Goal: Information Seeking & Learning: Find specific fact

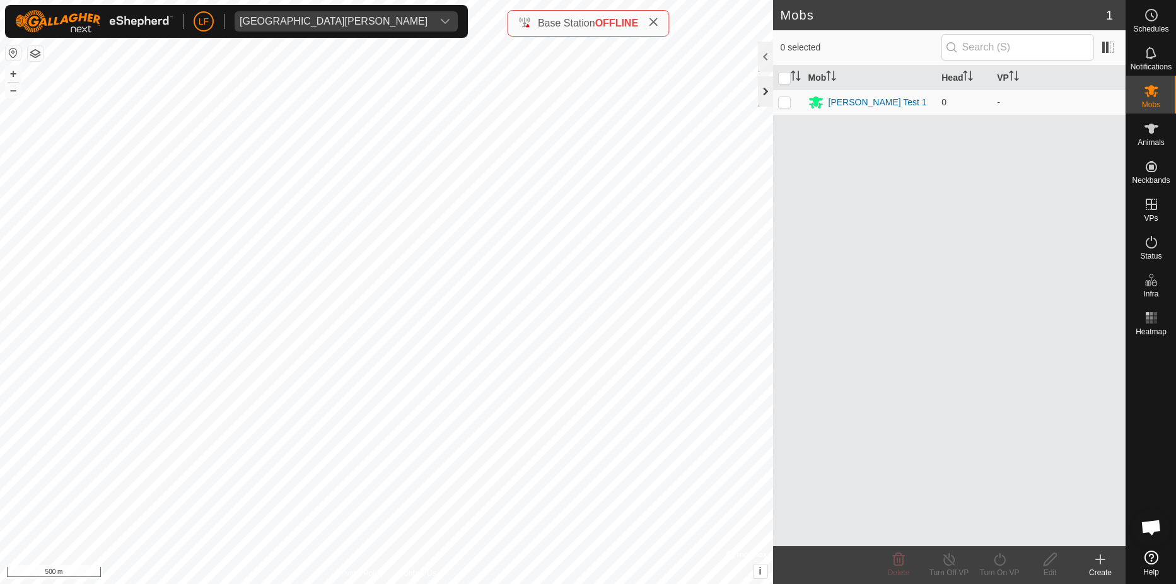
click at [760, 91] on div at bounding box center [765, 91] width 15 height 30
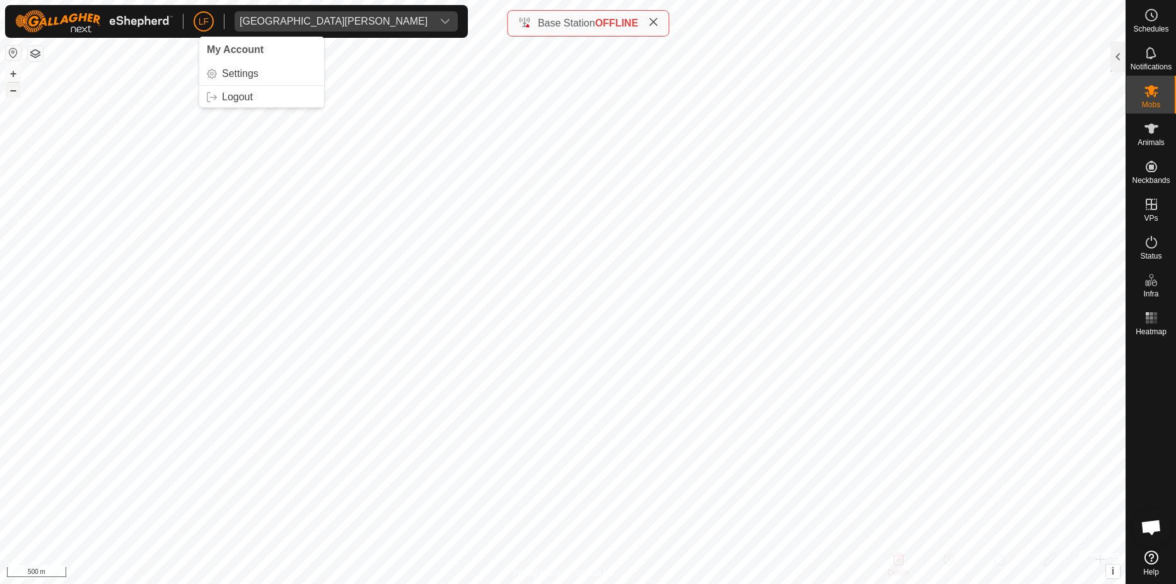
click at [16, 91] on button "–" at bounding box center [13, 90] width 15 height 15
click at [17, 92] on button "–" at bounding box center [13, 90] width 15 height 15
click at [15, 71] on button "+" at bounding box center [13, 73] width 15 height 15
click at [20, 74] on button "+" at bounding box center [13, 73] width 15 height 15
click at [1149, 557] on icon at bounding box center [1151, 557] width 14 height 14
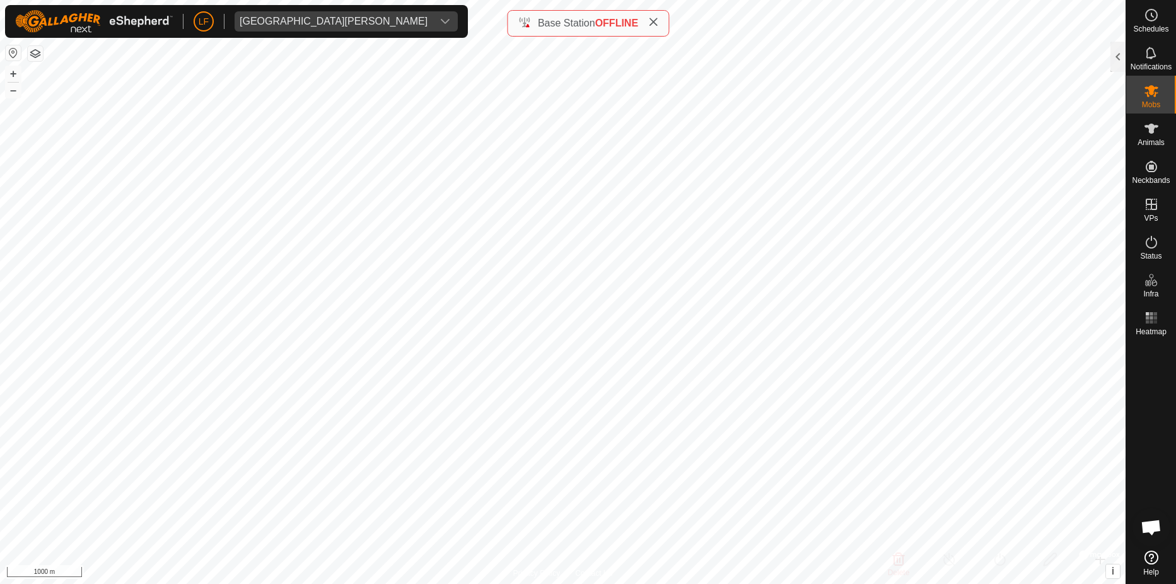
click at [1144, 554] on icon at bounding box center [1151, 557] width 14 height 14
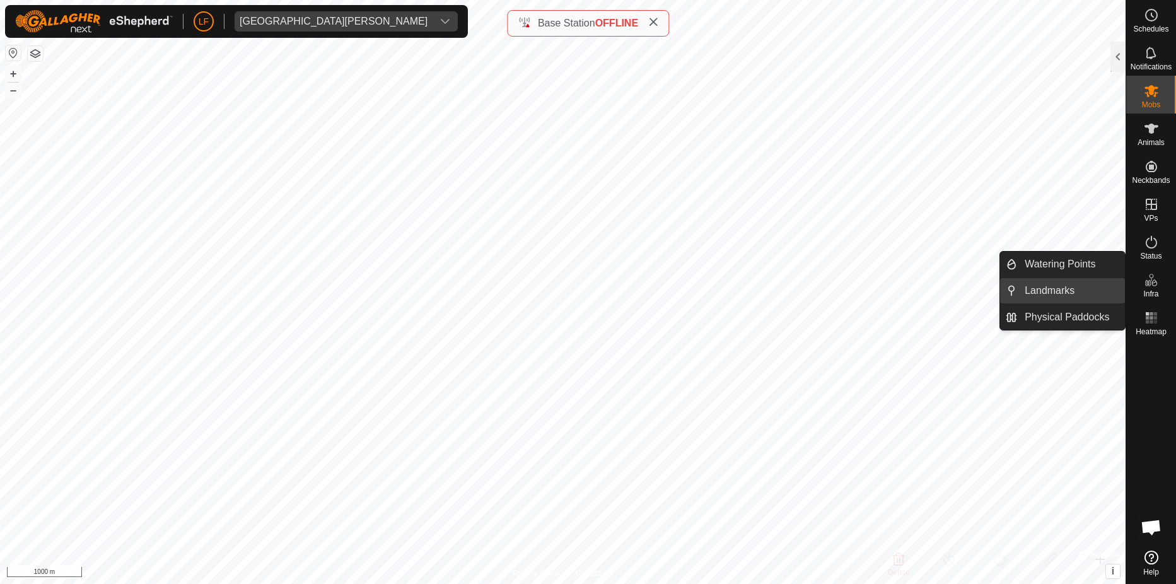
click at [1057, 290] on link "Landmarks" at bounding box center [1071, 290] width 108 height 25
click at [1037, 289] on link "Landmarks" at bounding box center [1071, 290] width 108 height 25
drag, startPoint x: 1037, startPoint y: 289, endPoint x: 1006, endPoint y: 284, distance: 31.3
click at [1006, 284] on li "Landmarks" at bounding box center [1062, 290] width 125 height 25
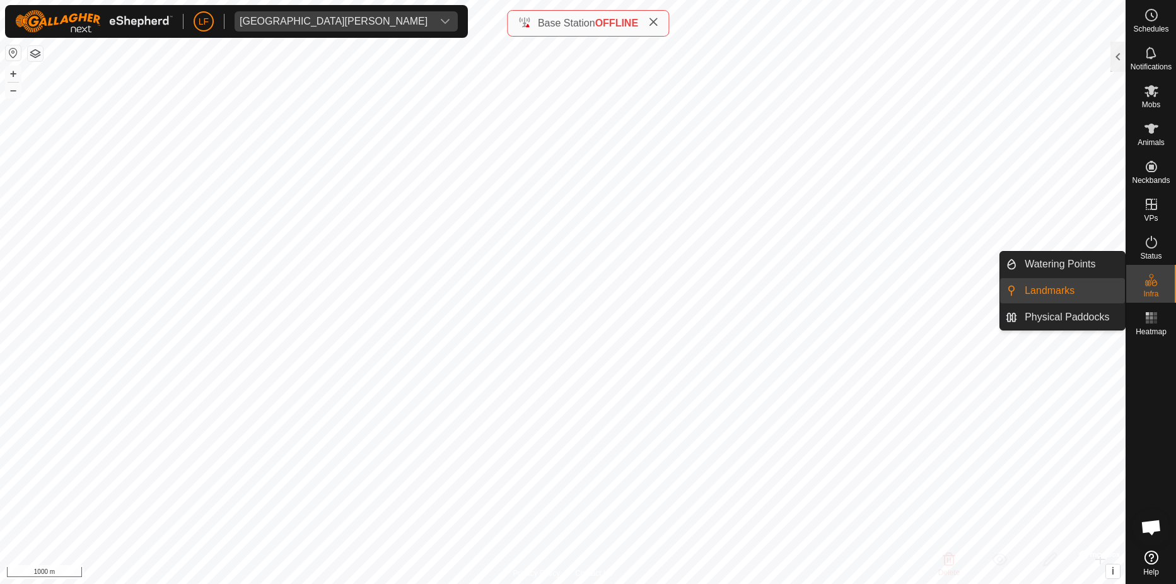
click at [1008, 290] on li "Landmarks" at bounding box center [1062, 290] width 125 height 25
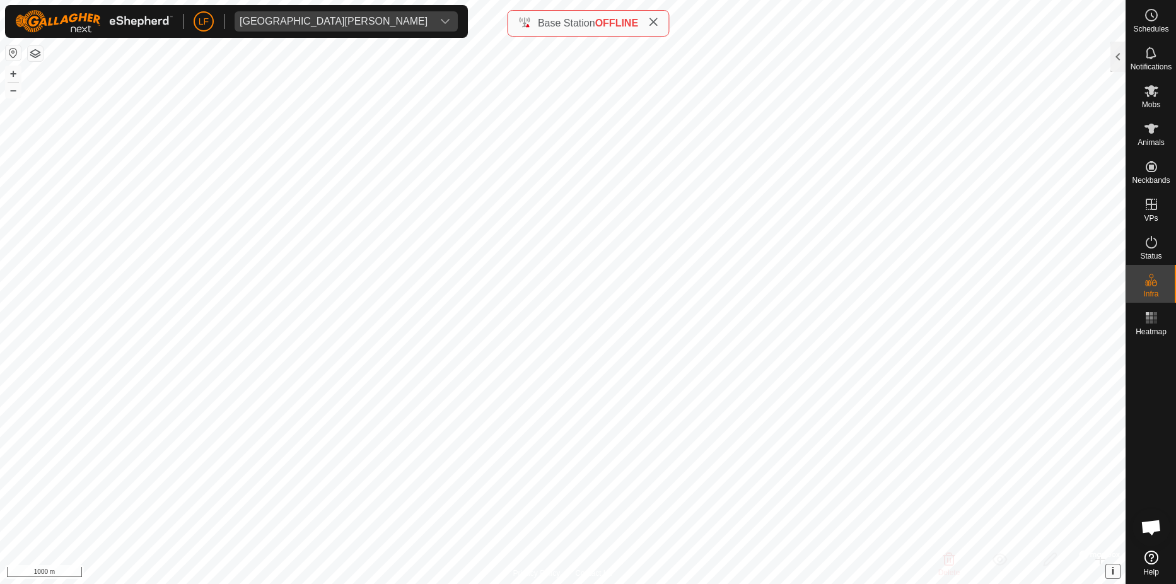
click at [1112, 569] on span "i" at bounding box center [1113, 571] width 3 height 11
click at [1112, 570] on span "›" at bounding box center [1112, 571] width 3 height 11
click at [1112, 570] on span "i" at bounding box center [1113, 571] width 3 height 11
click at [1113, 570] on span "›" at bounding box center [1112, 571] width 3 height 11
click at [1150, 528] on span "Open chat" at bounding box center [1151, 529] width 21 height 18
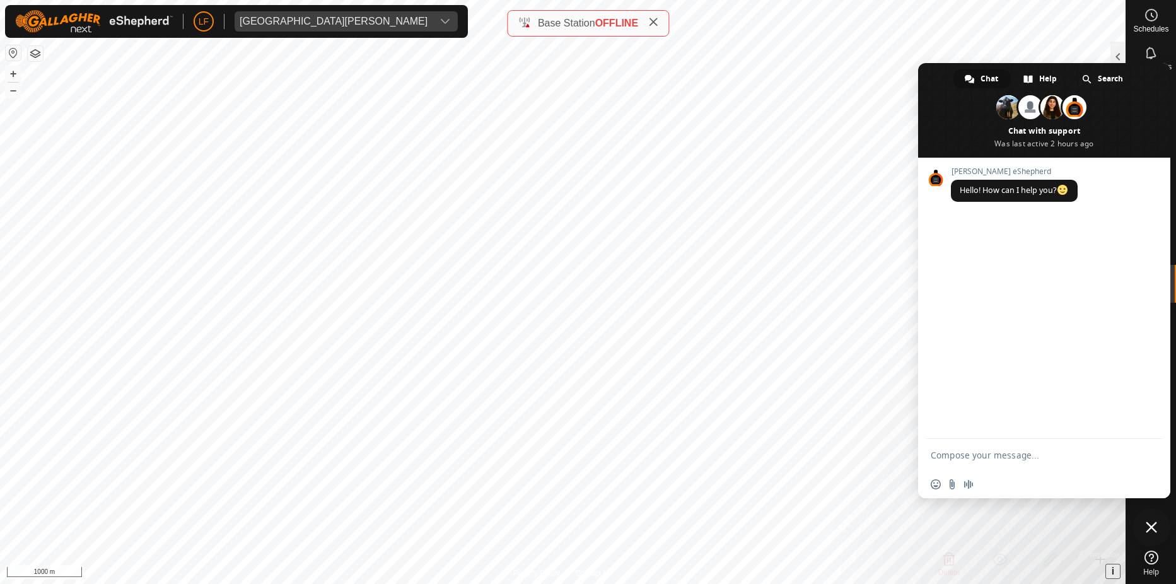
click at [1152, 553] on icon at bounding box center [1151, 557] width 14 height 14
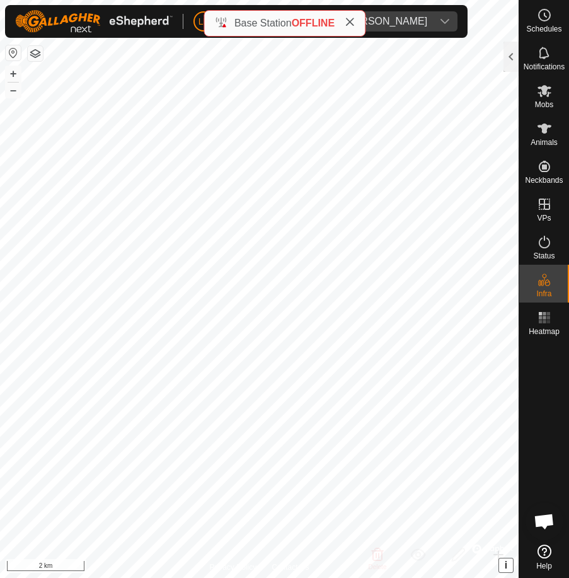
click at [14, 53] on button "button" at bounding box center [13, 52] width 15 height 15
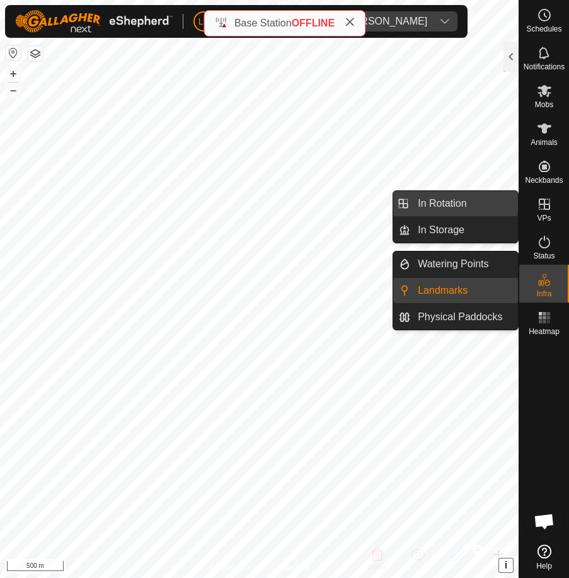
click at [475, 197] on link "In Rotation" at bounding box center [464, 203] width 108 height 25
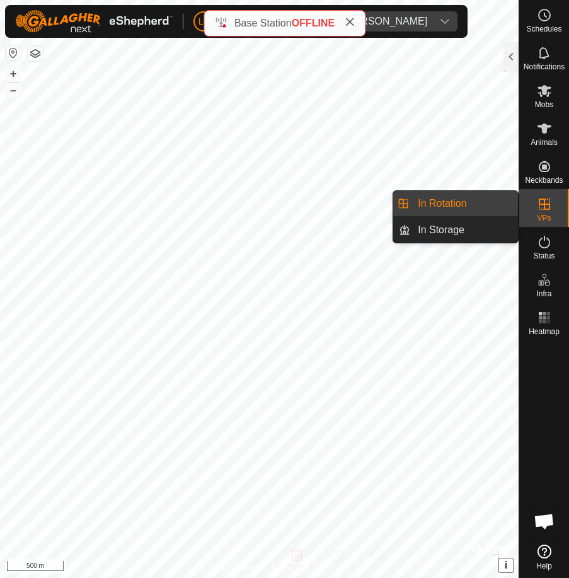
click at [403, 202] on li "In Rotation" at bounding box center [455, 203] width 125 height 25
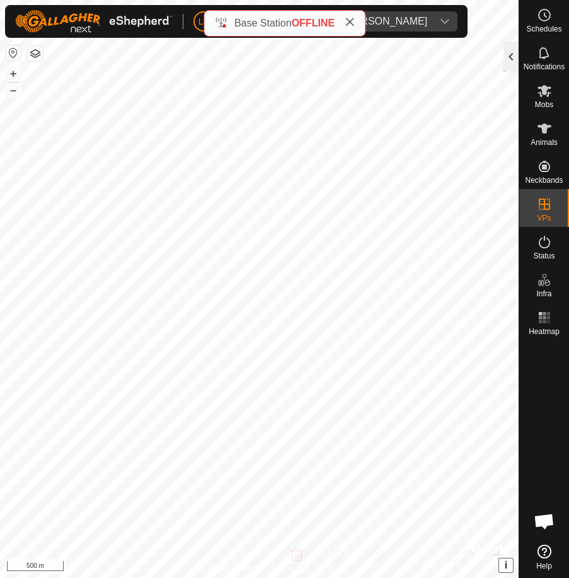
click at [509, 57] on div at bounding box center [511, 57] width 15 height 30
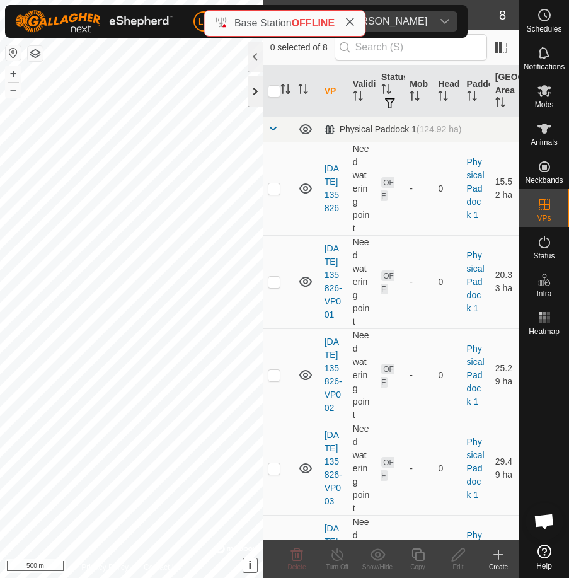
click at [257, 91] on div at bounding box center [255, 91] width 15 height 30
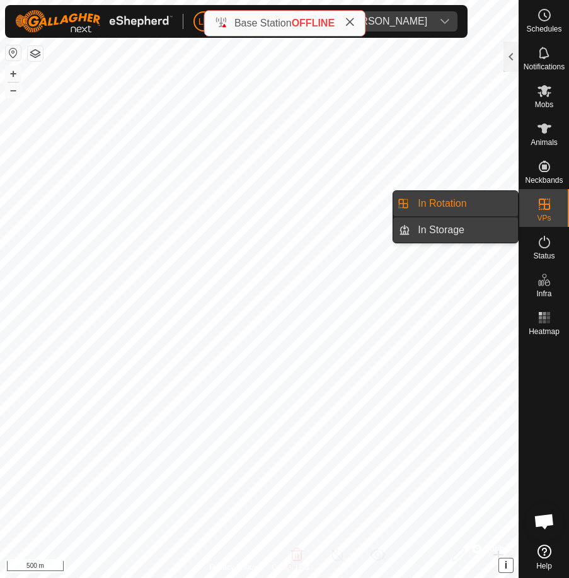
click at [468, 224] on link "In Storage" at bounding box center [464, 230] width 108 height 25
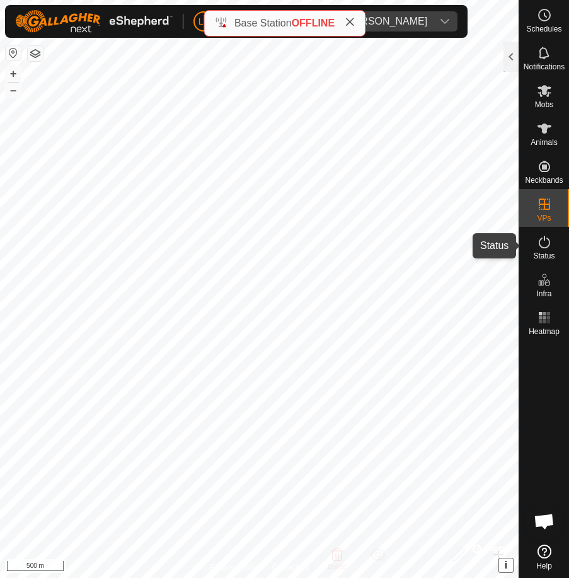
click at [539, 240] on icon at bounding box center [544, 242] width 15 height 15
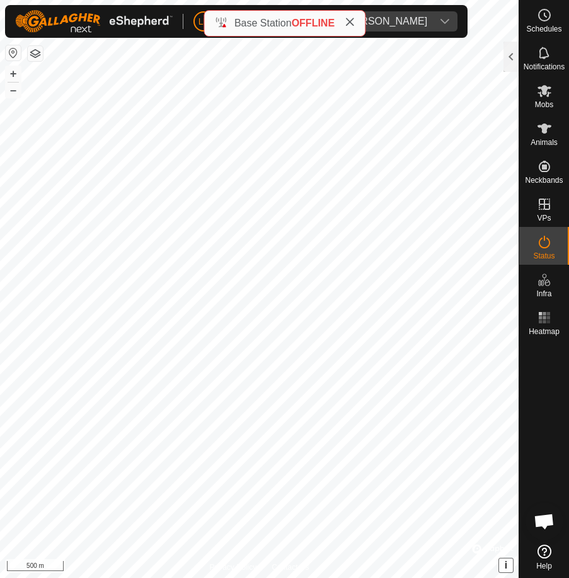
click at [539, 240] on icon at bounding box center [544, 242] width 15 height 15
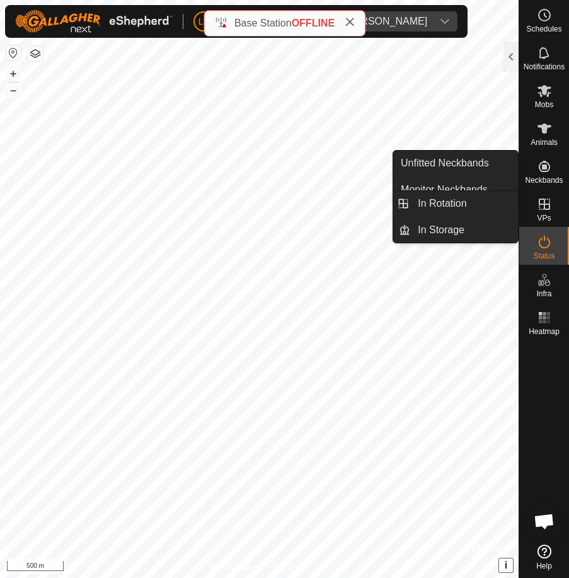
click at [542, 203] on icon at bounding box center [544, 204] width 15 height 15
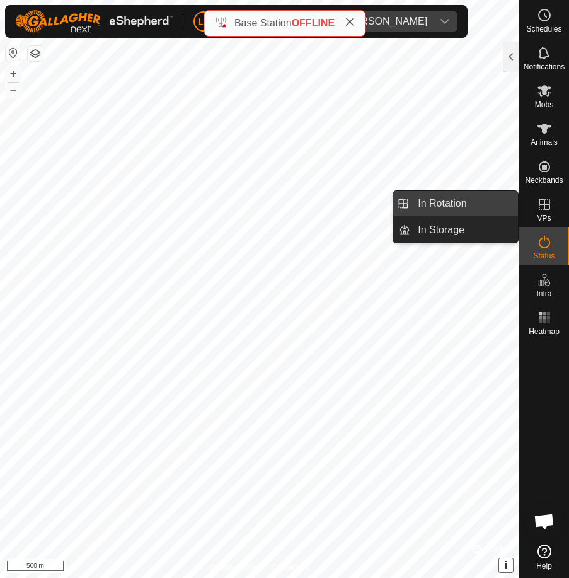
click at [456, 199] on link "In Rotation" at bounding box center [464, 203] width 108 height 25
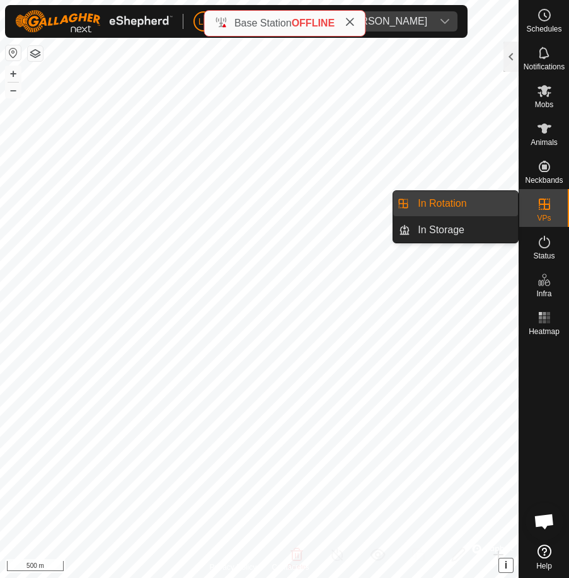
click at [450, 198] on link "In Rotation" at bounding box center [464, 203] width 108 height 25
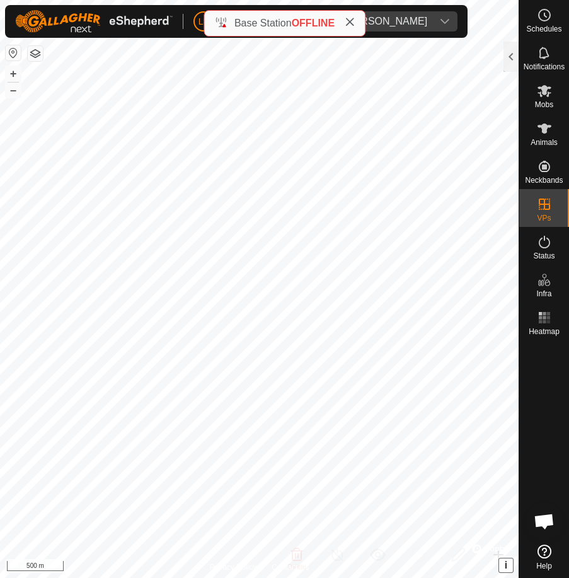
checkbox input "true"
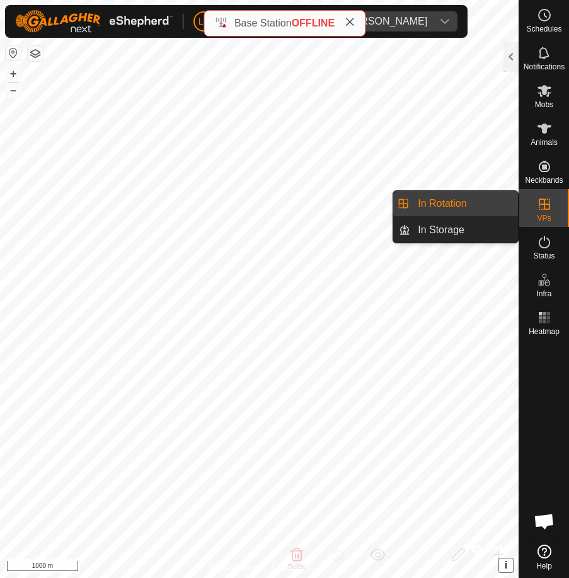
click at [460, 197] on link "In Rotation" at bounding box center [464, 203] width 108 height 25
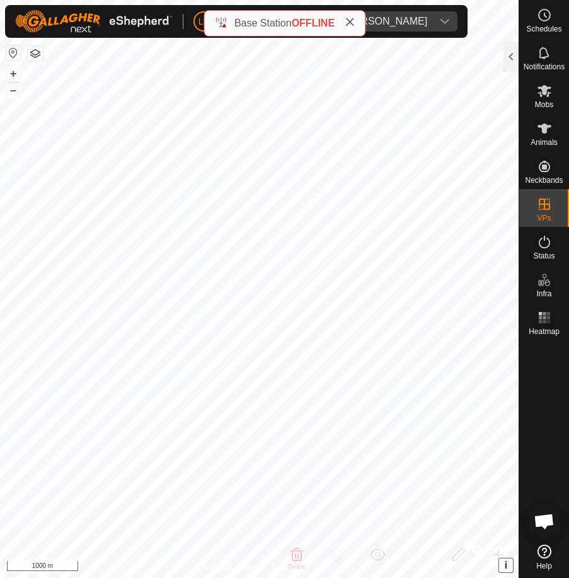
click at [509, 566] on button "i" at bounding box center [506, 566] width 14 height 14
click at [509, 566] on button "›" at bounding box center [506, 566] width 14 height 14
click at [512, 52] on div at bounding box center [511, 57] width 15 height 30
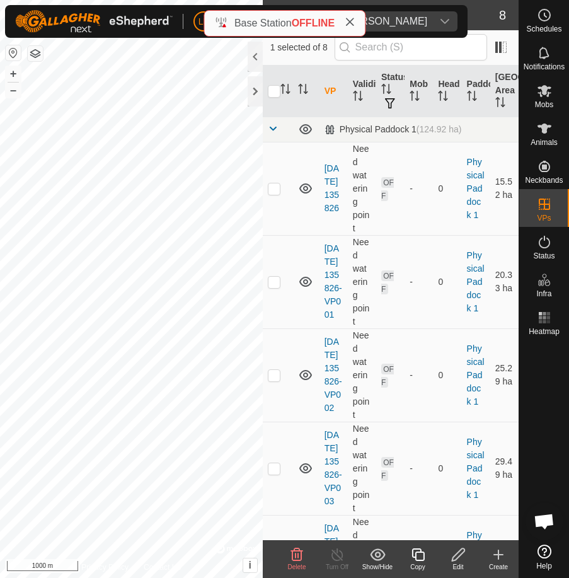
click at [421, 553] on icon at bounding box center [418, 554] width 16 height 15
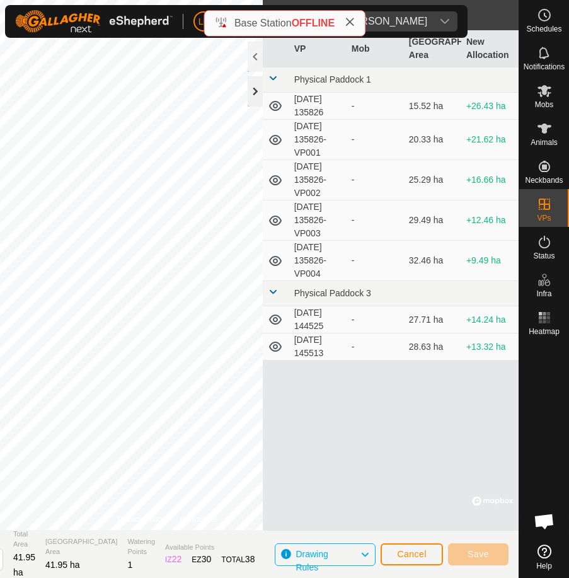
click at [254, 89] on div at bounding box center [255, 91] width 15 height 30
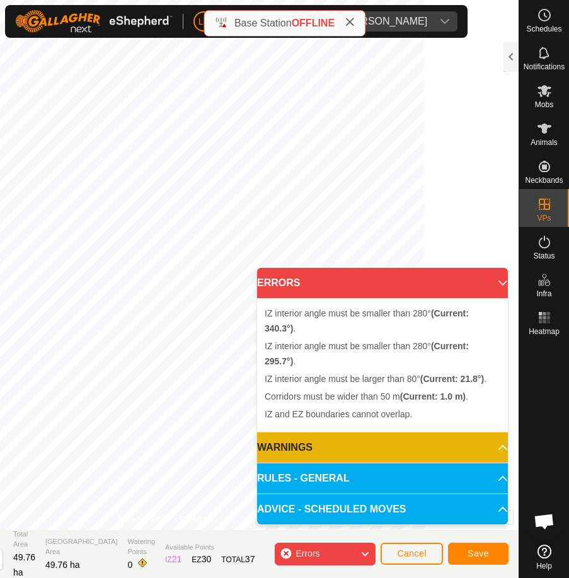
click at [498, 283] on p-accordion-header "ERRORS" at bounding box center [382, 283] width 251 height 30
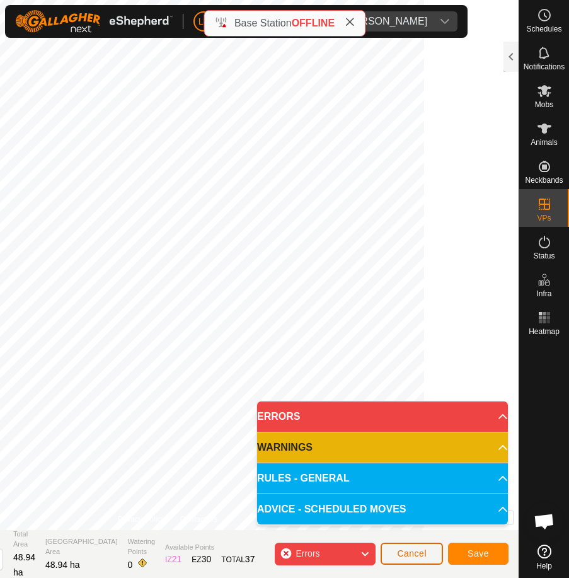
click at [423, 551] on span "Cancel" at bounding box center [412, 554] width 30 height 10
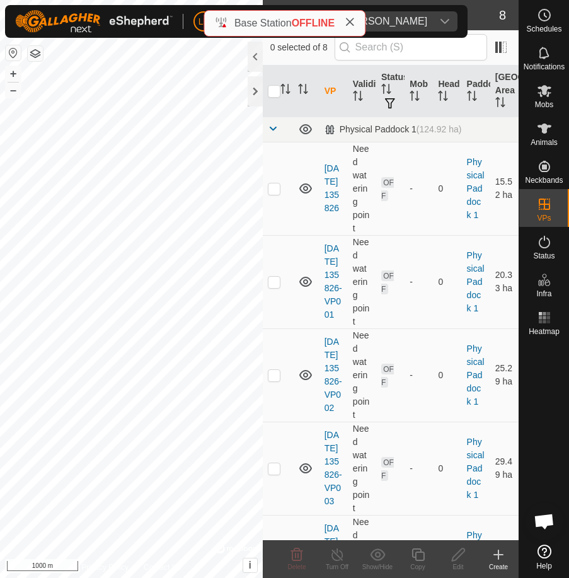
click at [501, 555] on icon at bounding box center [498, 554] width 15 height 15
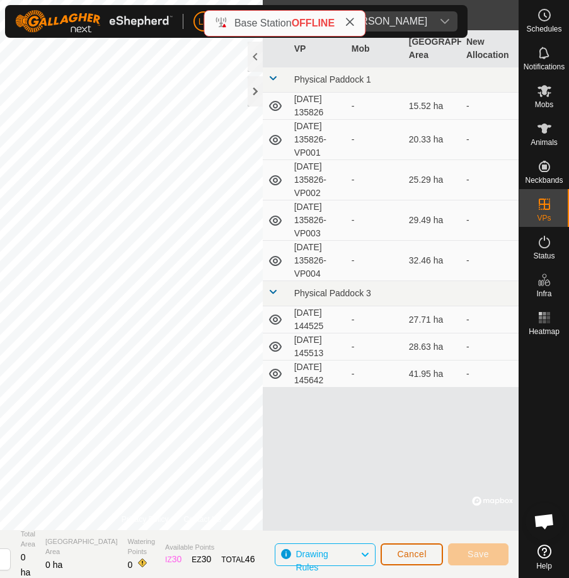
click at [429, 553] on button "Cancel" at bounding box center [412, 555] width 62 height 22
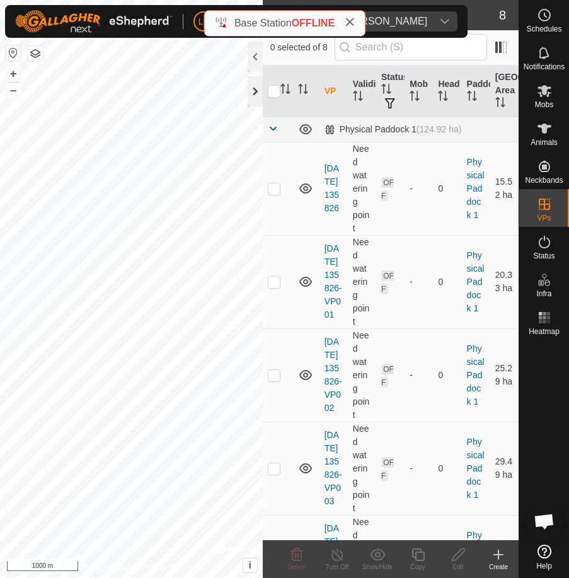
click at [253, 89] on div at bounding box center [255, 91] width 15 height 30
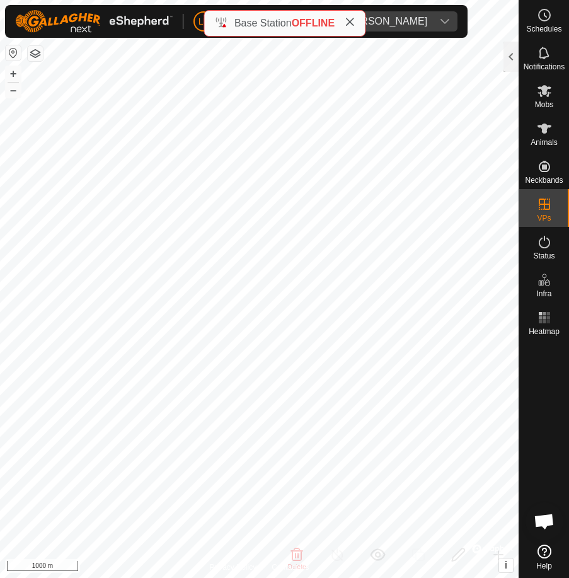
click at [528, 544] on link "Help" at bounding box center [545, 557] width 50 height 35
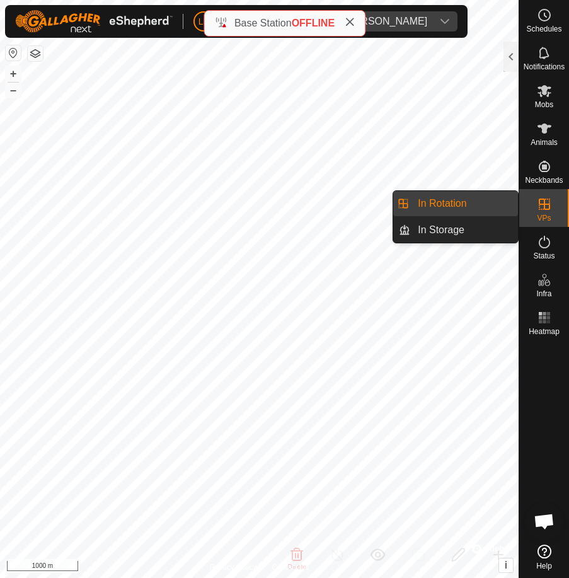
click at [462, 201] on link "In Rotation" at bounding box center [464, 203] width 108 height 25
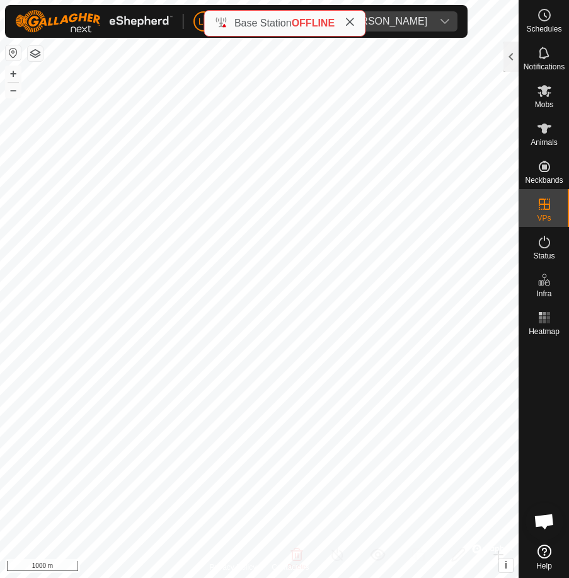
checkbox input "true"
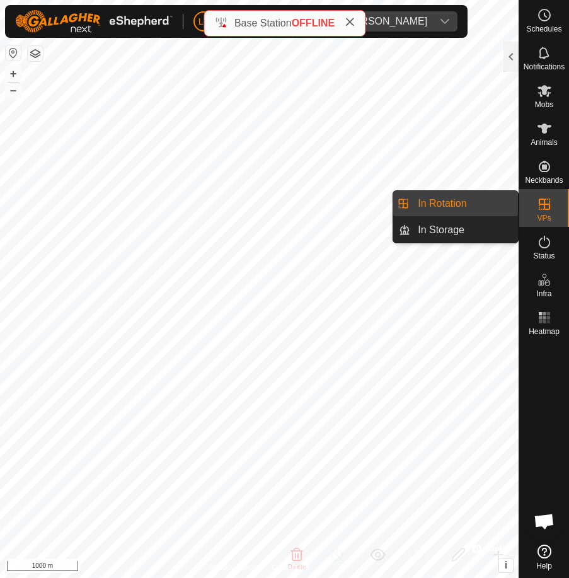
click at [543, 202] on icon at bounding box center [544, 204] width 15 height 15
click at [482, 197] on link "In Rotation" at bounding box center [464, 203] width 108 height 25
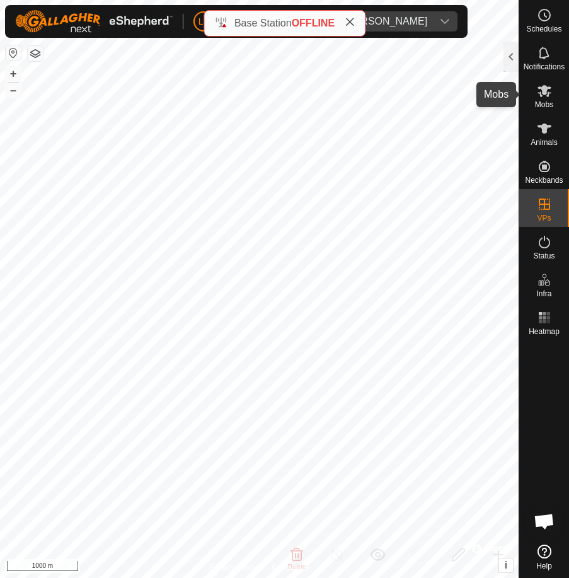
click at [546, 93] on icon at bounding box center [545, 91] width 14 height 12
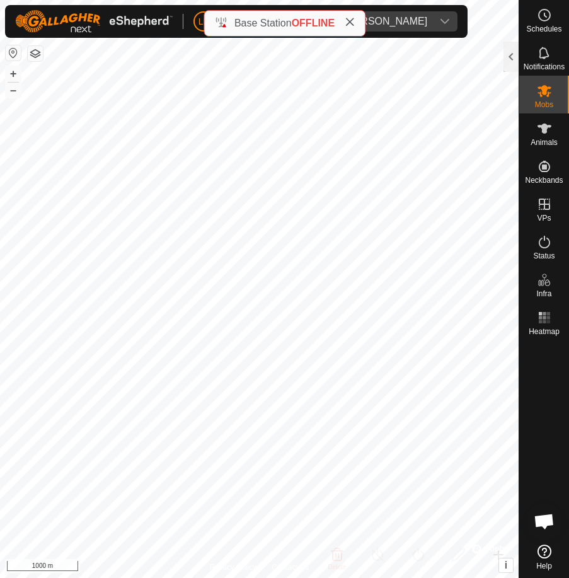
click at [546, 93] on icon at bounding box center [545, 91] width 14 height 12
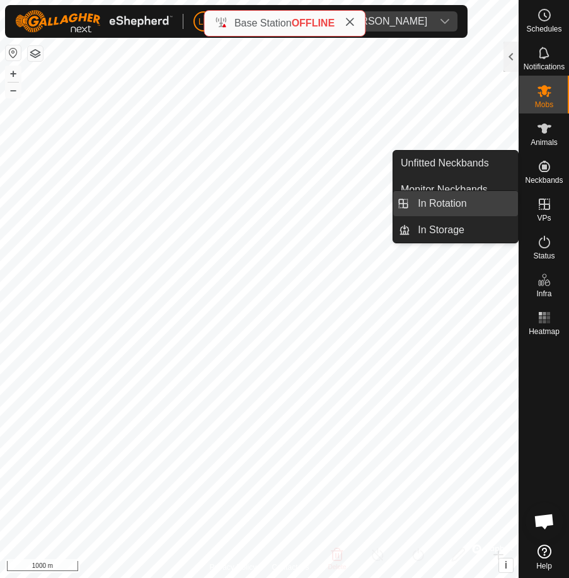
click at [438, 201] on link "In Rotation" at bounding box center [464, 203] width 108 height 25
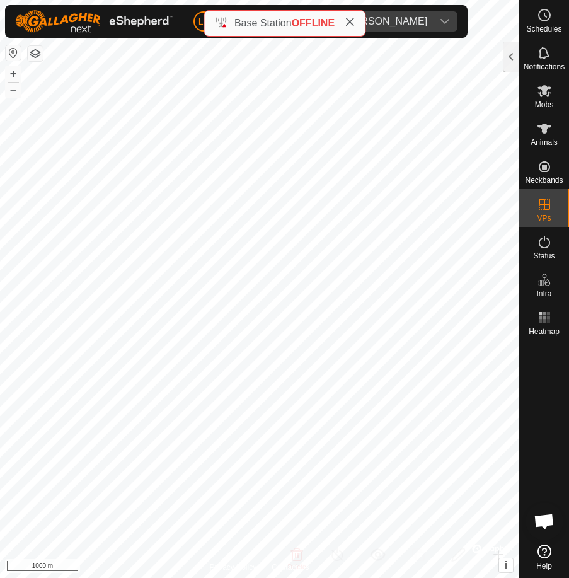
click at [530, 565] on link "Help" at bounding box center [545, 557] width 50 height 35
click at [550, 429] on div at bounding box center [545, 439] width 50 height 199
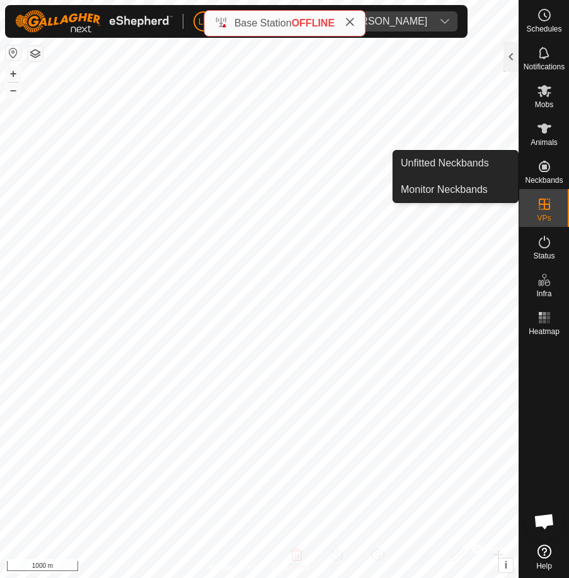
click at [545, 168] on icon at bounding box center [544, 166] width 11 height 11
click at [467, 159] on link "Unfitted Neckbands" at bounding box center [455, 163] width 125 height 25
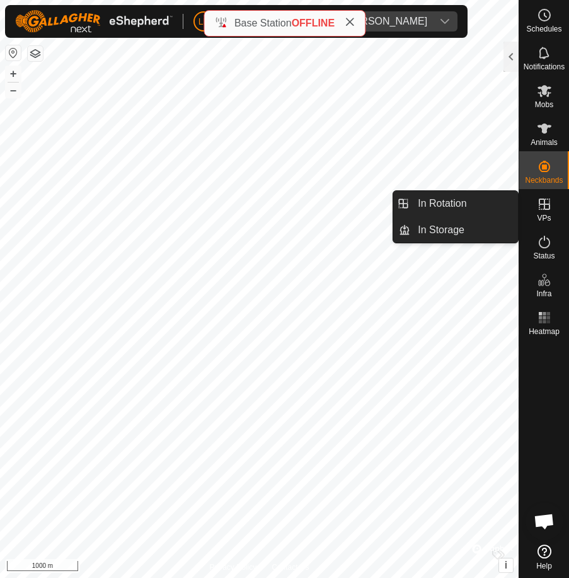
click at [543, 202] on icon at bounding box center [544, 204] width 15 height 15
click at [450, 199] on link "In Rotation" at bounding box center [464, 203] width 108 height 25
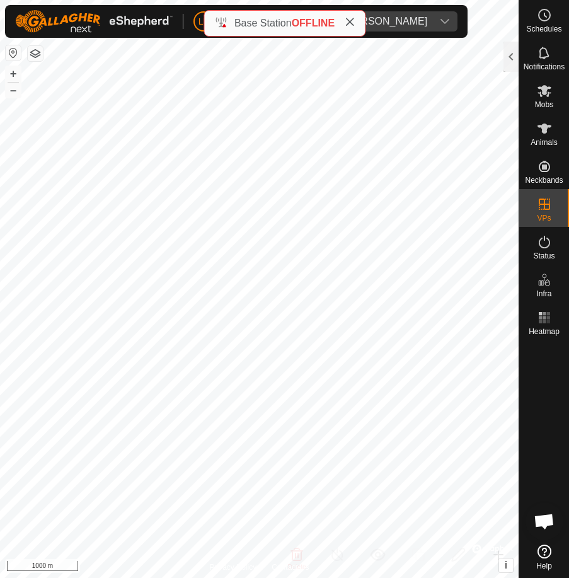
checkbox input "true"
click at [15, 89] on button "–" at bounding box center [13, 90] width 15 height 15
click at [537, 477] on div at bounding box center [545, 439] width 50 height 199
click at [514, 53] on div at bounding box center [511, 57] width 15 height 30
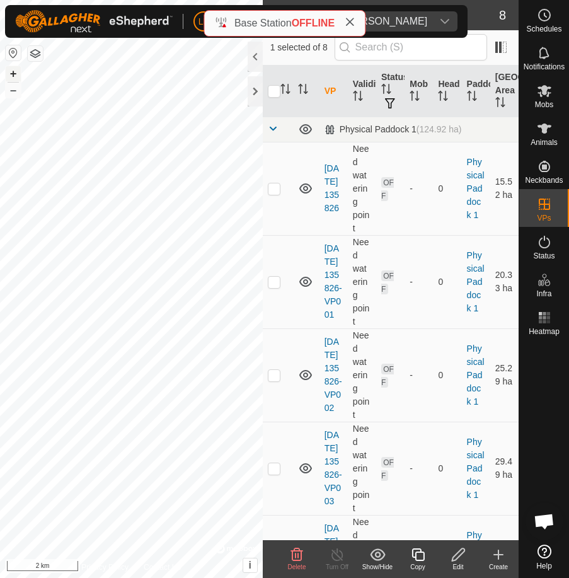
click at [13, 72] on button "+" at bounding box center [13, 73] width 15 height 15
click at [419, 551] on icon at bounding box center [418, 554] width 16 height 15
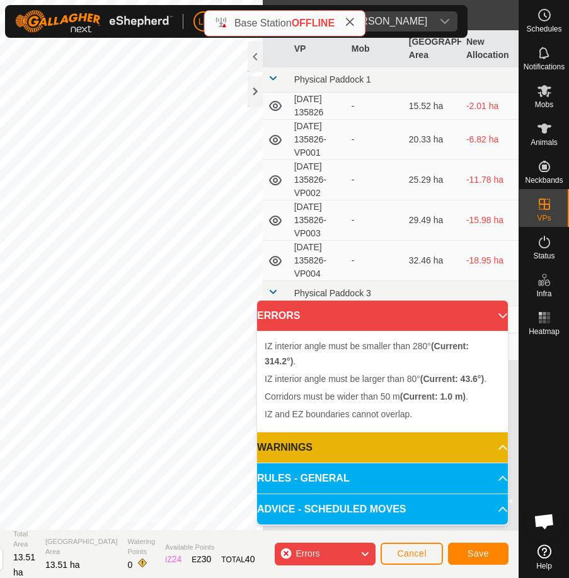
click at [444, 551] on div "Cancel Save" at bounding box center [445, 553] width 128 height 30
click at [428, 554] on button "Cancel" at bounding box center [412, 554] width 62 height 22
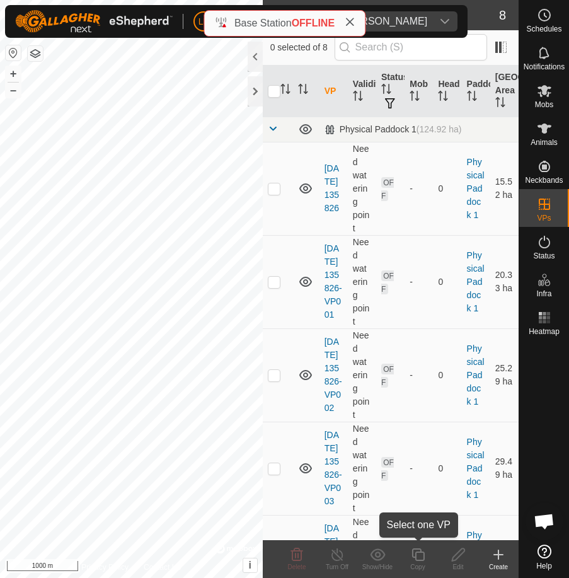
click at [422, 557] on icon at bounding box center [418, 554] width 16 height 15
click at [420, 557] on icon at bounding box center [418, 554] width 16 height 15
checkbox input "true"
click at [415, 556] on icon at bounding box center [418, 554] width 16 height 15
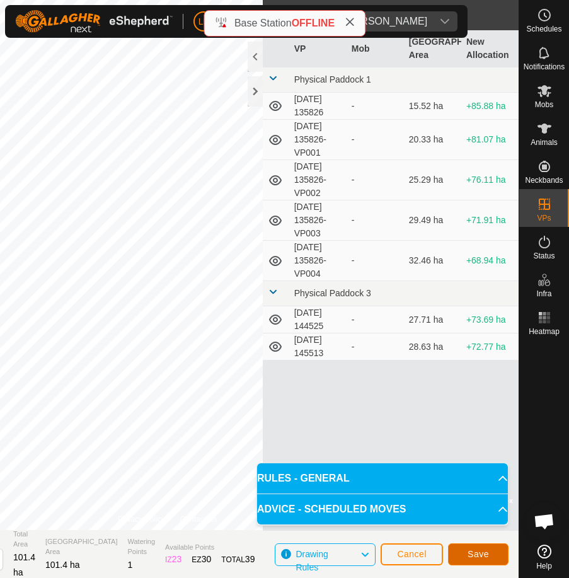
click at [483, 550] on span "Save" at bounding box center [478, 554] width 21 height 10
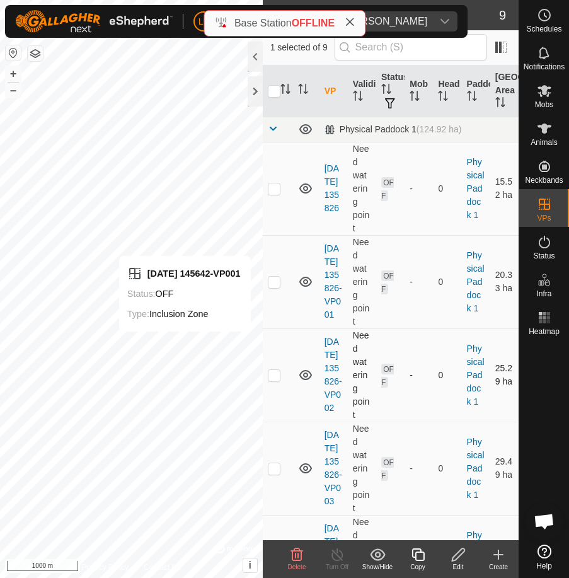
checkbox input "false"
checkbox input "true"
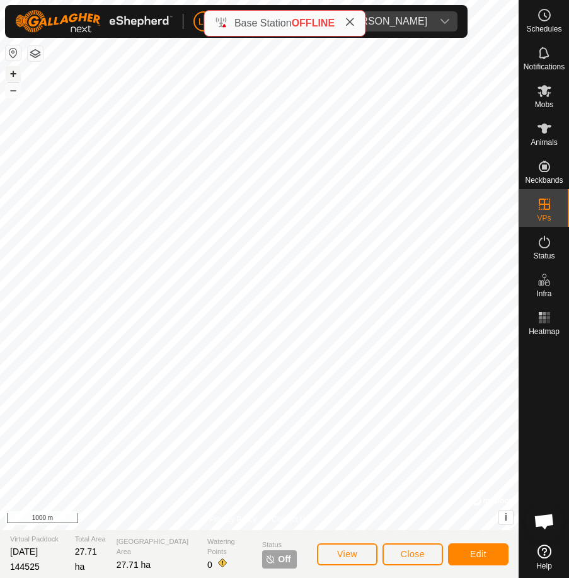
click at [15, 70] on button "+" at bounding box center [13, 73] width 15 height 15
click at [483, 548] on button "Edit" at bounding box center [478, 555] width 61 height 22
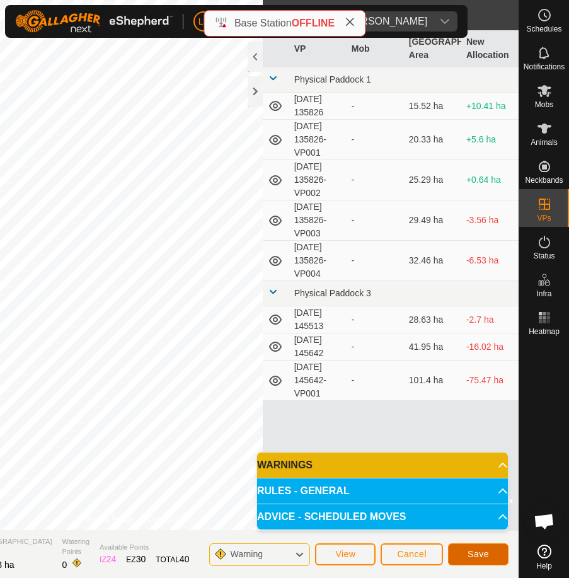
click at [480, 555] on span "Save" at bounding box center [478, 554] width 21 height 10
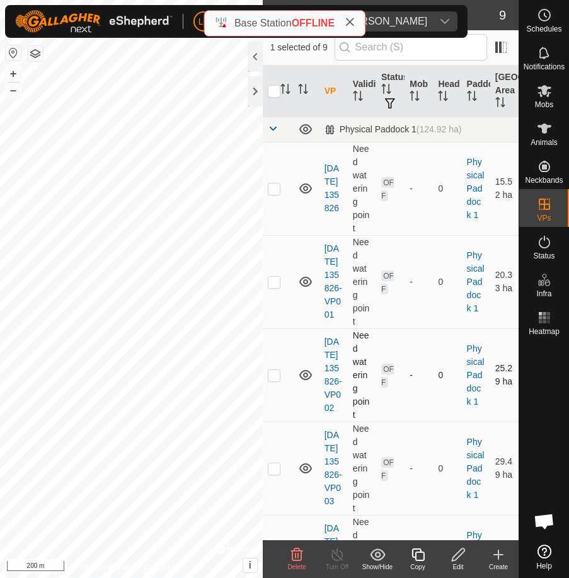
checkbox input "false"
checkbox input "true"
checkbox input "false"
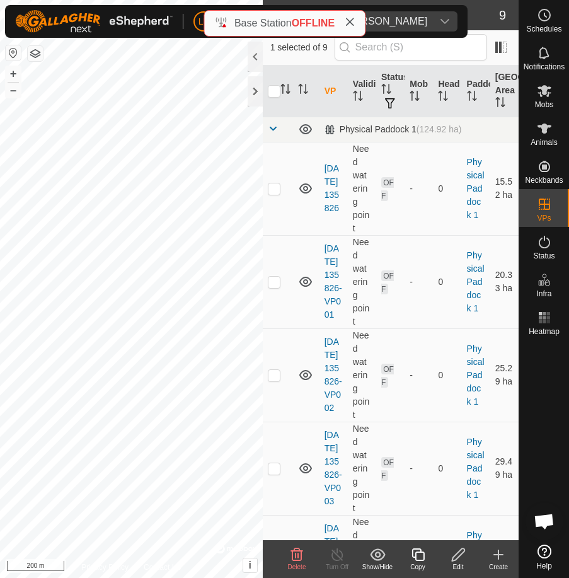
checkbox input "false"
checkbox input "true"
checkbox input "false"
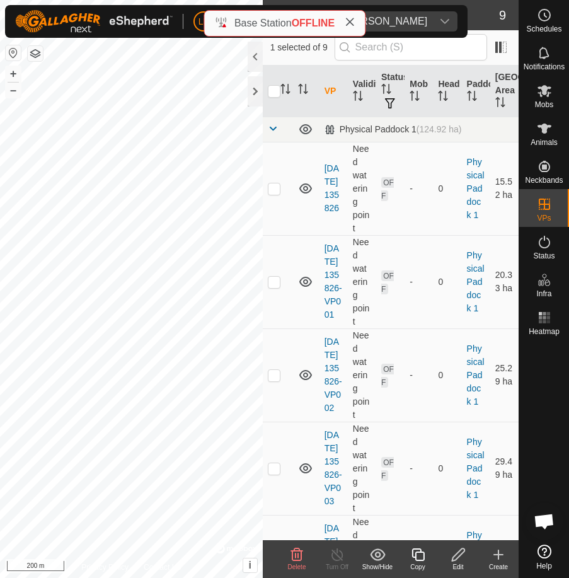
click at [298, 551] on icon at bounding box center [297, 554] width 12 height 13
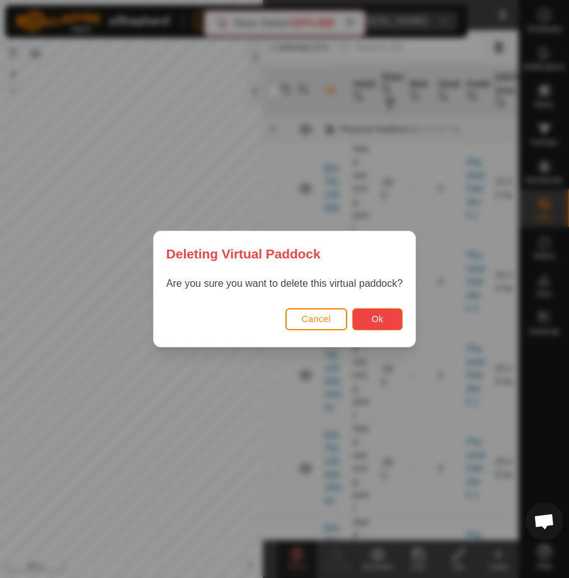
click at [369, 323] on button "Ok" at bounding box center [377, 319] width 50 height 22
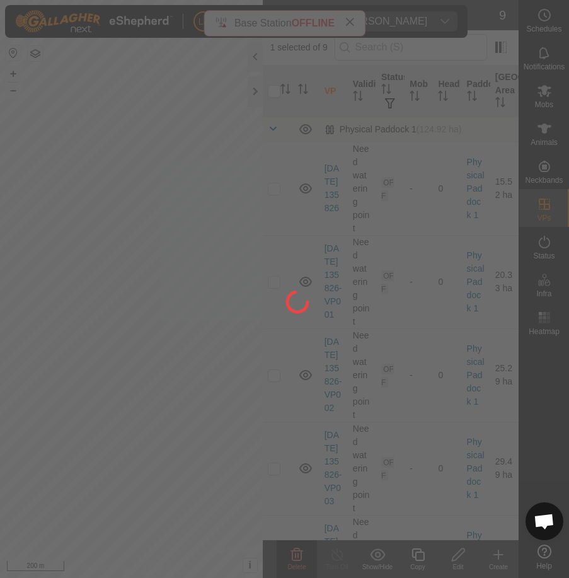
checkbox input "false"
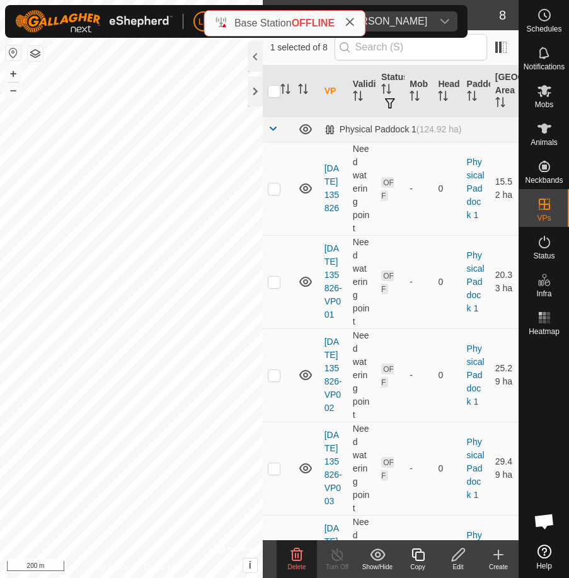
click at [296, 553] on icon at bounding box center [297, 554] width 12 height 13
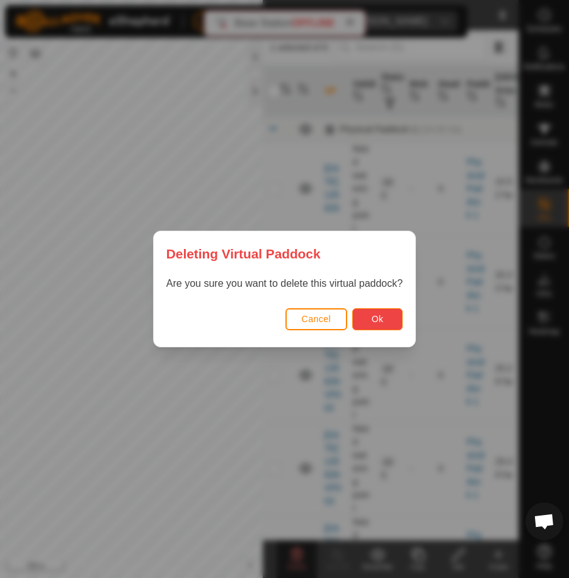
click at [367, 317] on button "Ok" at bounding box center [377, 319] width 50 height 22
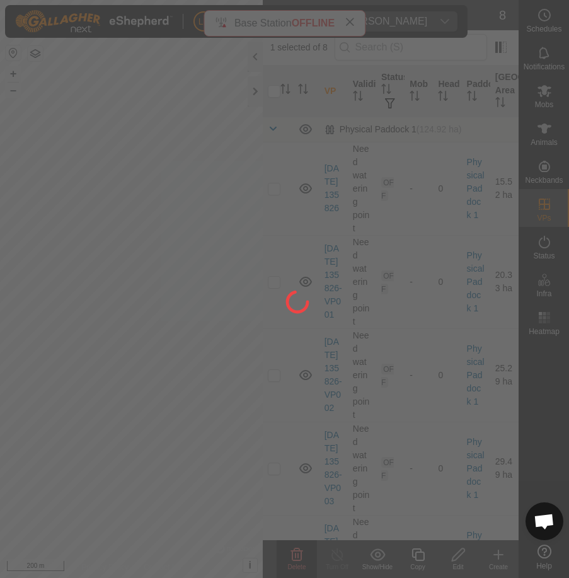
checkbox input "false"
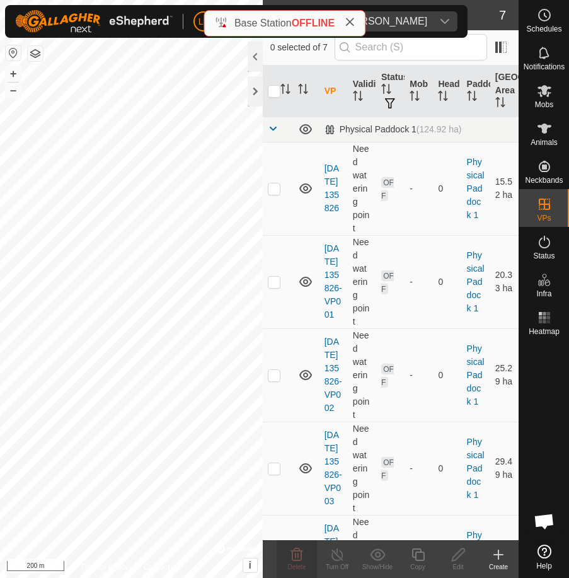
checkbox input "true"
click at [295, 547] on icon at bounding box center [296, 554] width 15 height 15
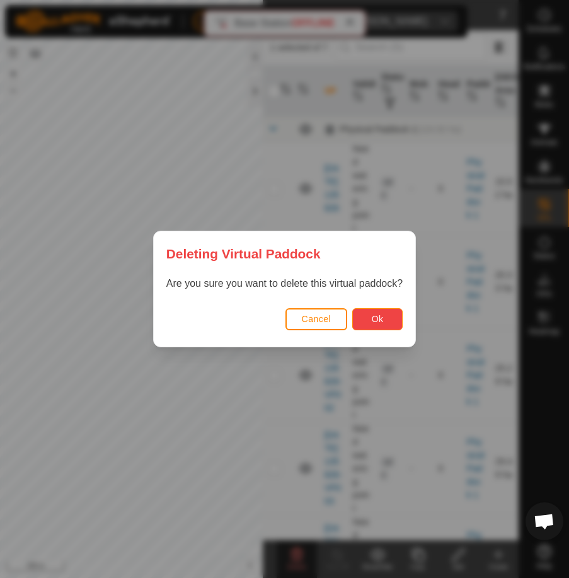
click at [370, 314] on button "Ok" at bounding box center [377, 319] width 50 height 22
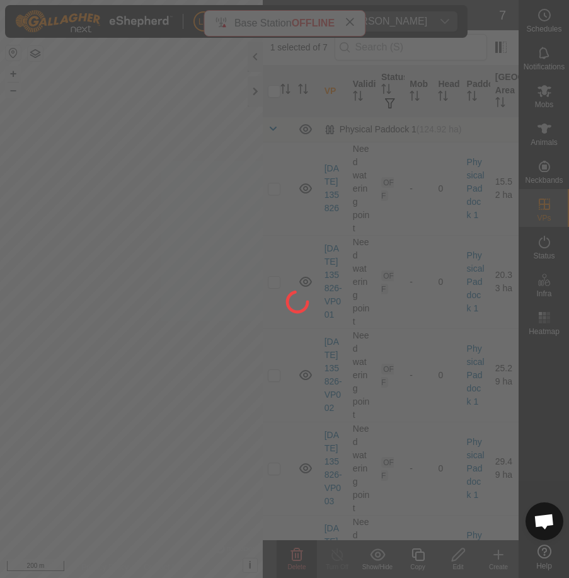
checkbox input "false"
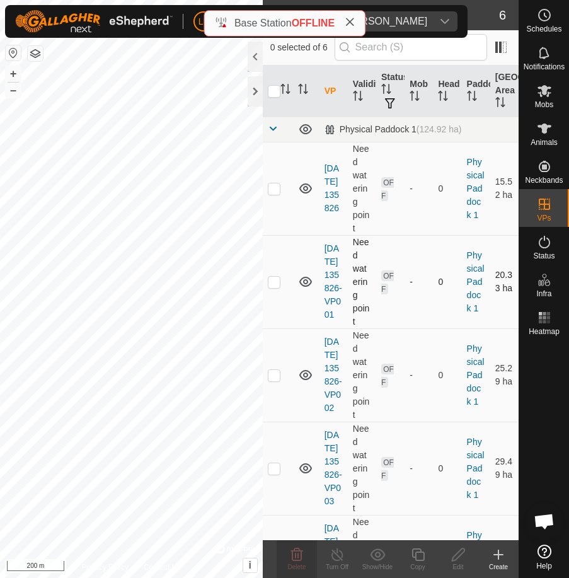
checkbox input "true"
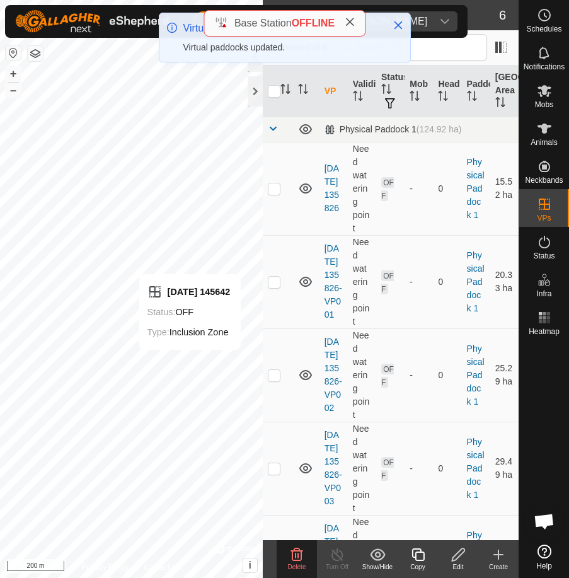
click at [300, 553] on icon at bounding box center [296, 554] width 15 height 15
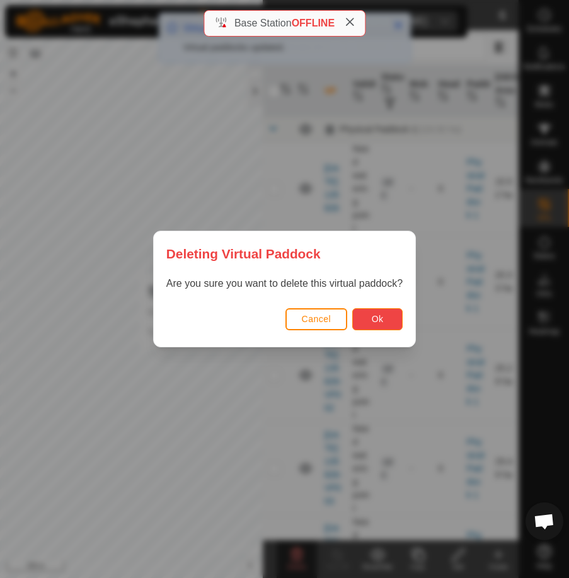
click at [386, 318] on button "Ok" at bounding box center [377, 319] width 50 height 22
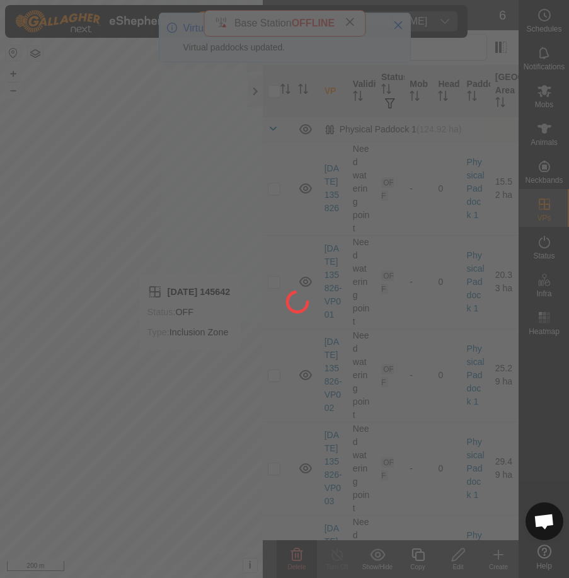
checkbox input "false"
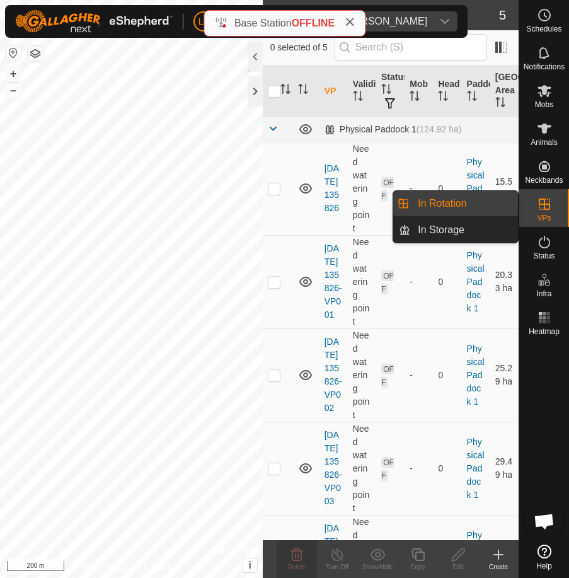
click at [470, 204] on link "In Rotation" at bounding box center [464, 203] width 108 height 25
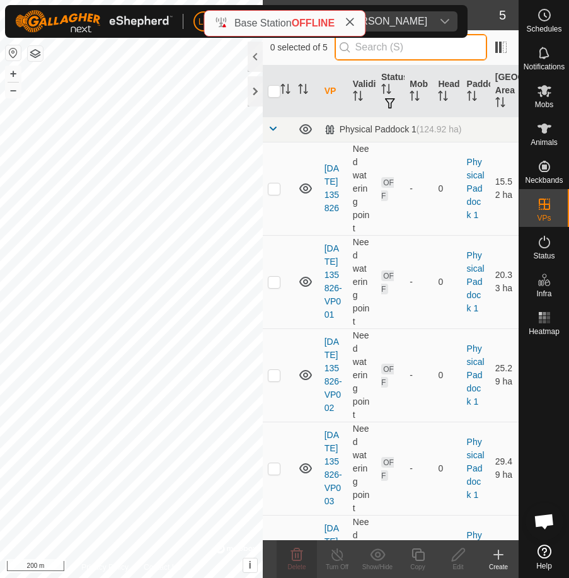
click at [368, 50] on input "text" at bounding box center [411, 47] width 153 height 26
click at [351, 21] on icon at bounding box center [350, 22] width 10 height 10
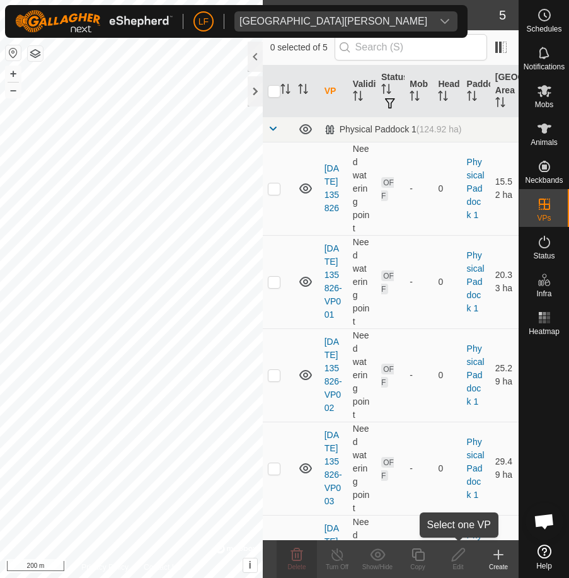
click at [457, 554] on icon at bounding box center [459, 554] width 16 height 15
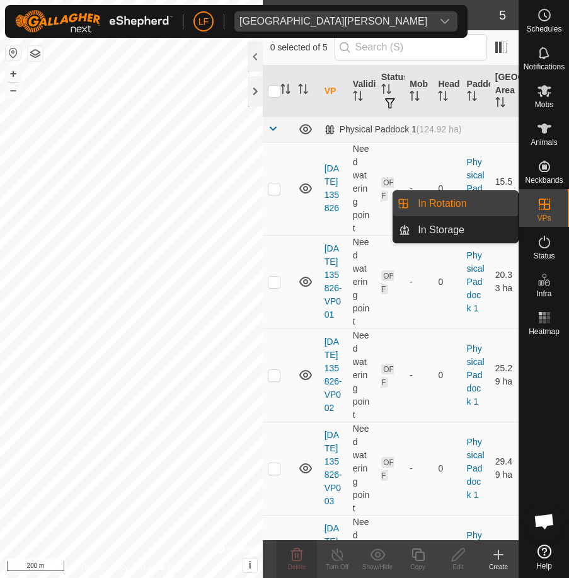
click at [465, 201] on link "In Rotation" at bounding box center [464, 203] width 108 height 25
click at [542, 207] on icon at bounding box center [544, 204] width 15 height 15
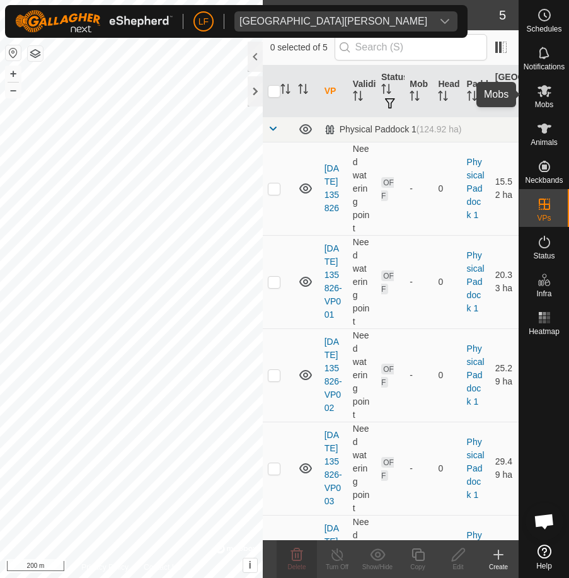
click at [541, 90] on icon at bounding box center [544, 90] width 15 height 15
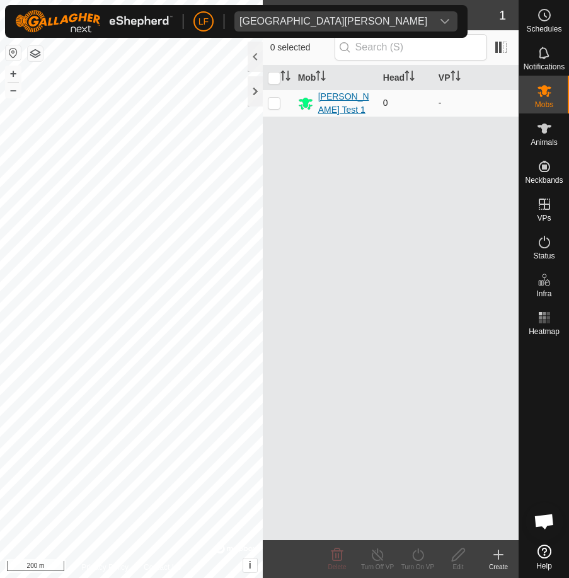
click at [336, 103] on div "[PERSON_NAME] Test 1" at bounding box center [345, 103] width 55 height 26
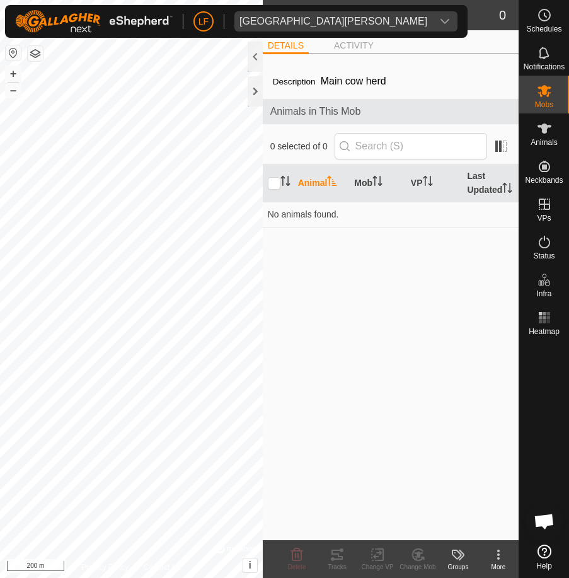
click at [357, 122] on div "Animals in This Mob" at bounding box center [391, 111] width 256 height 25
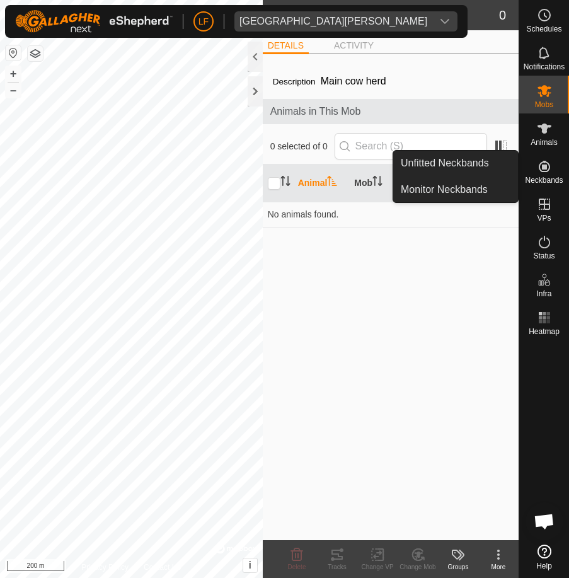
click at [544, 163] on icon at bounding box center [544, 166] width 11 height 11
click at [475, 159] on link "Unfitted Neckbands" at bounding box center [455, 163] width 125 height 25
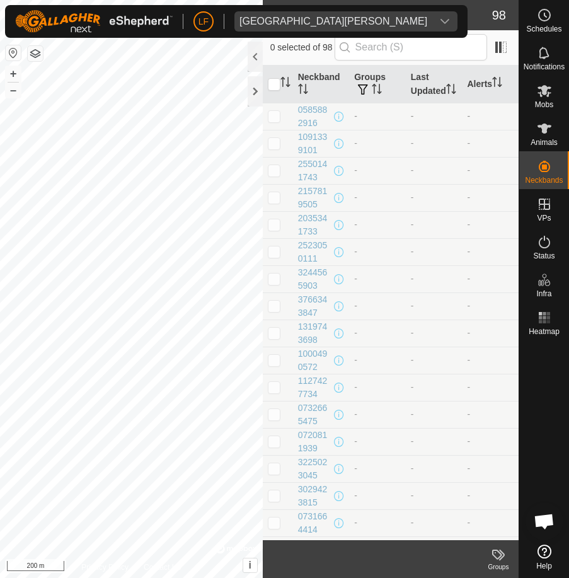
click at [276, 121] on p-checkbox at bounding box center [274, 116] width 13 height 10
click at [279, 121] on p-checkbox at bounding box center [274, 116] width 13 height 10
checkbox input "false"
click at [373, 44] on input "text" at bounding box center [411, 47] width 153 height 26
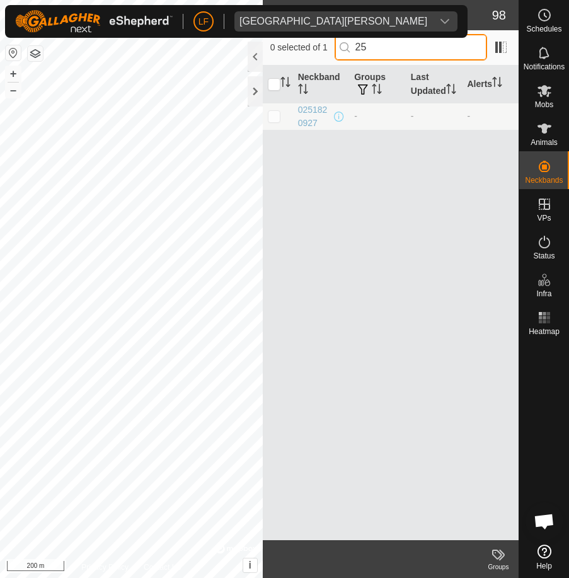
type input "2"
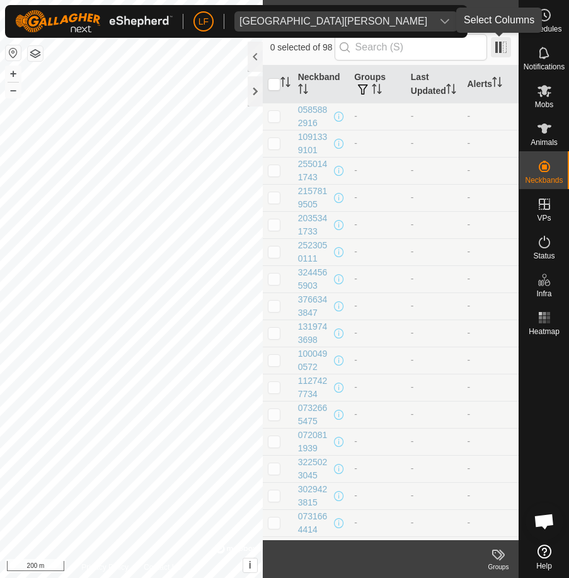
click at [497, 44] on span at bounding box center [501, 47] width 20 height 20
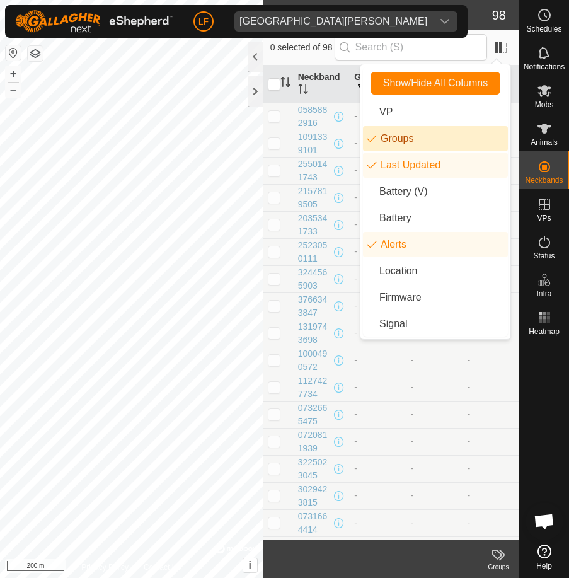
click at [273, 121] on p-checkbox at bounding box center [274, 116] width 13 height 10
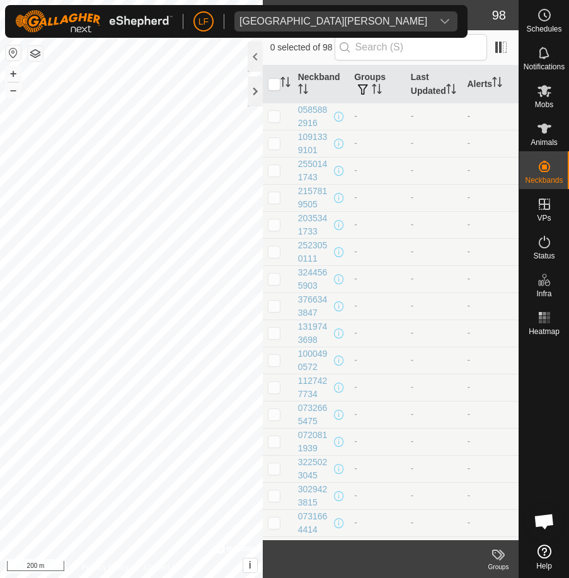
checkbox input "true"
click at [503, 45] on span at bounding box center [501, 47] width 20 height 20
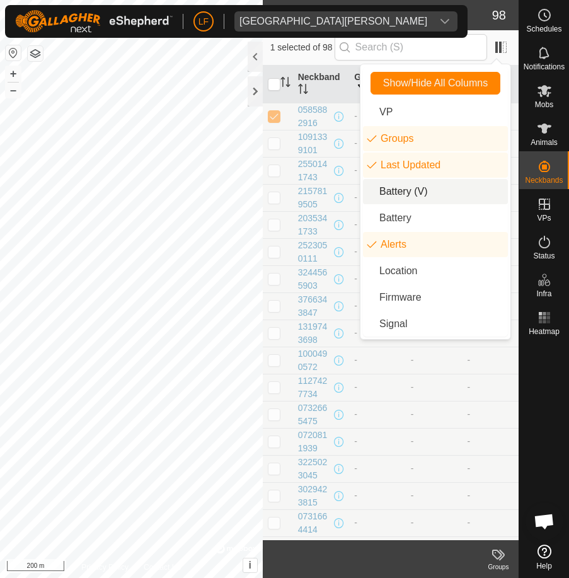
click at [405, 192] on li "Battery (V)" at bounding box center [435, 191] width 145 height 25
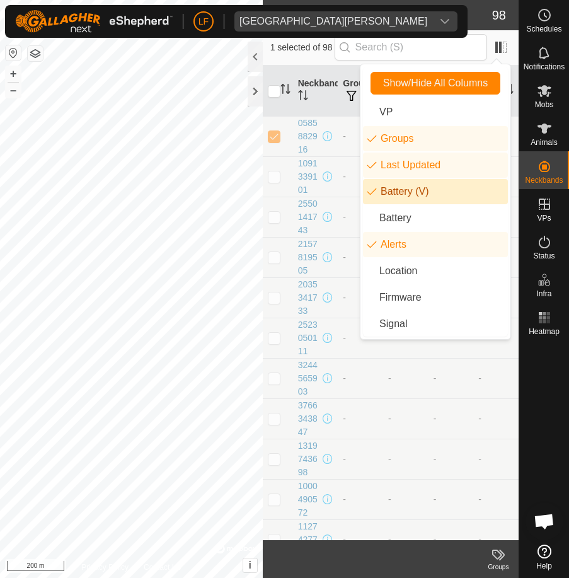
click at [406, 193] on li "Battery (V)" at bounding box center [435, 191] width 145 height 25
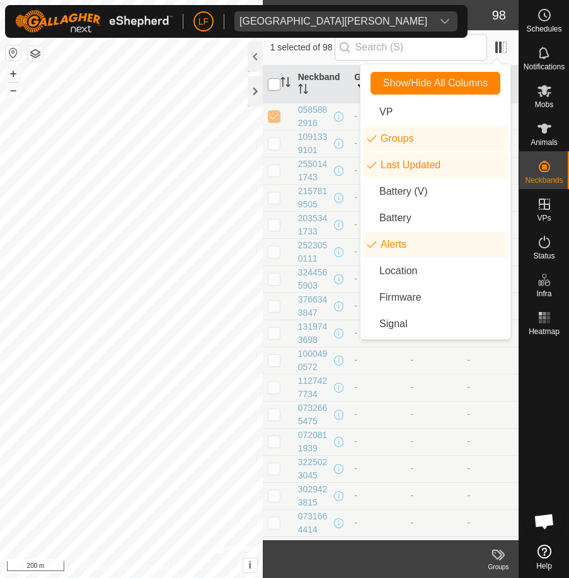
click at [274, 90] on input "checkbox" at bounding box center [274, 84] width 13 height 13
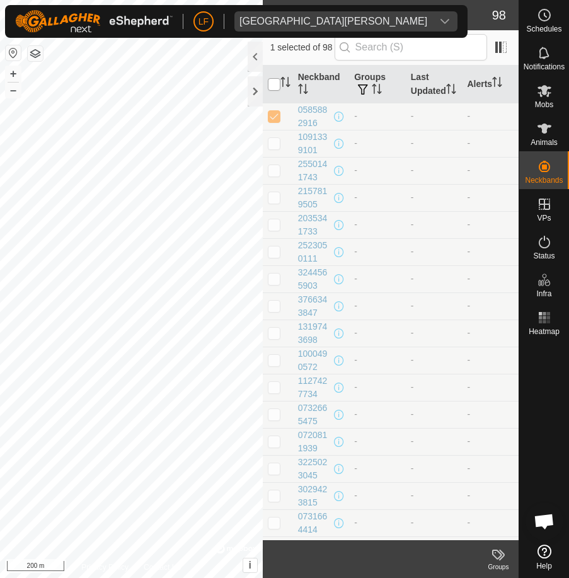
checkbox input "true"
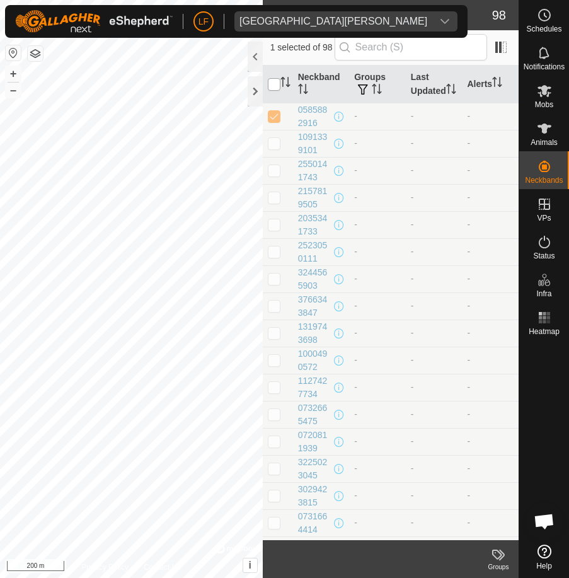
checkbox input "true"
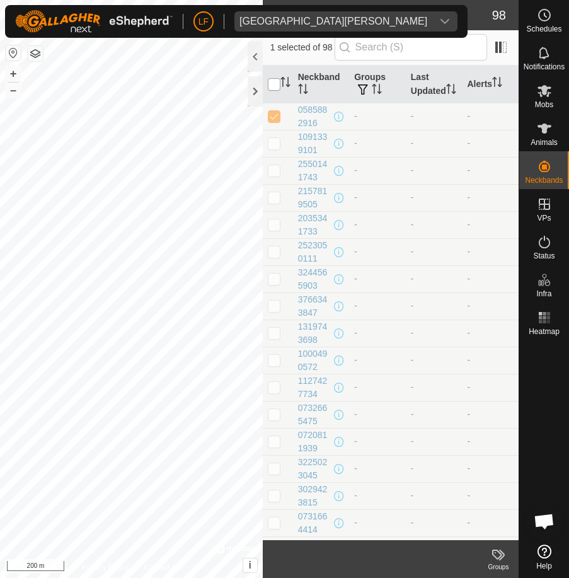
checkbox input "true"
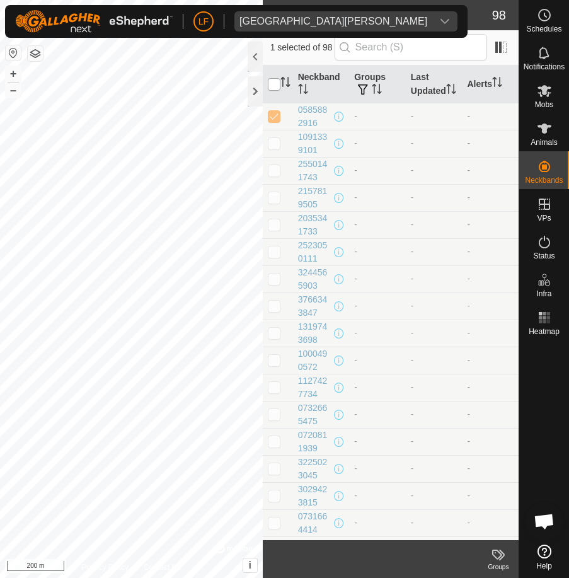
checkbox input "true"
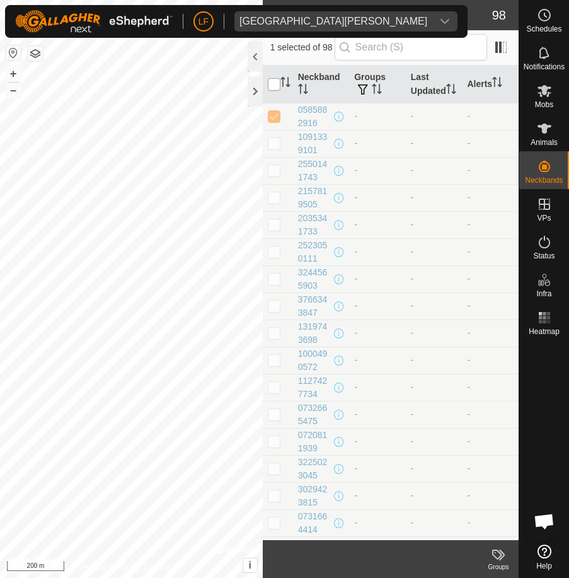
checkbox input "true"
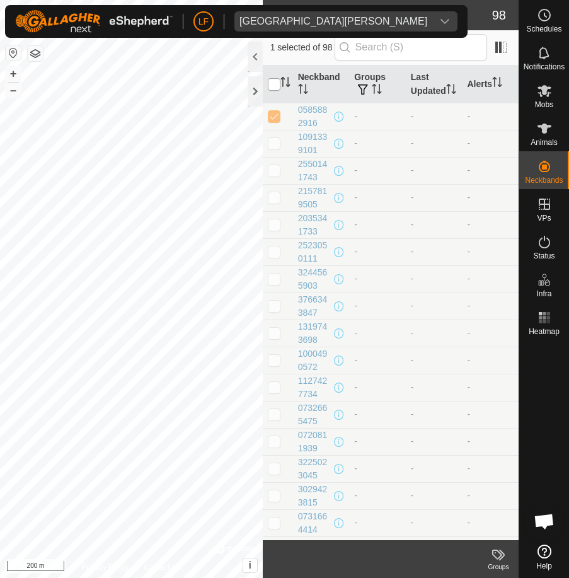
checkbox input "true"
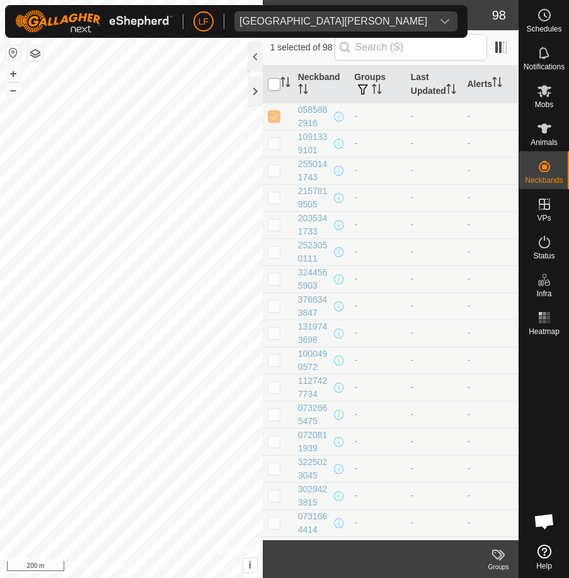
checkbox input "true"
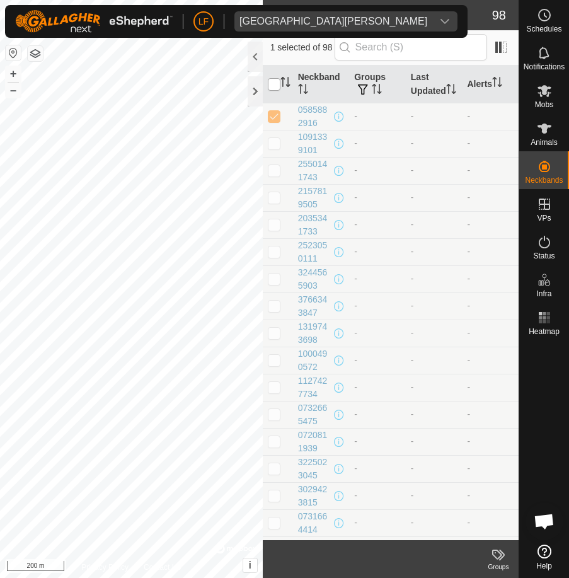
checkbox input "true"
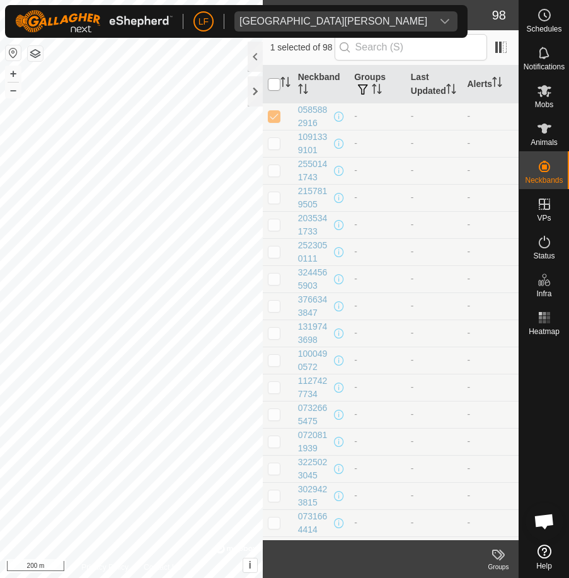
checkbox input "true"
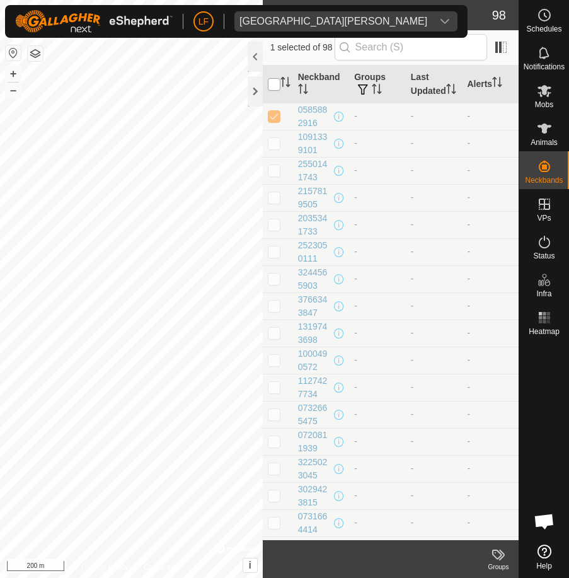
checkbox input "true"
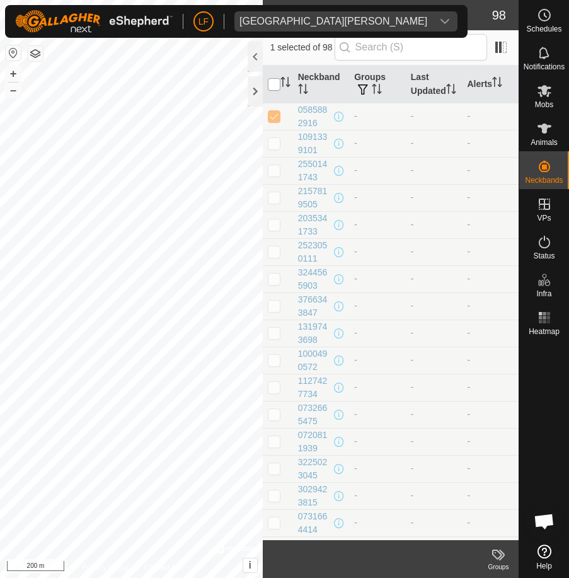
checkbox input "true"
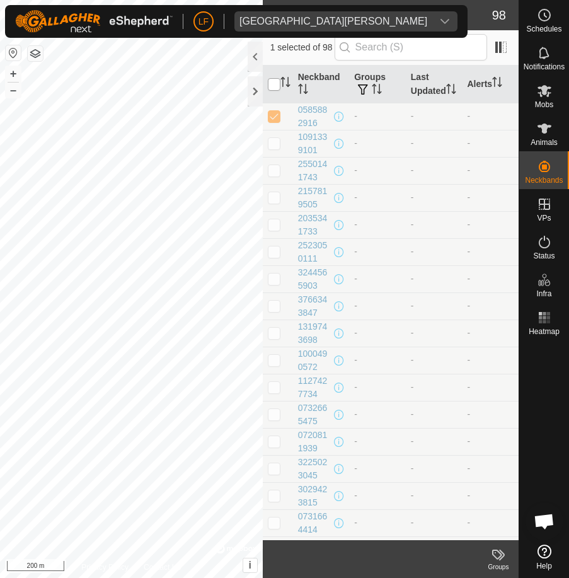
checkbox input "true"
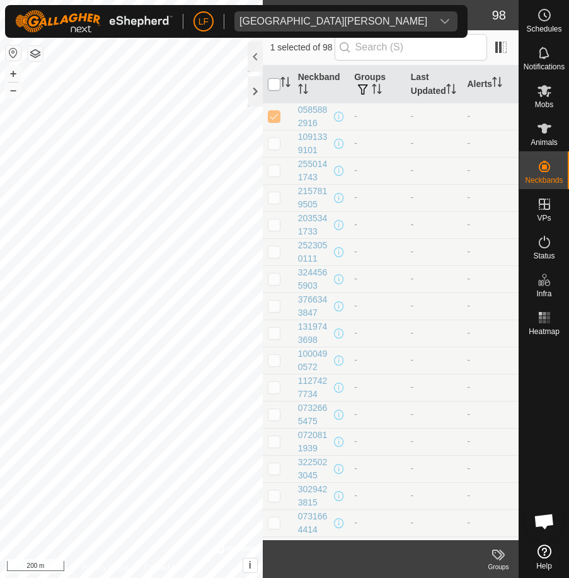
checkbox input "true"
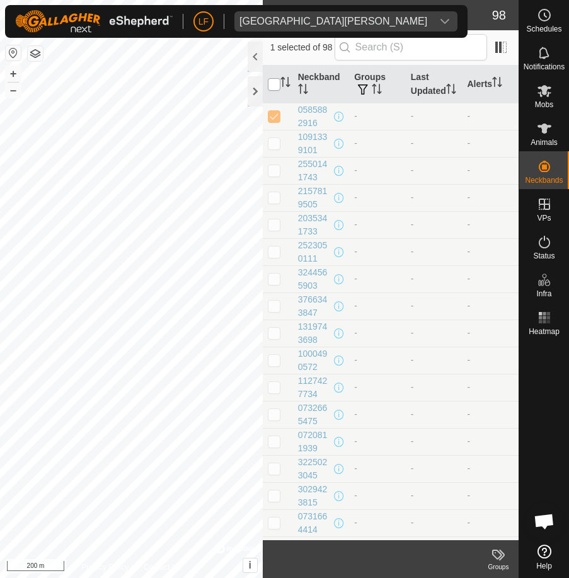
checkbox input "true"
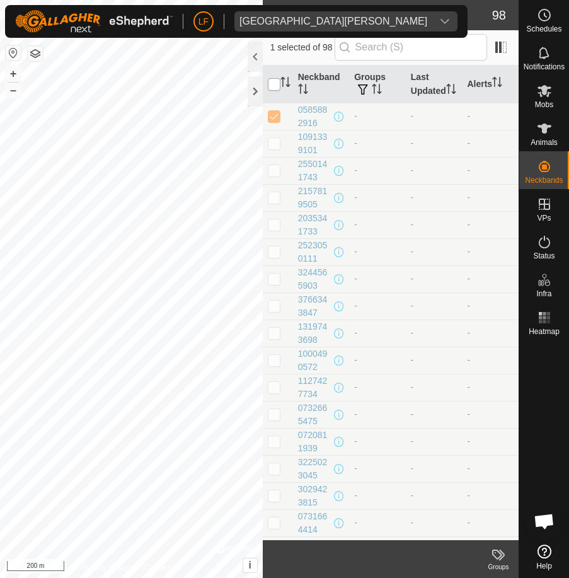
checkbox input "true"
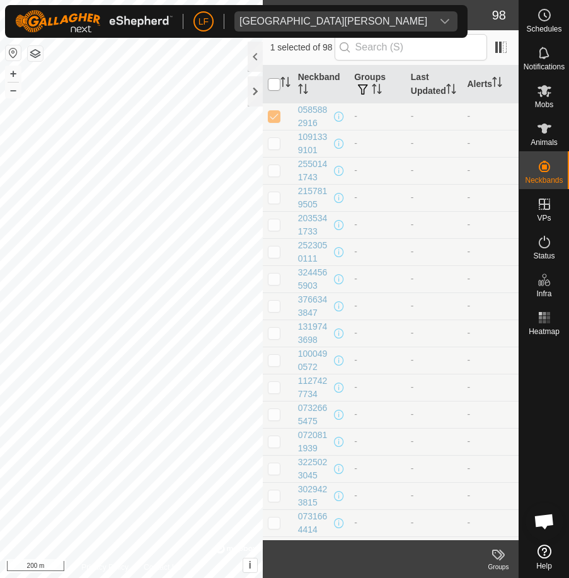
checkbox input "true"
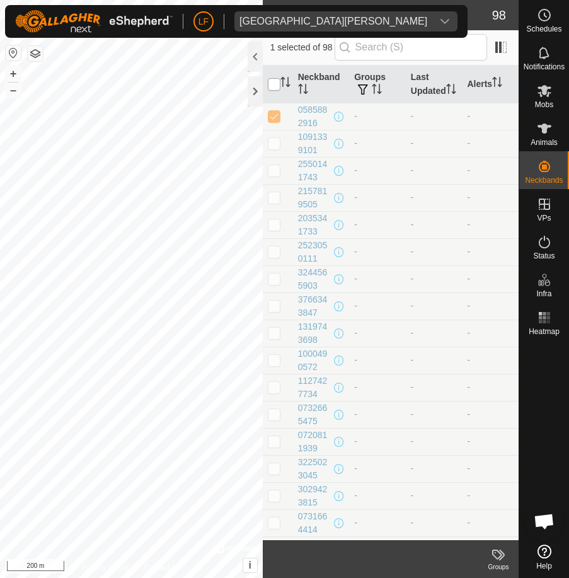
checkbox input "true"
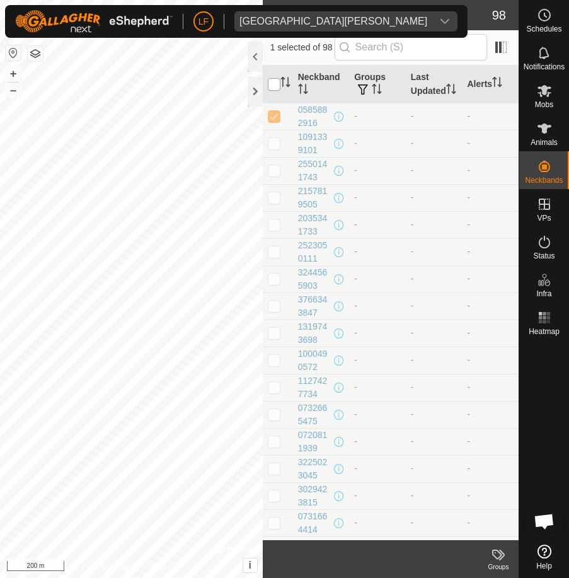
checkbox input "true"
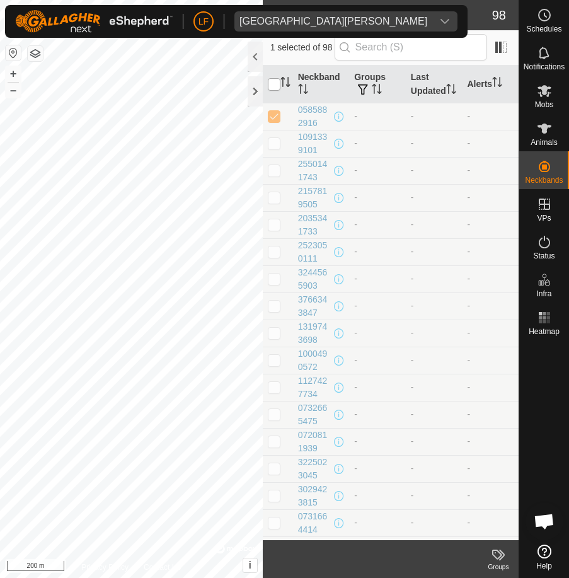
checkbox input "true"
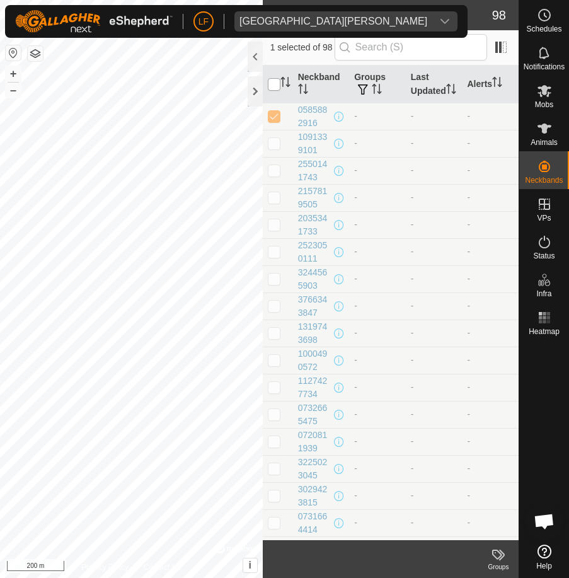
checkbox input "true"
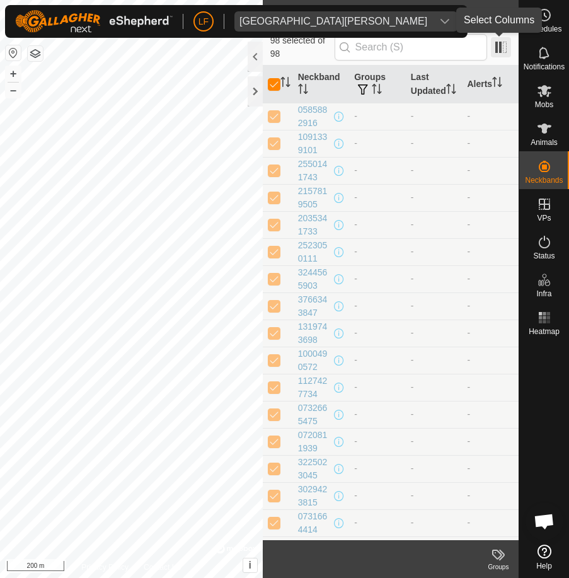
click at [498, 42] on span at bounding box center [501, 47] width 20 height 20
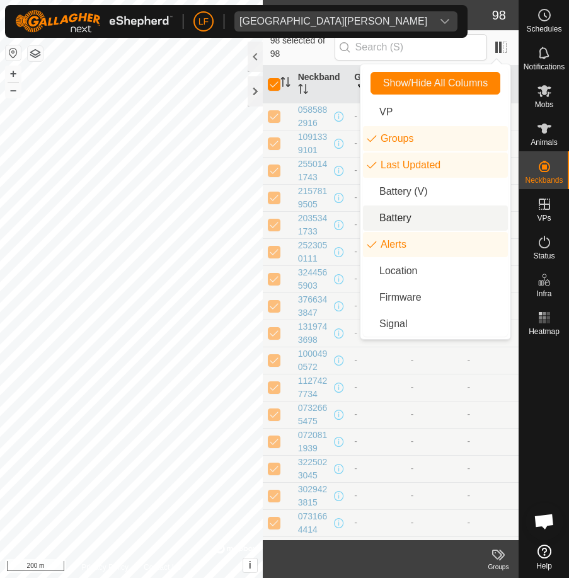
click at [402, 212] on li "Battery" at bounding box center [435, 218] width 145 height 25
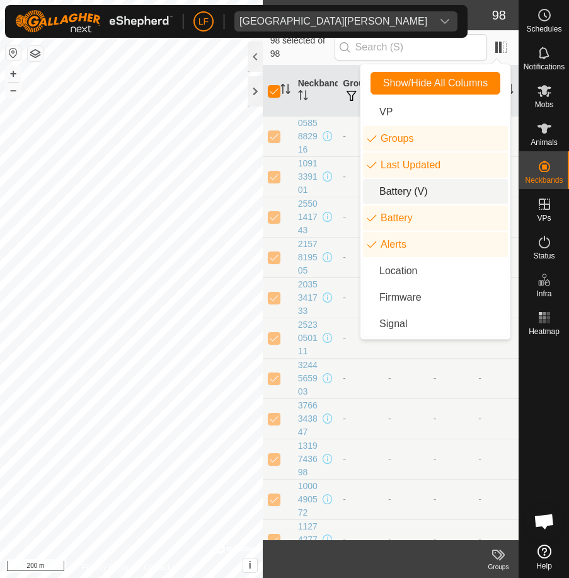
click at [405, 192] on li "Battery (V)" at bounding box center [435, 191] width 145 height 25
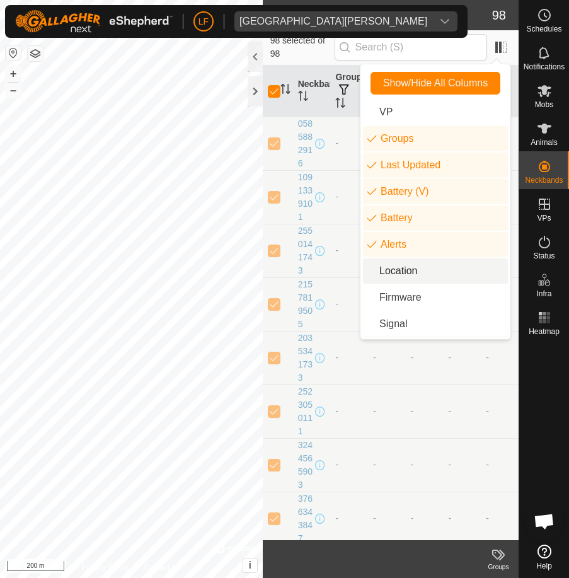
click at [398, 269] on li "Location" at bounding box center [435, 271] width 145 height 25
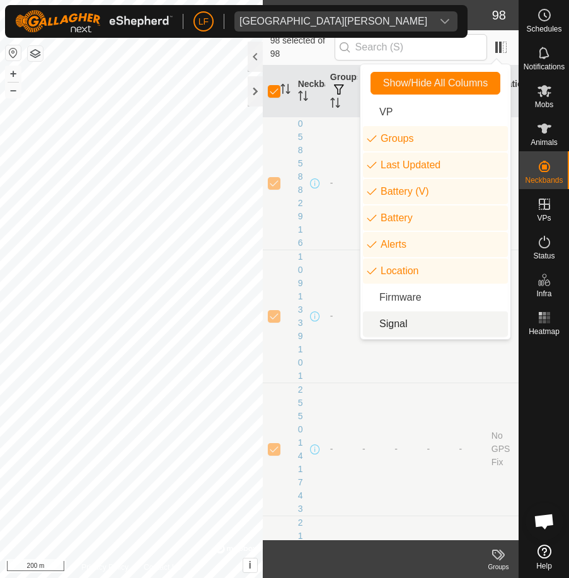
click at [388, 319] on li "Signal" at bounding box center [435, 323] width 145 height 25
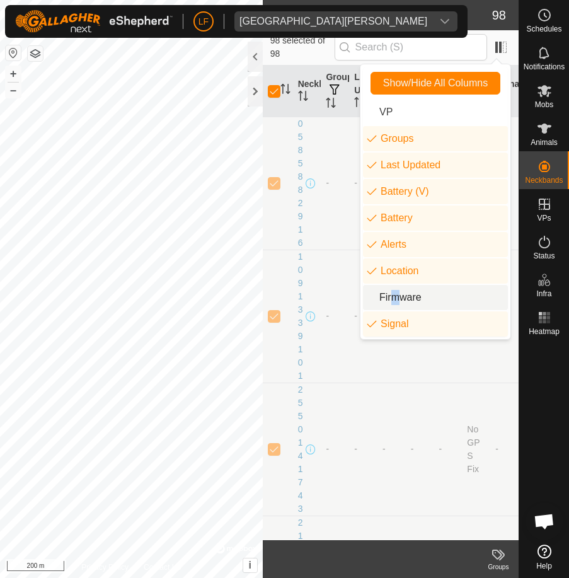
click at [390, 299] on li "Firmware" at bounding box center [435, 297] width 145 height 25
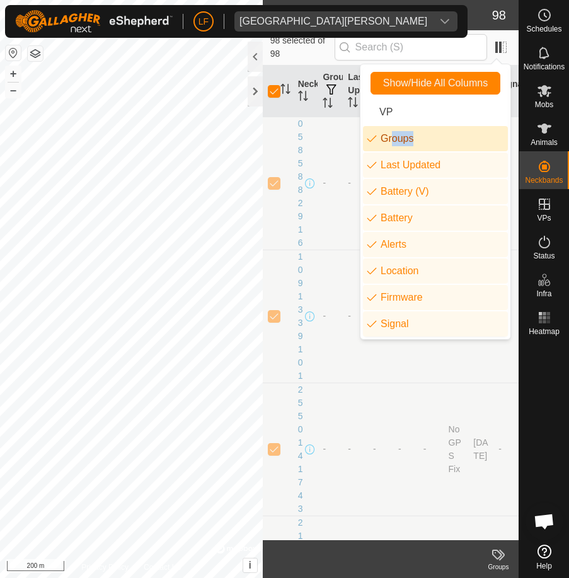
click at [388, 135] on li "Groups" at bounding box center [435, 138] width 145 height 25
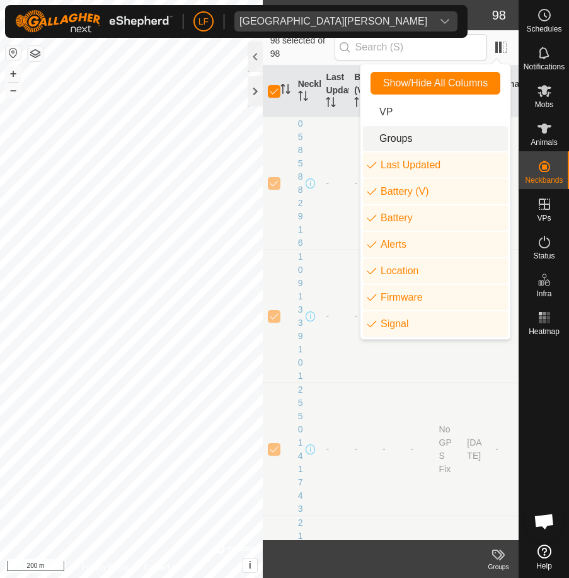
drag, startPoint x: 388, startPoint y: 135, endPoint x: 385, endPoint y: 166, distance: 31.1
click at [385, 165] on li "Last Updated" at bounding box center [435, 165] width 145 height 25
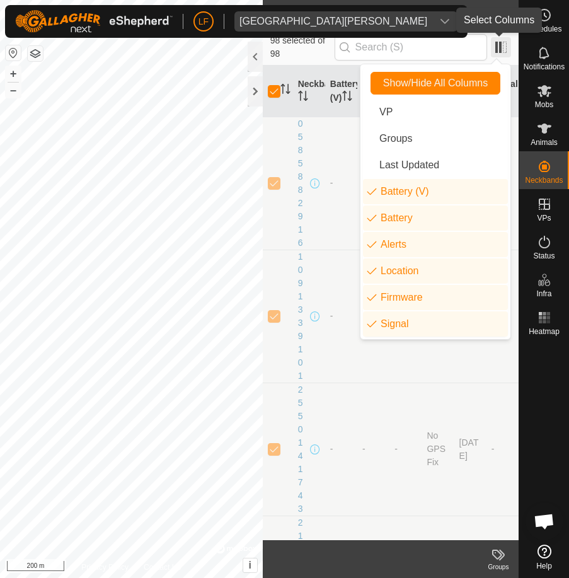
click at [499, 46] on span at bounding box center [501, 47] width 20 height 20
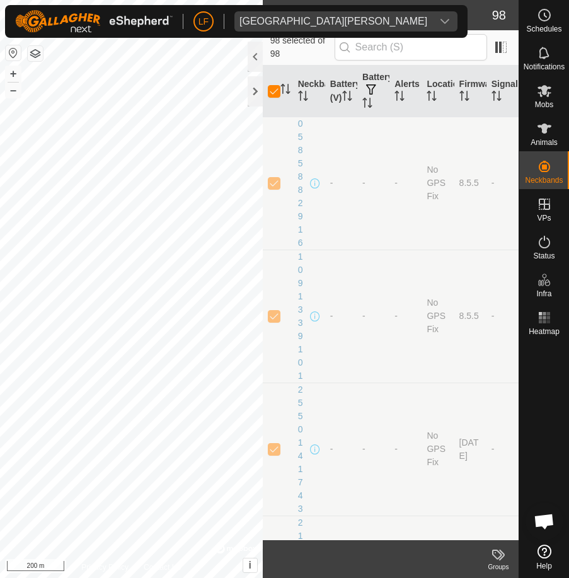
click at [489, 47] on app-column-selector at bounding box center [499, 47] width 24 height 25
click at [500, 45] on span at bounding box center [501, 47] width 20 height 20
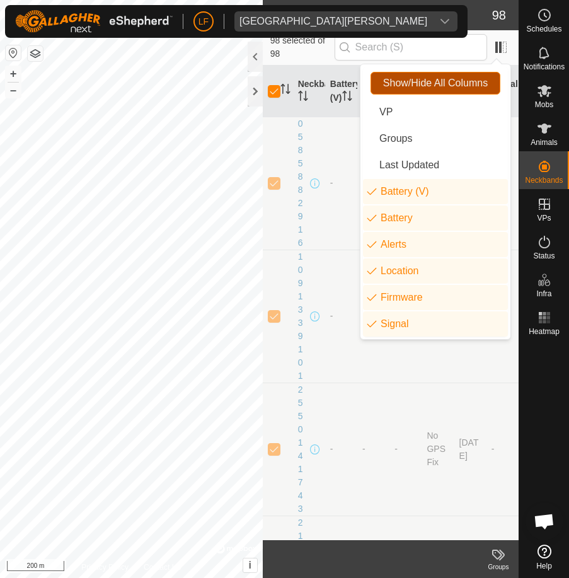
click at [398, 84] on span "Show/Hide All Columns" at bounding box center [435, 83] width 105 height 11
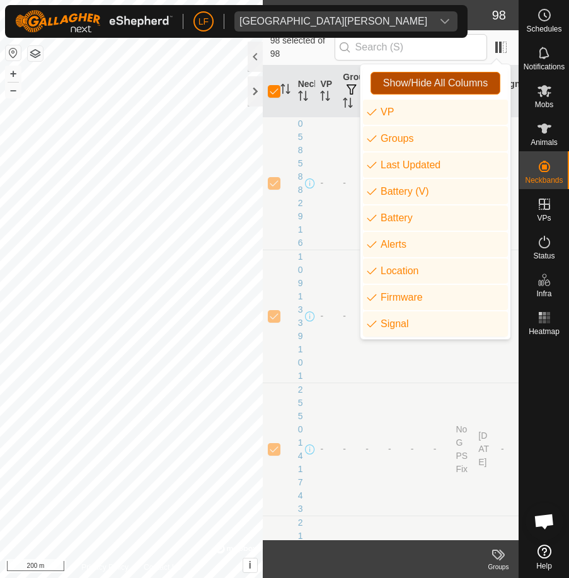
click at [471, 78] on span "Show/Hide All Columns" at bounding box center [435, 83] width 105 height 11
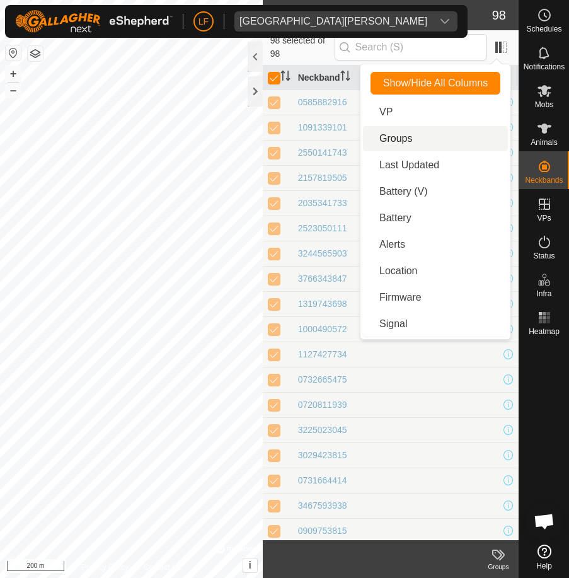
click at [400, 139] on li "Groups" at bounding box center [435, 138] width 145 height 25
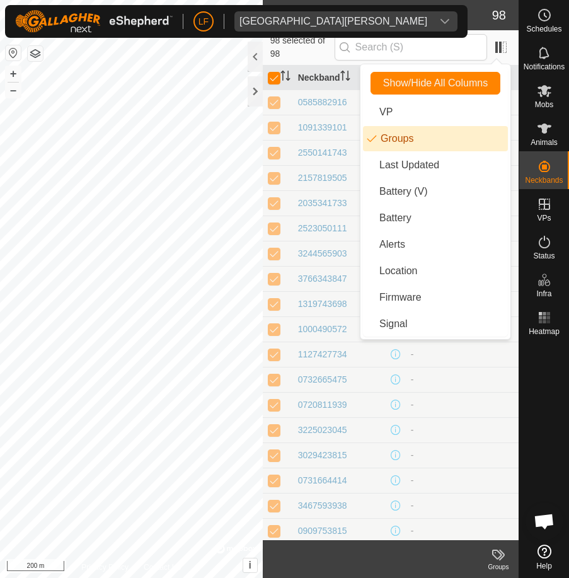
click at [400, 140] on li "Groups" at bounding box center [435, 138] width 145 height 25
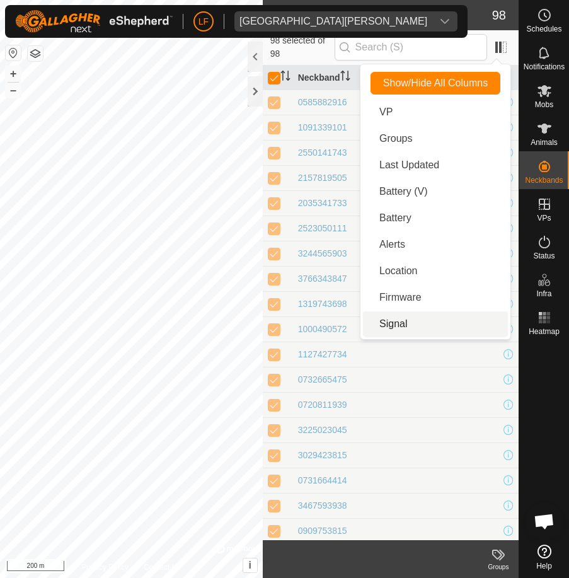
click at [456, 378] on div "0732665475" at bounding box center [406, 379] width 216 height 13
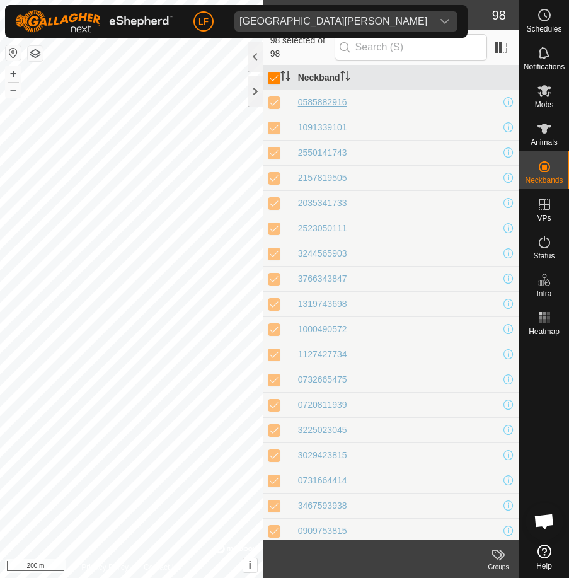
click at [312, 102] on div "0585882916" at bounding box center [322, 102] width 49 height 13
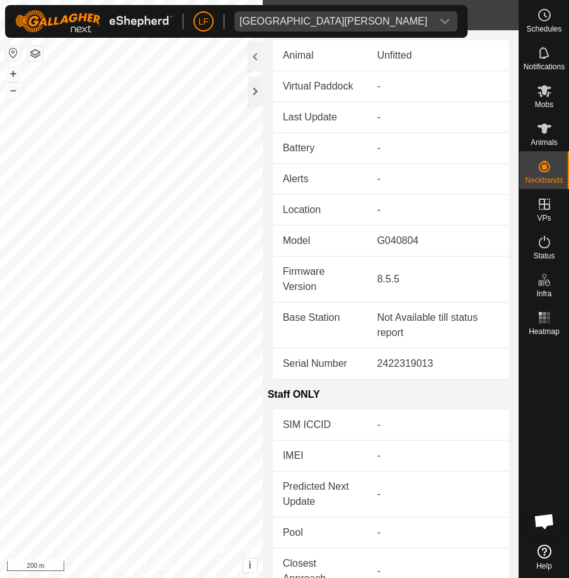
click at [349, 164] on td "Battery" at bounding box center [320, 148] width 95 height 31
click at [339, 60] on td "Animal" at bounding box center [320, 55] width 95 height 31
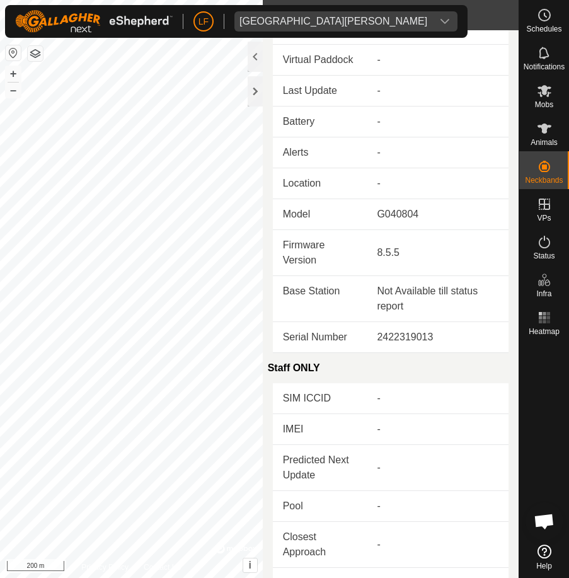
scroll to position [1, 0]
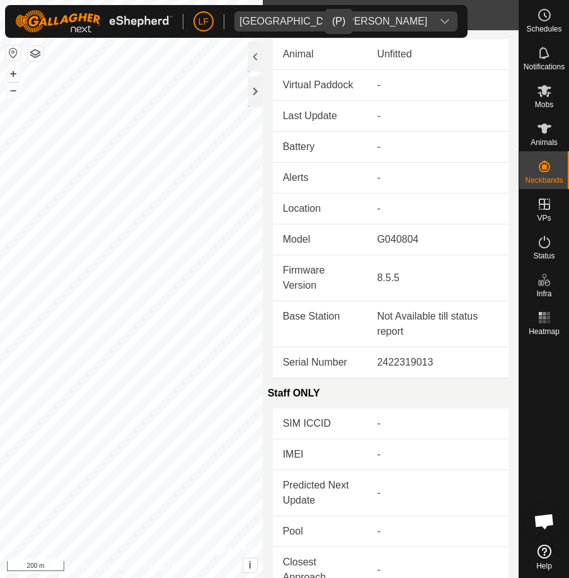
click at [288, 19] on div "[GEOGRAPHIC_DATA][PERSON_NAME]" at bounding box center [334, 21] width 188 height 10
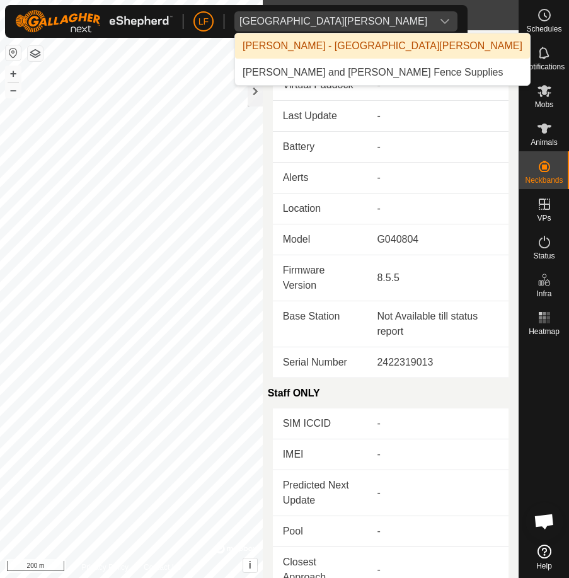
click at [333, 42] on li "[PERSON_NAME] - [GEOGRAPHIC_DATA][PERSON_NAME]" at bounding box center [382, 45] width 295 height 25
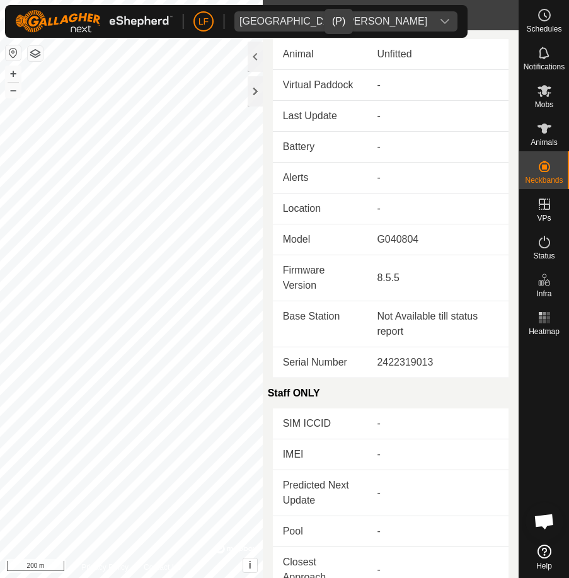
scroll to position [0, 0]
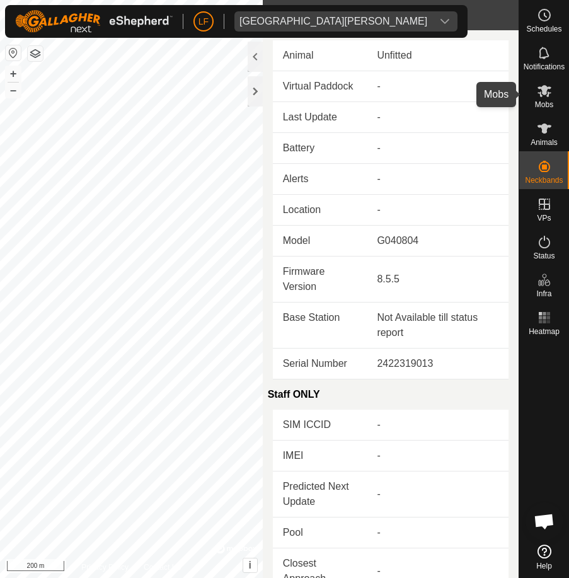
click at [547, 94] on icon at bounding box center [544, 90] width 15 height 15
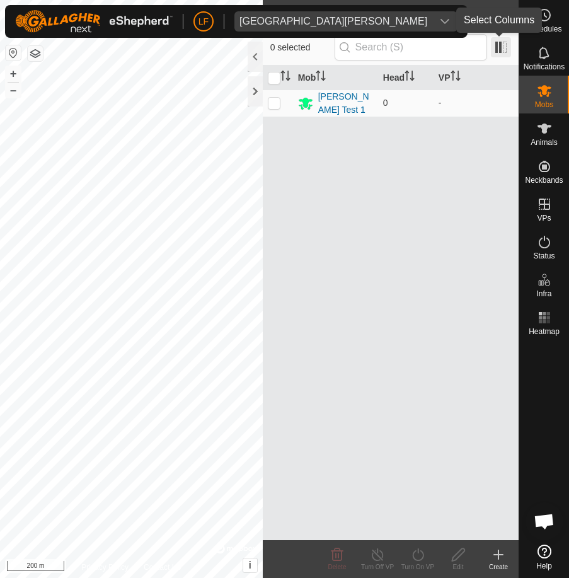
click at [496, 49] on span at bounding box center [501, 47] width 20 height 20
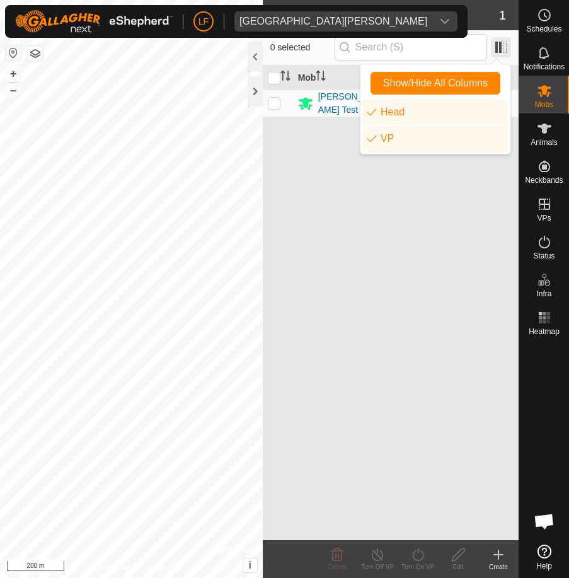
click at [501, 45] on span at bounding box center [501, 47] width 20 height 20
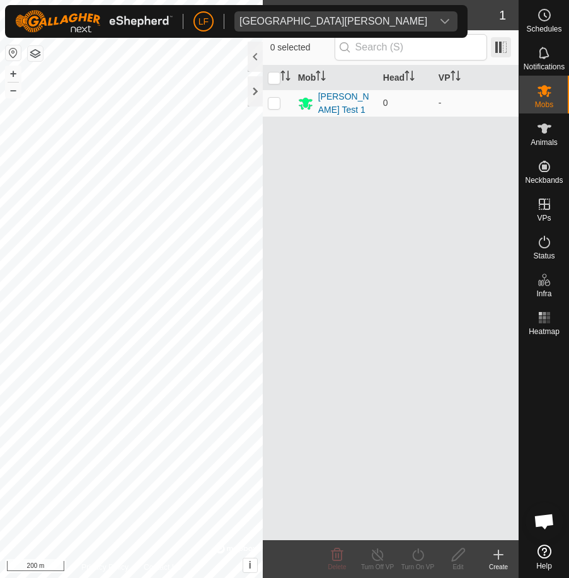
click at [505, 43] on span at bounding box center [501, 47] width 20 height 20
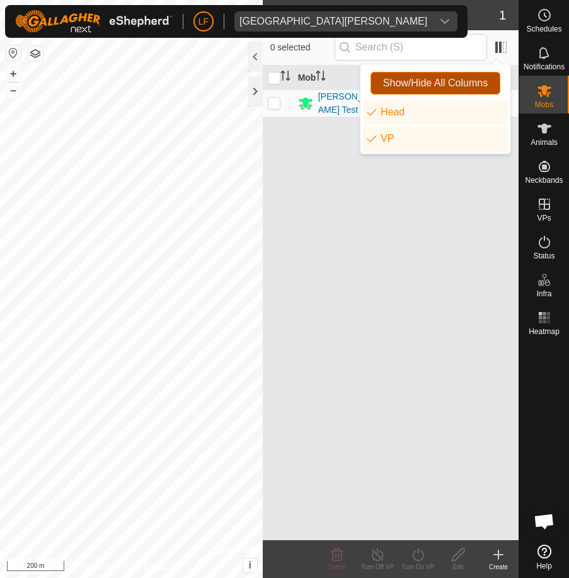
click at [450, 79] on span "Show/Hide All Columns" at bounding box center [435, 83] width 105 height 11
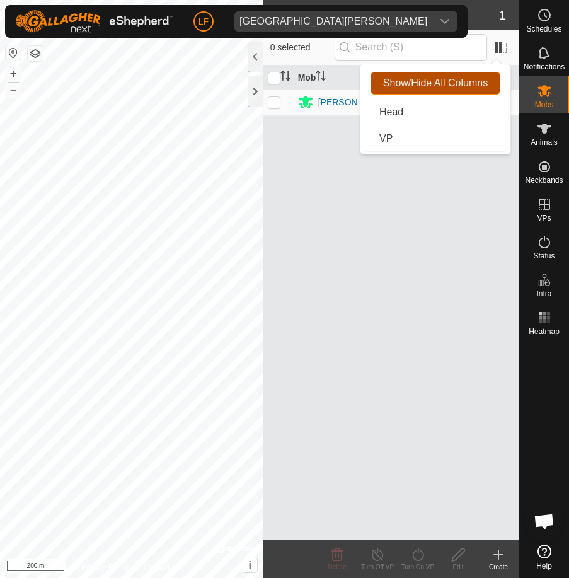
click at [380, 77] on button "Show/Hide All Columns" at bounding box center [436, 83] width 130 height 23
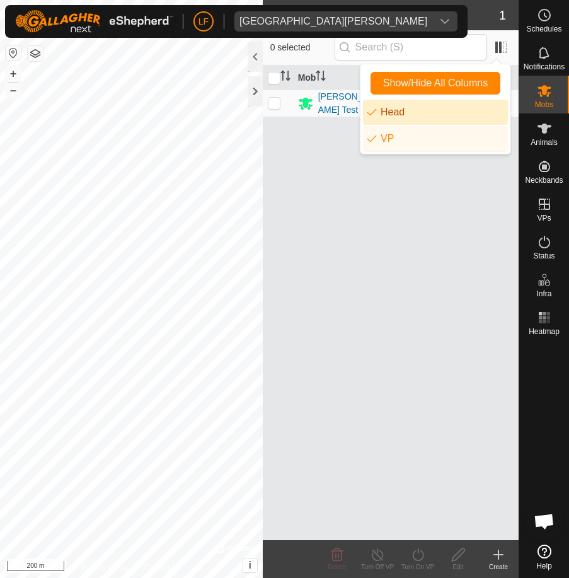
click at [397, 113] on li "Head" at bounding box center [435, 112] width 145 height 25
click at [396, 115] on li "Head" at bounding box center [435, 112] width 145 height 25
click at [286, 54] on div "0 selected" at bounding box center [390, 47] width 241 height 26
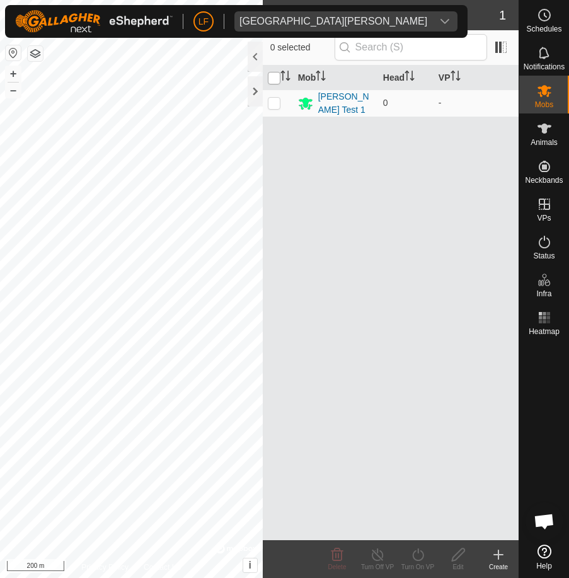
click at [278, 76] on input "checkbox" at bounding box center [274, 78] width 13 height 13
checkbox input "true"
click at [497, 51] on span at bounding box center [501, 47] width 20 height 20
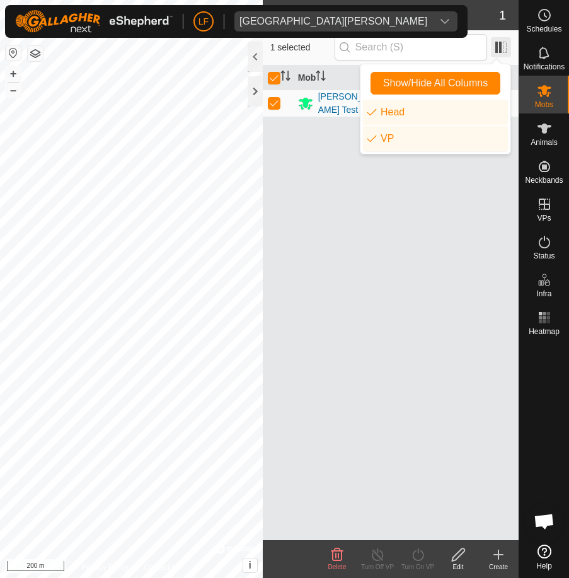
click at [502, 49] on span at bounding box center [501, 47] width 20 height 20
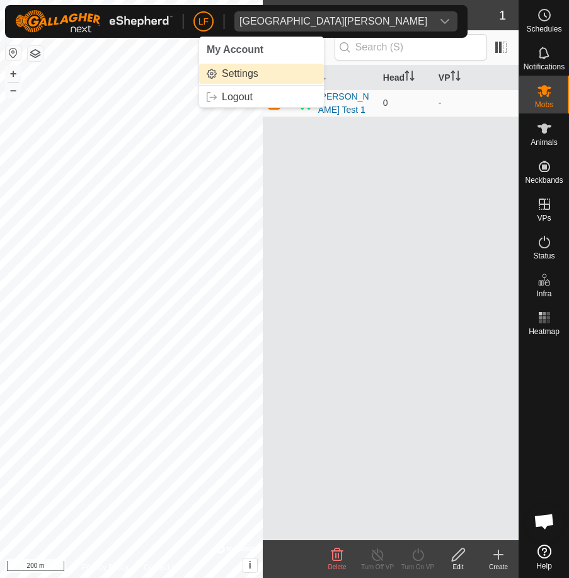
click at [241, 72] on link "Settings" at bounding box center [261, 74] width 125 height 20
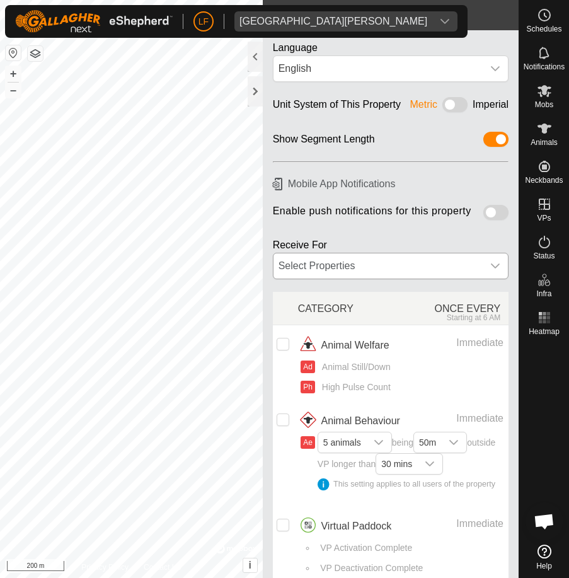
click at [491, 271] on icon at bounding box center [496, 266] width 10 height 10
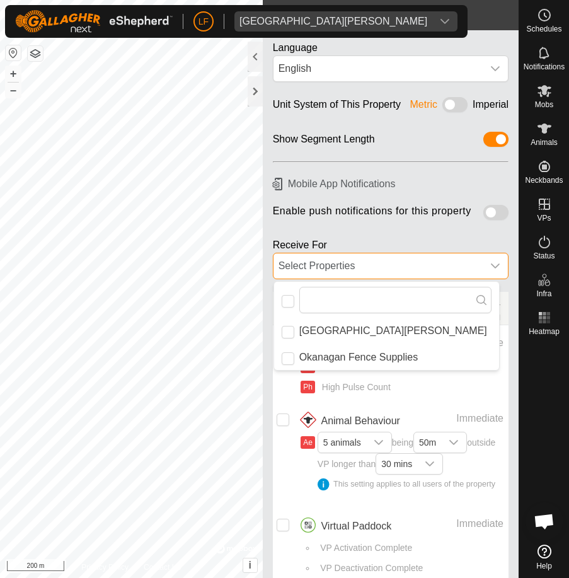
click at [491, 271] on icon at bounding box center [496, 266] width 10 height 10
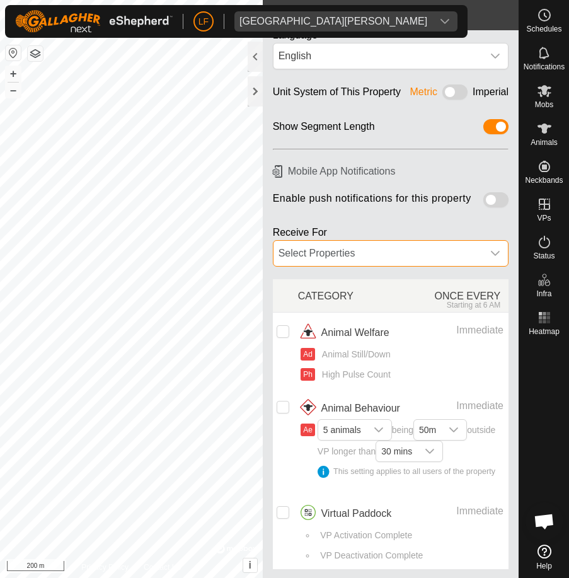
scroll to position [0, 0]
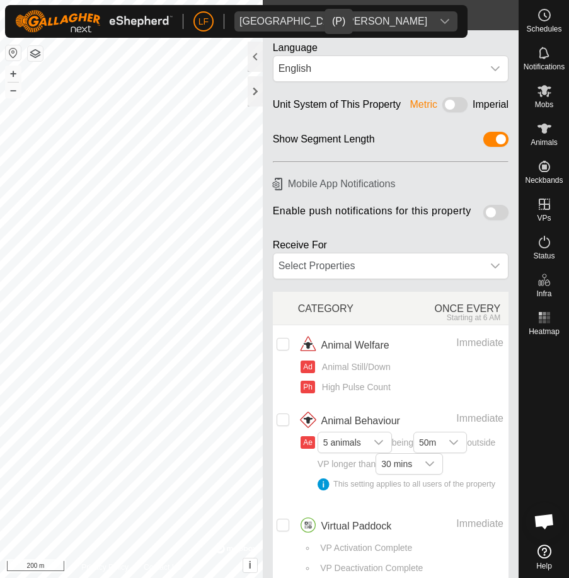
click at [244, 21] on div "[GEOGRAPHIC_DATA][PERSON_NAME]" at bounding box center [334, 21] width 188 height 10
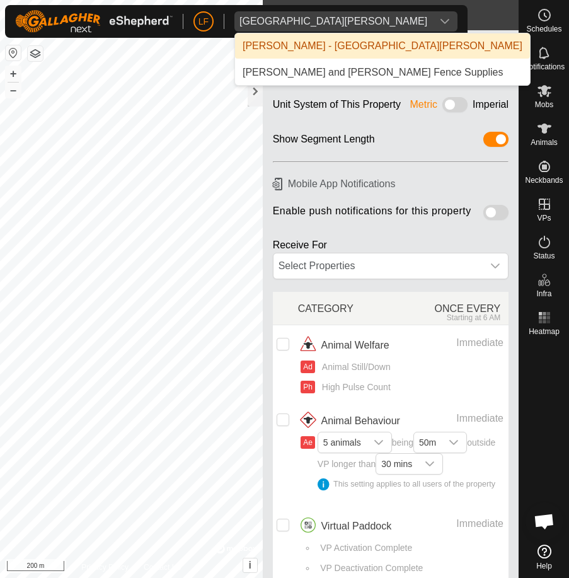
click at [260, 42] on li "[PERSON_NAME] - [GEOGRAPHIC_DATA][PERSON_NAME]" at bounding box center [382, 45] width 295 height 25
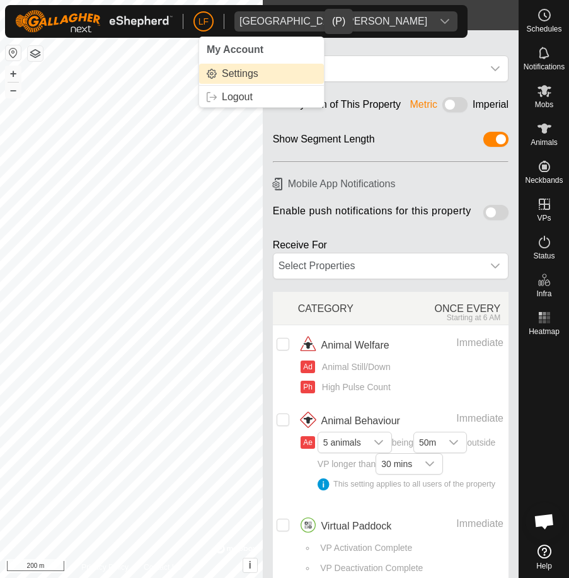
click at [212, 73] on link "Settings" at bounding box center [261, 74] width 125 height 20
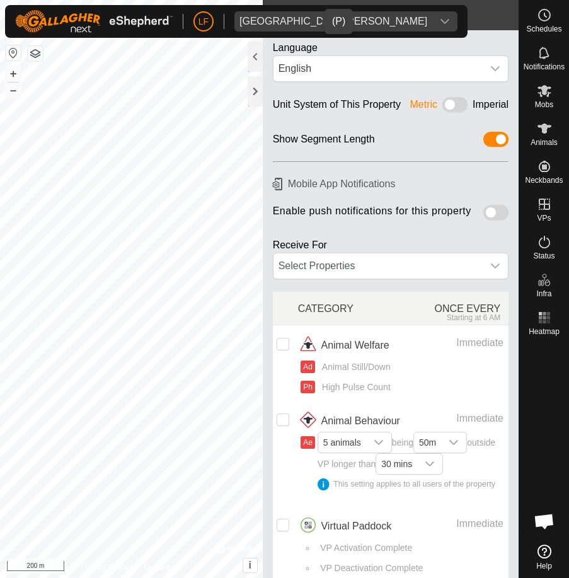
click at [15, 50] on button "button" at bounding box center [13, 52] width 15 height 15
click at [288, 136] on div "Settings Language English Unit System of This Property Metric Imperial Show Seg…" at bounding box center [259, 289] width 519 height 578
click at [335, 23] on header "Settings" at bounding box center [391, 15] width 256 height 30
click at [440, 19] on icon "dropdown trigger" at bounding box center [445, 21] width 10 height 10
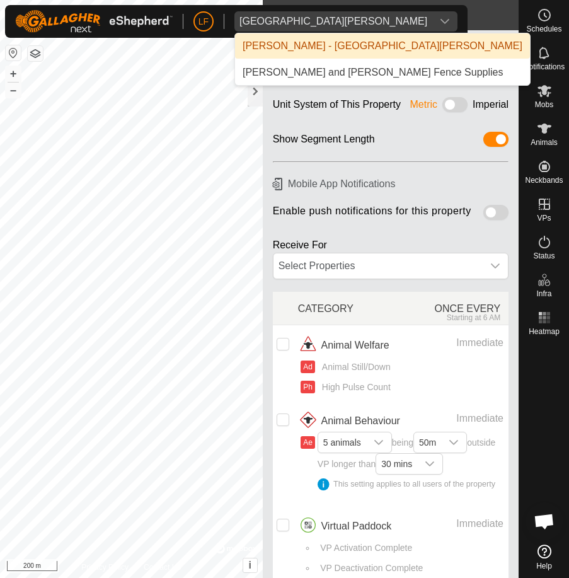
click at [440, 19] on icon "dropdown trigger" at bounding box center [445, 21] width 10 height 10
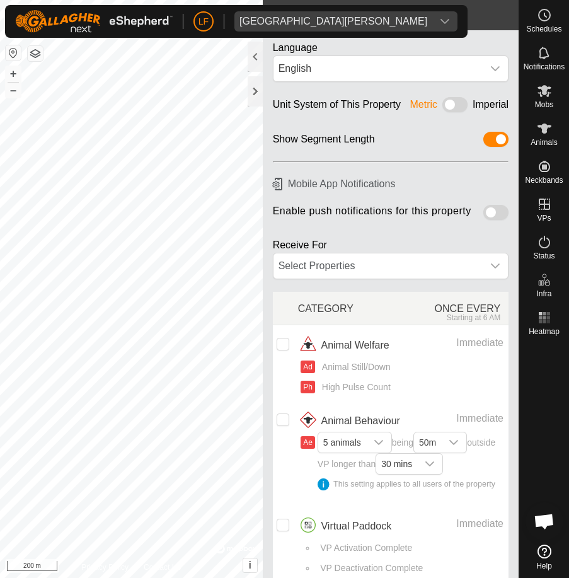
click at [544, 395] on div at bounding box center [545, 439] width 50 height 199
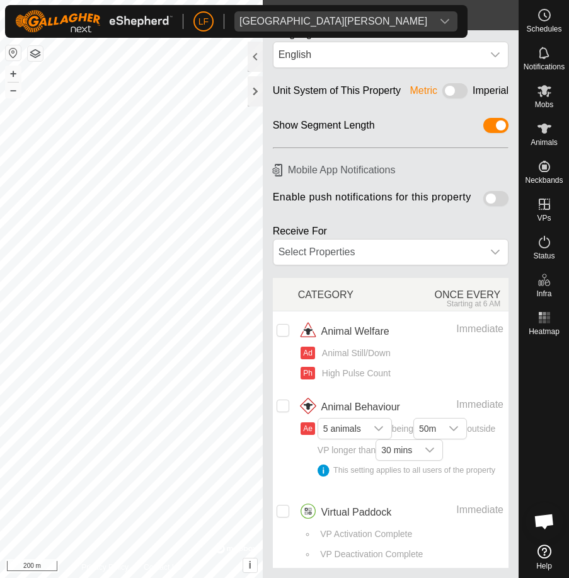
scroll to position [37, 0]
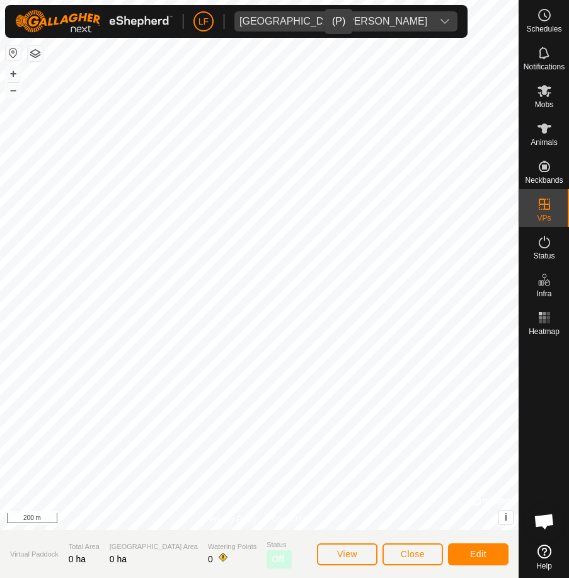
click at [440, 21] on icon "dropdown trigger" at bounding box center [445, 21] width 10 height 10
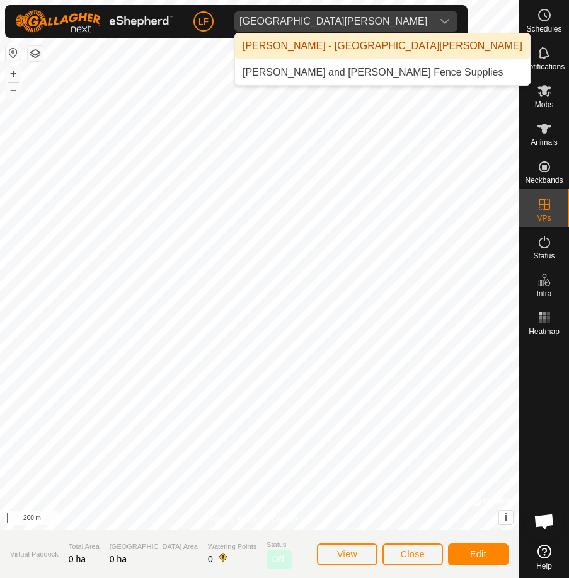
click at [293, 44] on li "[PERSON_NAME] - [GEOGRAPHIC_DATA][PERSON_NAME]" at bounding box center [382, 45] width 295 height 25
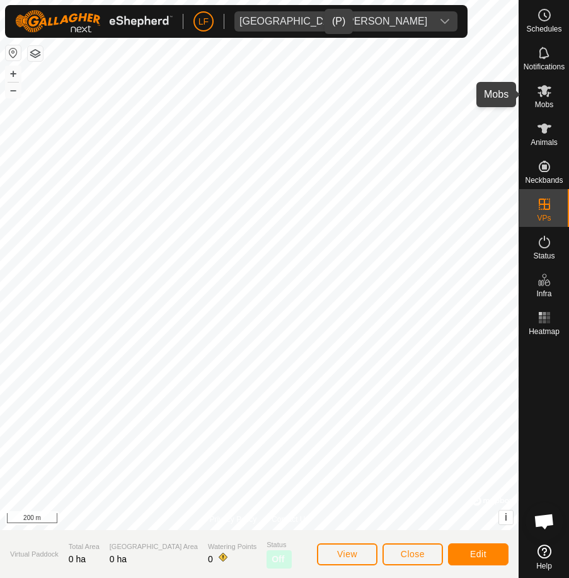
click at [542, 88] on icon at bounding box center [545, 91] width 14 height 12
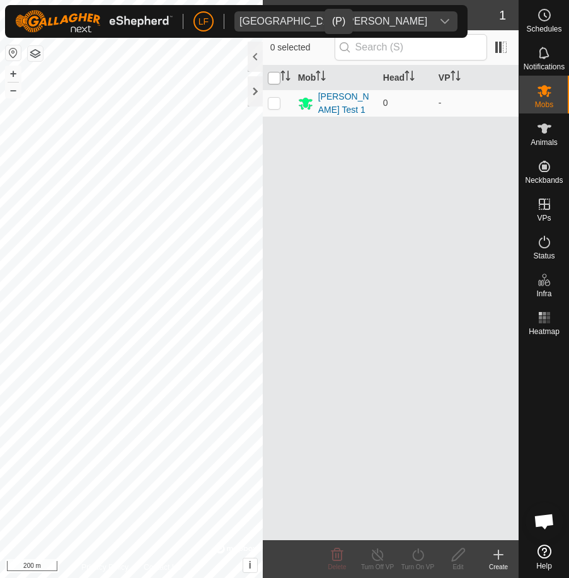
click at [277, 76] on input "checkbox" at bounding box center [274, 78] width 13 height 13
checkbox input "true"
click at [331, 103] on div "[PERSON_NAME] Test 1" at bounding box center [345, 103] width 55 height 26
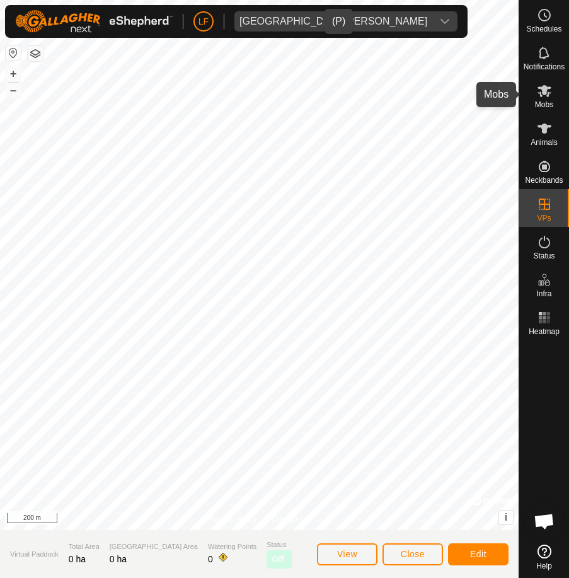
click at [544, 97] on icon at bounding box center [544, 90] width 15 height 15
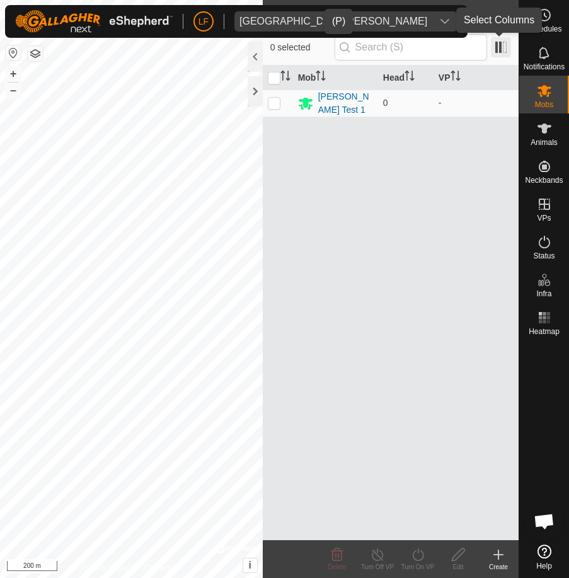
click at [498, 48] on span at bounding box center [501, 47] width 20 height 20
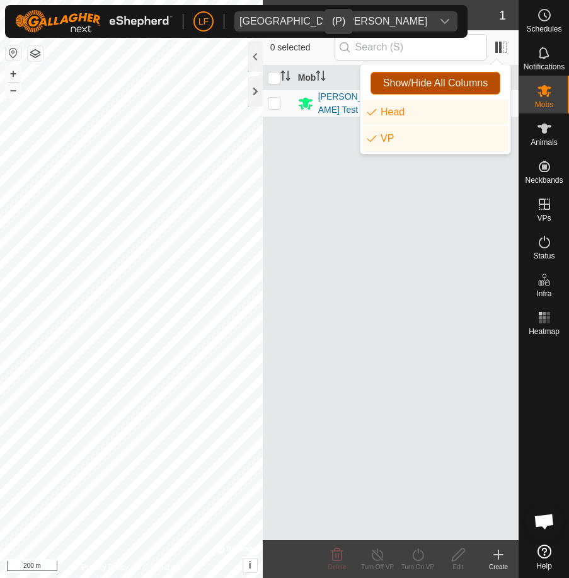
click at [430, 81] on span "Show/Hide All Columns" at bounding box center [435, 83] width 105 height 11
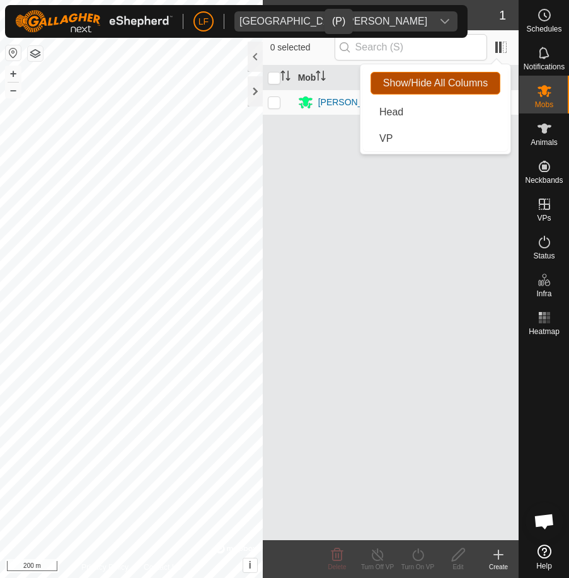
click at [403, 80] on span "Show/Hide All Columns" at bounding box center [435, 83] width 105 height 11
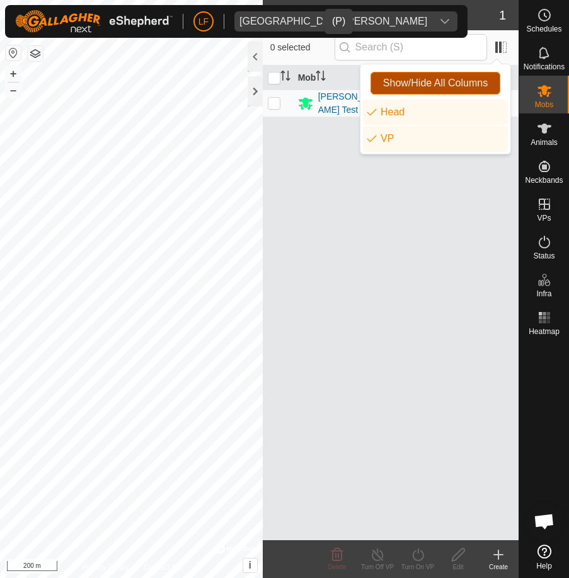
click at [390, 79] on span "Show/Hide All Columns" at bounding box center [435, 83] width 105 height 11
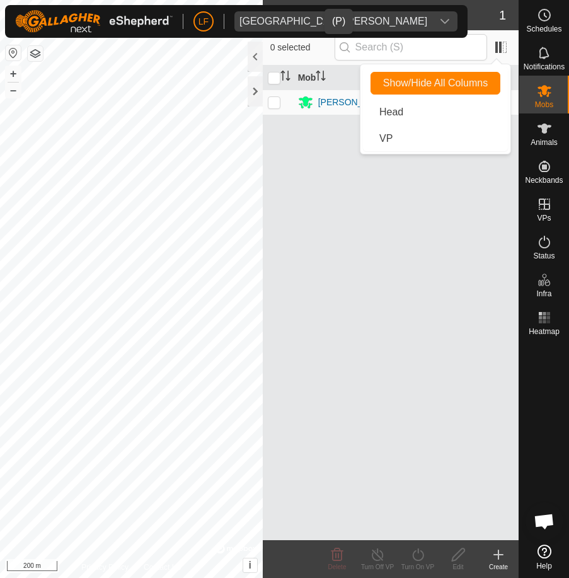
click at [277, 103] on p-checkbox at bounding box center [274, 102] width 13 height 10
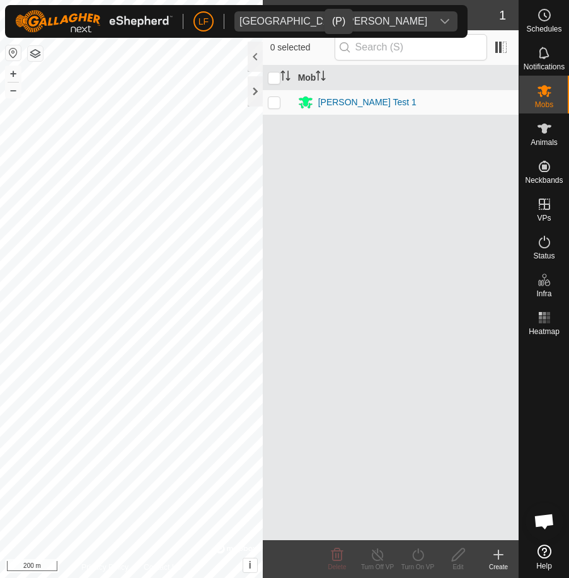
checkbox input "true"
click at [495, 49] on span at bounding box center [501, 47] width 20 height 20
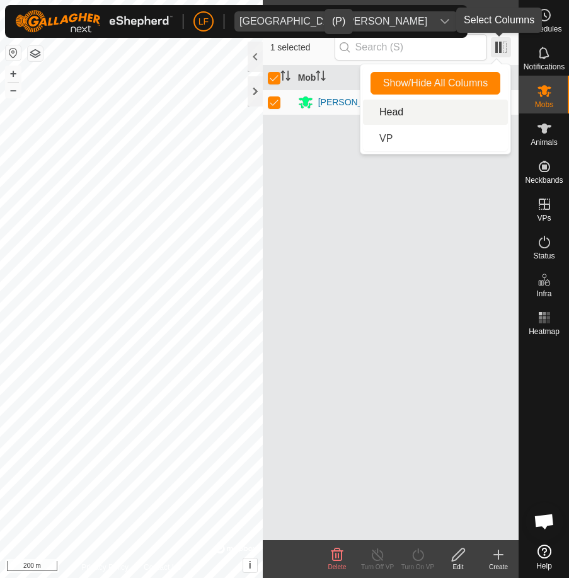
click at [496, 44] on span at bounding box center [501, 47] width 20 height 20
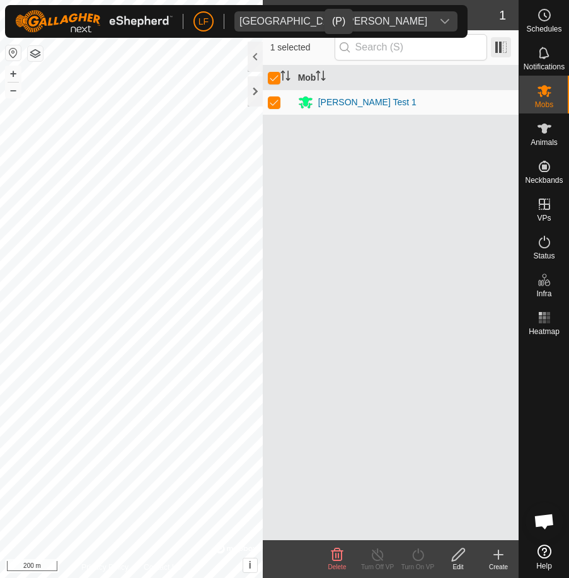
click at [496, 45] on span at bounding box center [501, 47] width 20 height 20
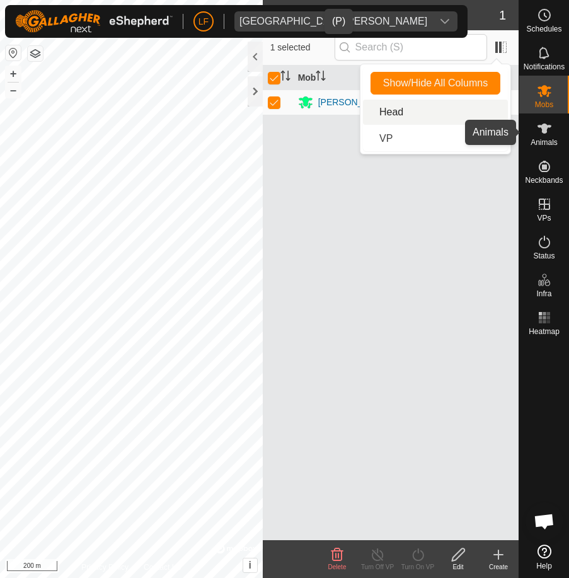
click at [540, 126] on es-animals-svg-icon at bounding box center [544, 129] width 23 height 20
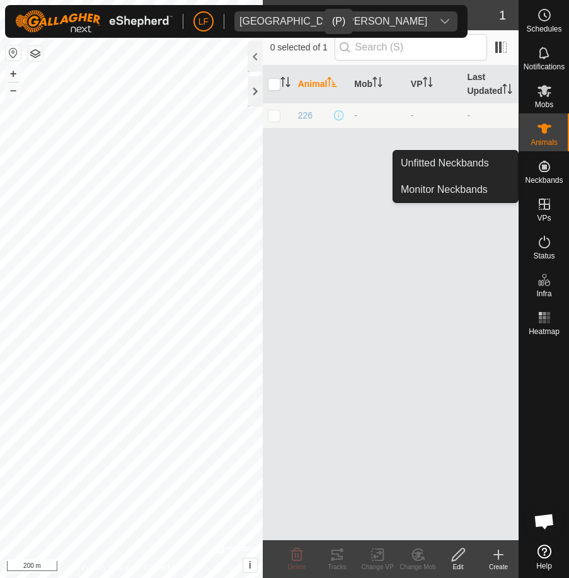
drag, startPoint x: 544, startPoint y: 153, endPoint x: 544, endPoint y: 163, distance: 10.7
click at [544, 163] on icon at bounding box center [544, 166] width 15 height 15
click at [477, 163] on link "Unfitted Neckbands" at bounding box center [455, 163] width 125 height 25
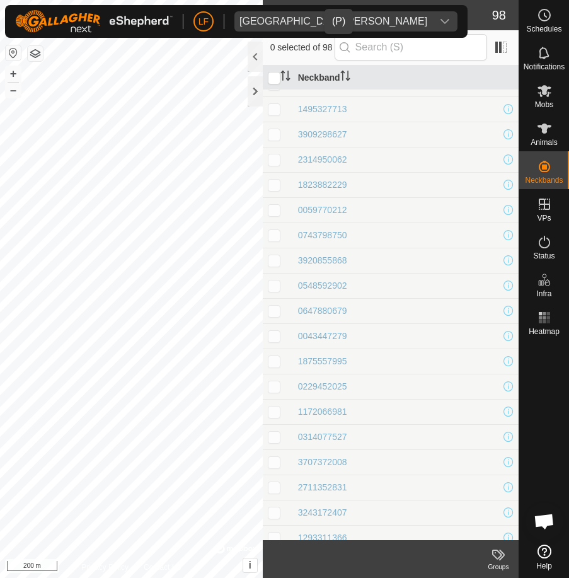
scroll to position [2021, 0]
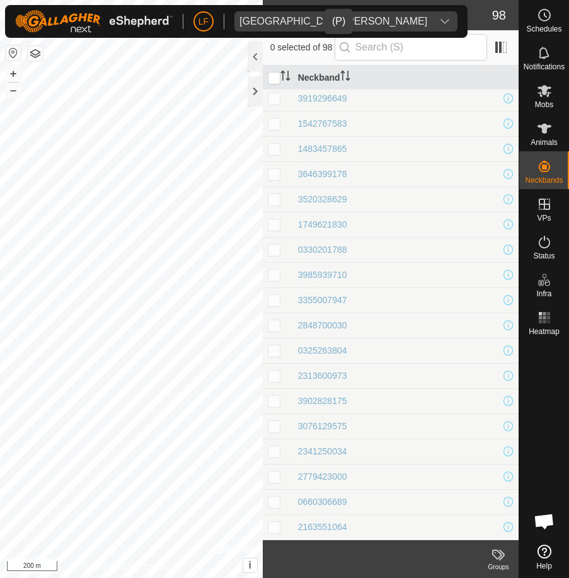
click at [544, 547] on icon at bounding box center [545, 552] width 14 height 14
click at [499, 48] on span at bounding box center [501, 47] width 20 height 20
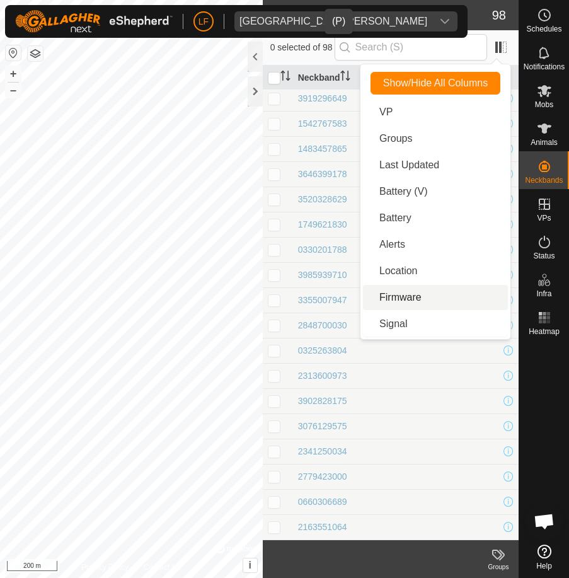
click at [542, 517] on span "Open chat" at bounding box center [544, 523] width 21 height 18
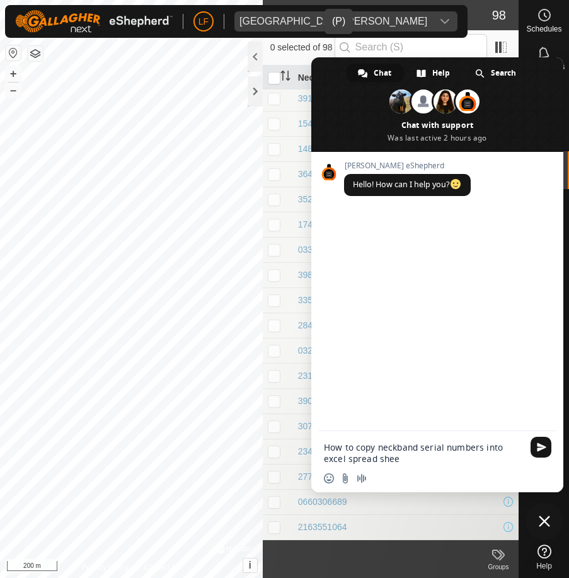
type textarea "How to copy neckband serial numbers into excel spread sheet"
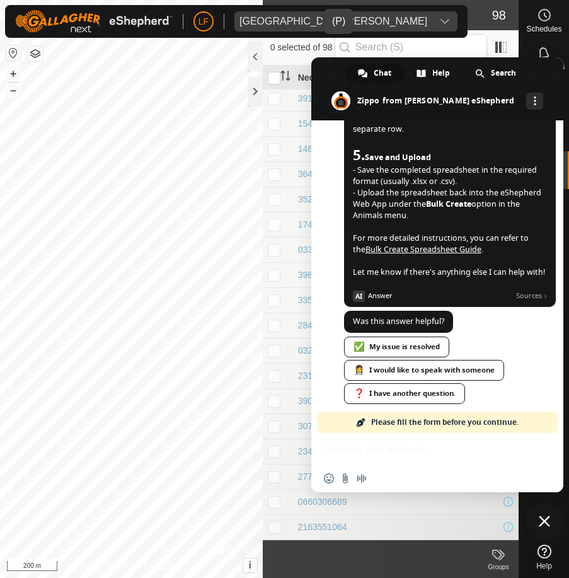
scroll to position [562, 0]
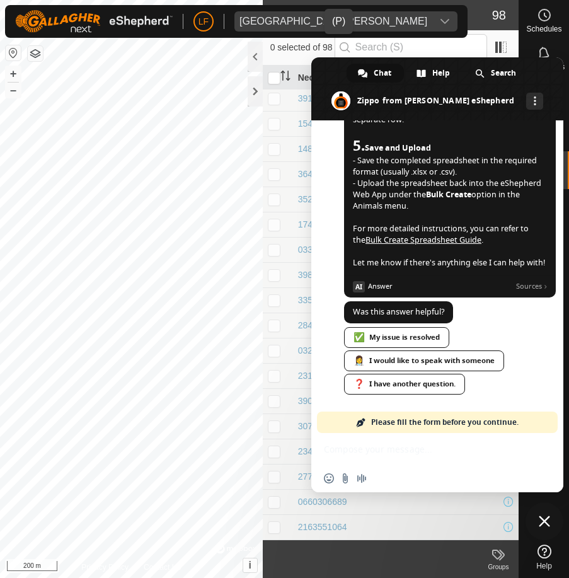
click at [451, 235] on link "Bulk Create Spreadsheet Guide" at bounding box center [424, 240] width 116 height 11
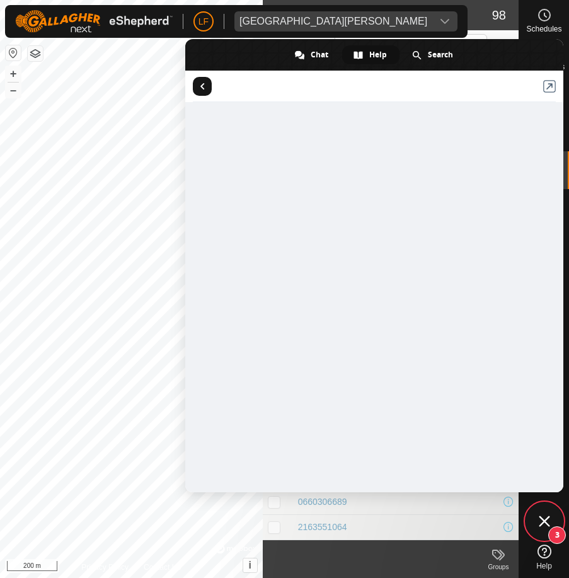
drag, startPoint x: 252, startPoint y: 55, endPoint x: 620, endPoint y: 69, distance: 369.1
click at [569, 69] on html "LF Fort [PERSON_NAME] Schedules Notifications Mobs Animals Neckbands VPs Status…" at bounding box center [284, 289] width 569 height 578
click at [201, 87] on span "Return to articles" at bounding box center [203, 86] width 4 height 6
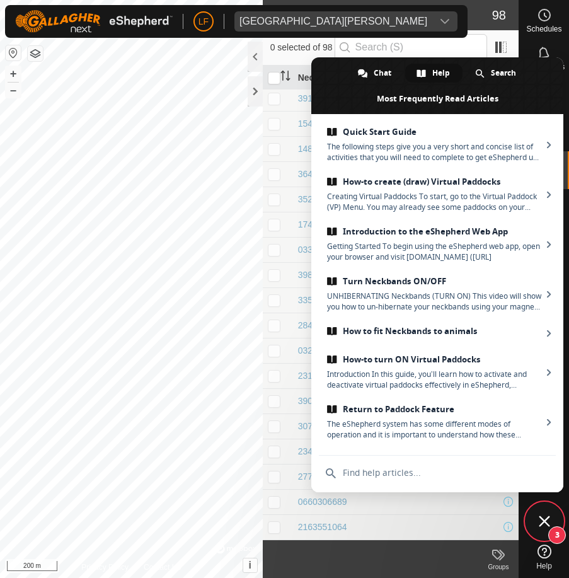
drag, startPoint x: 351, startPoint y: 91, endPoint x: 865, endPoint y: 180, distance: 522.1
click at [569, 180] on html "LF Fort [PERSON_NAME] Schedules Notifications Mobs Animals Neckbands VPs Status…" at bounding box center [284, 289] width 569 height 578
click at [522, 101] on span at bounding box center [437, 85] width 252 height 57
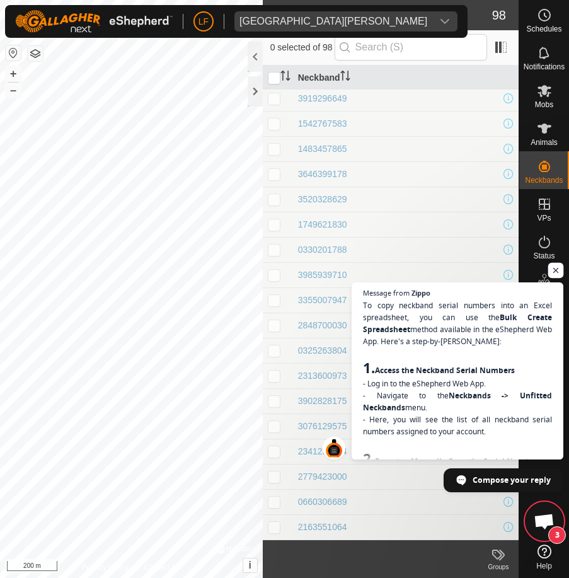
click at [552, 274] on span "Open chat" at bounding box center [557, 271] width 16 height 16
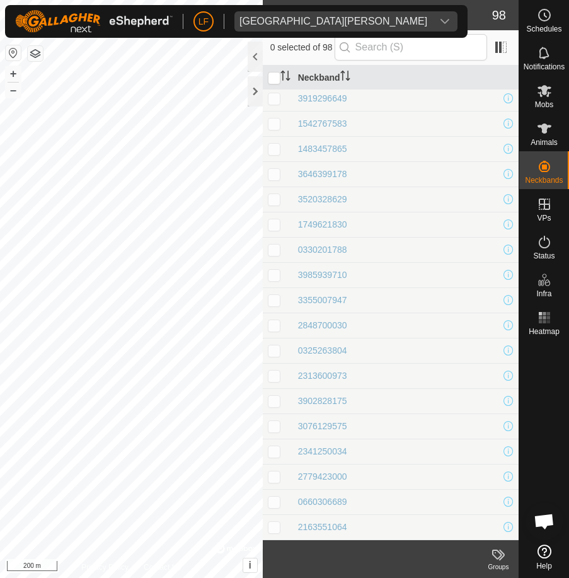
click at [527, 537] on div at bounding box center [545, 439] width 50 height 199
drag, startPoint x: 531, startPoint y: 422, endPoint x: 521, endPoint y: 424, distance: 10.3
click at [521, 424] on div at bounding box center [545, 439] width 50 height 199
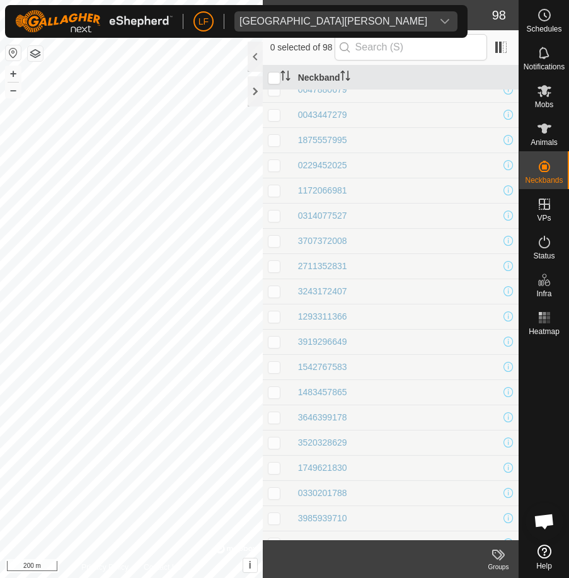
scroll to position [2021, 0]
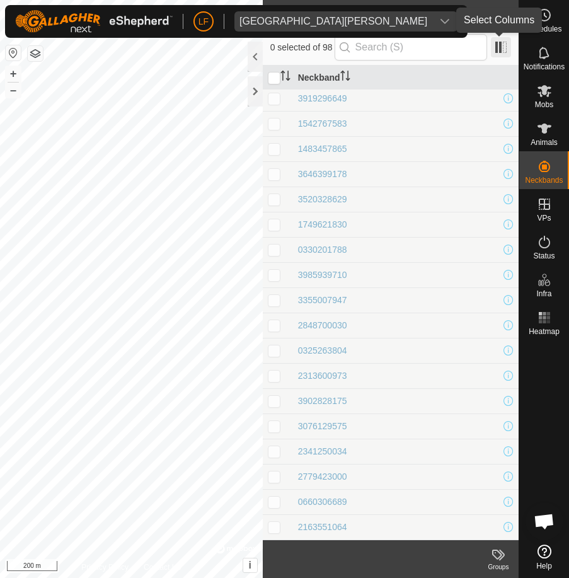
click at [497, 50] on span at bounding box center [501, 47] width 20 height 20
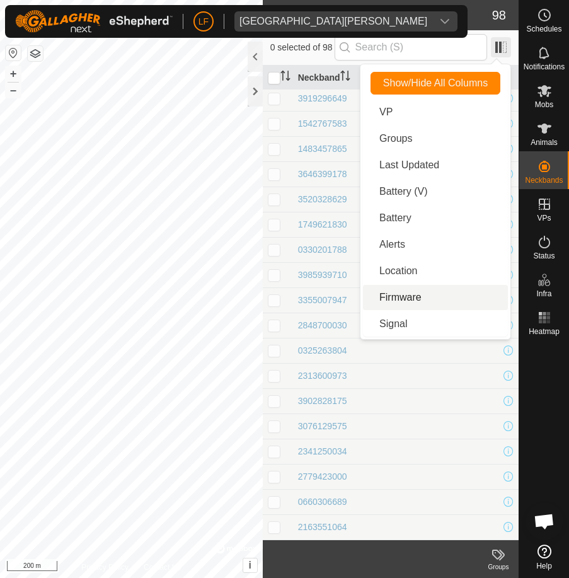
click at [497, 50] on span at bounding box center [501, 47] width 20 height 20
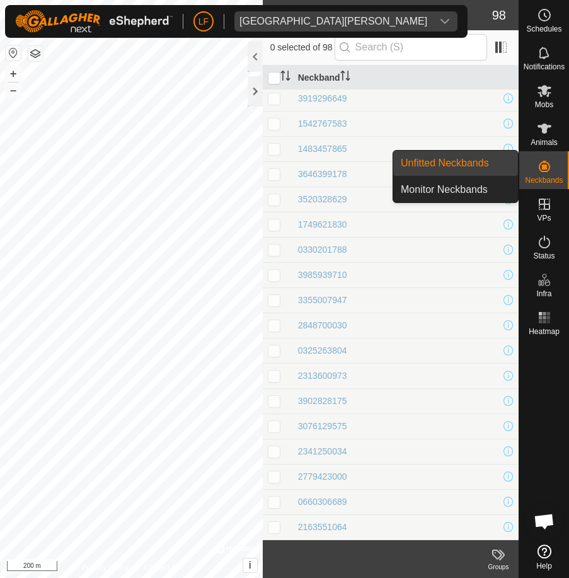
click at [482, 163] on link "Unfitted Neckbands" at bounding box center [455, 163] width 125 height 25
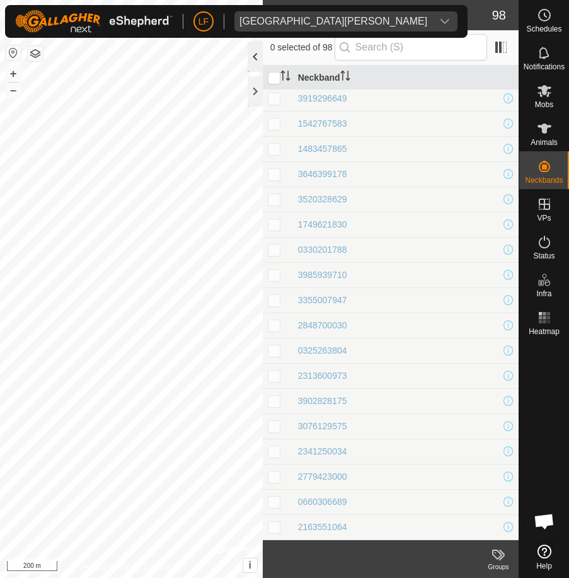
click at [252, 55] on div at bounding box center [255, 57] width 15 height 30
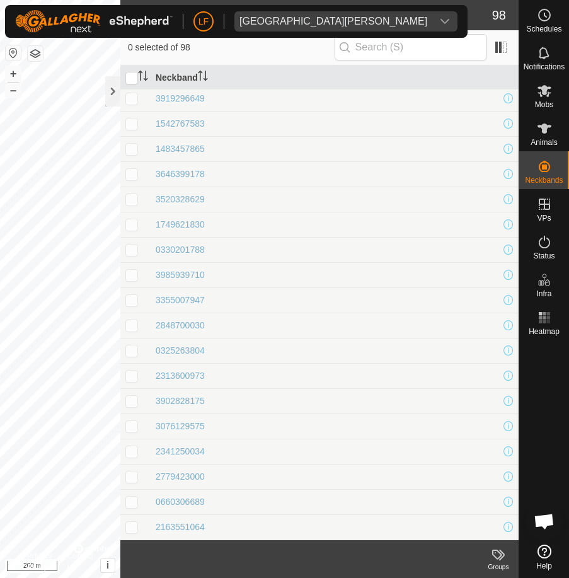
click at [312, 558] on footer "Groups" at bounding box center [319, 559] width 398 height 38
click at [321, 555] on footer "Groups" at bounding box center [319, 559] width 398 height 38
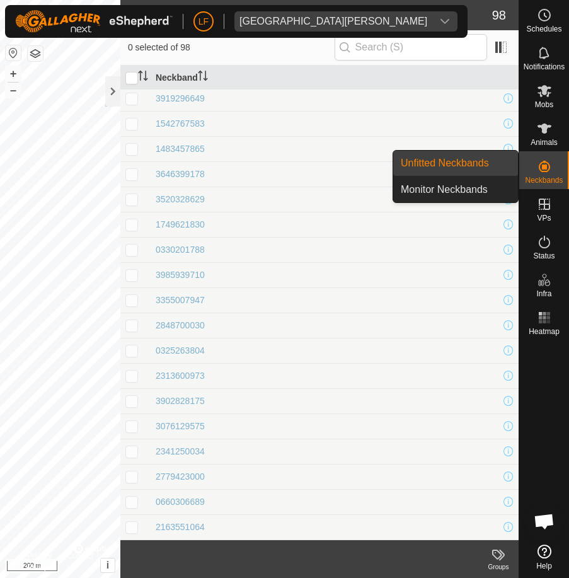
click at [568, 168] on div "Neckbands" at bounding box center [545, 170] width 50 height 38
click at [545, 165] on icon at bounding box center [544, 166] width 11 height 11
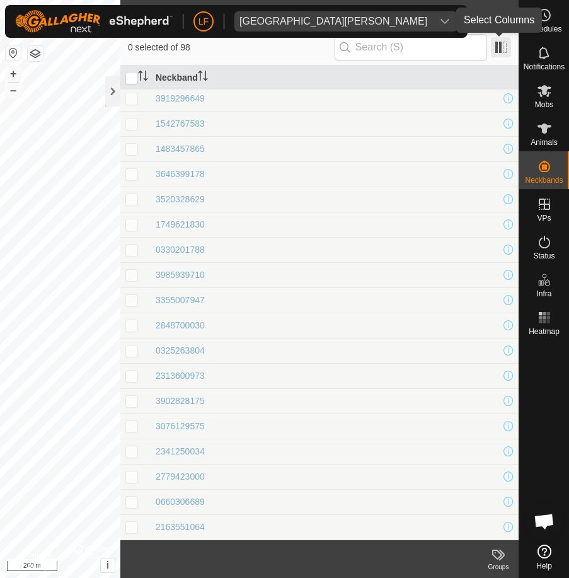
click at [499, 49] on span at bounding box center [501, 47] width 20 height 20
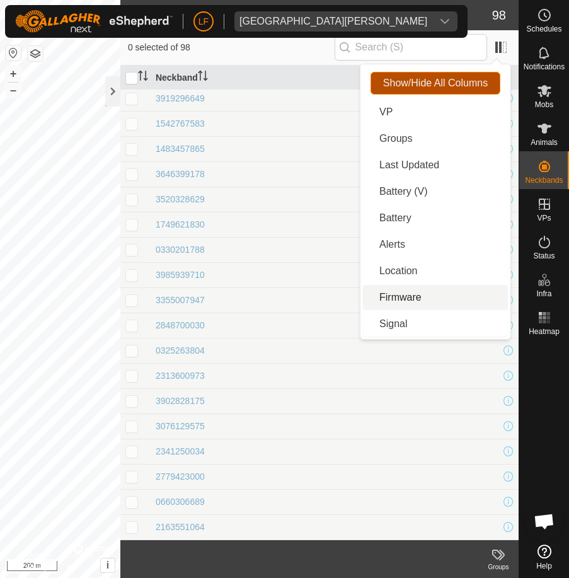
click at [432, 81] on span "Show/Hide All Columns" at bounding box center [435, 83] width 105 height 11
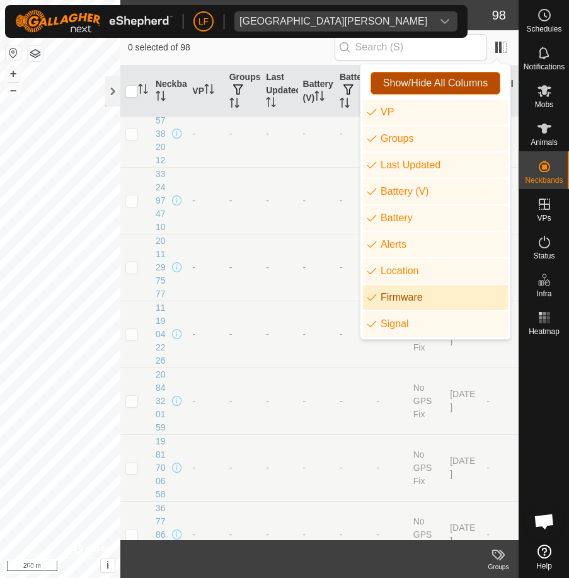
scroll to position [5357, 0]
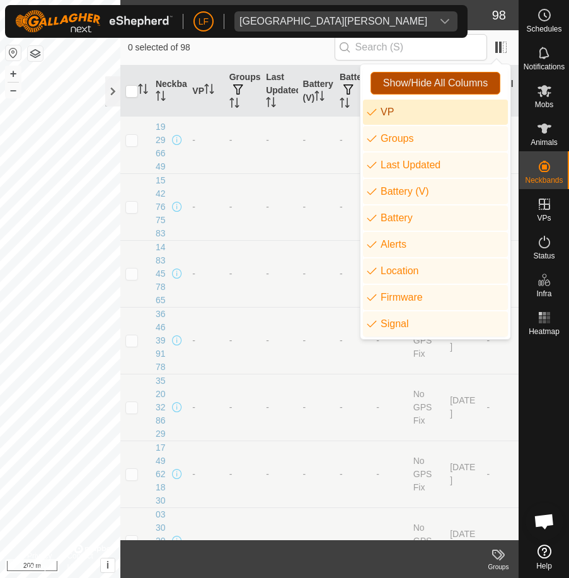
click at [398, 76] on button "Show/Hide All Columns" at bounding box center [436, 83] width 130 height 23
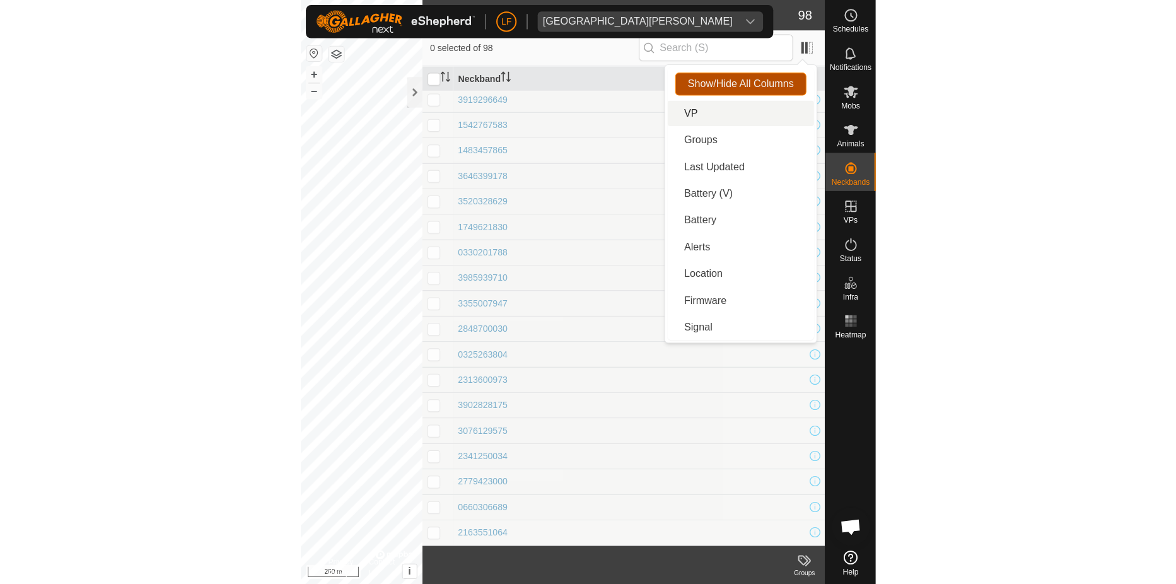
scroll to position [2021, 0]
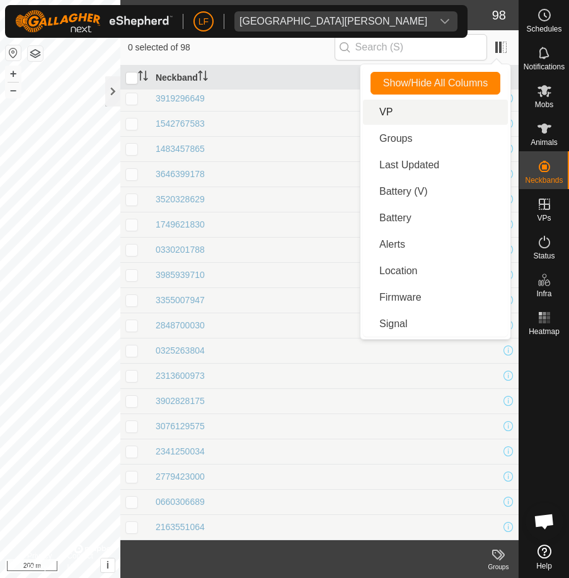
click at [496, 554] on icon at bounding box center [498, 554] width 15 height 15
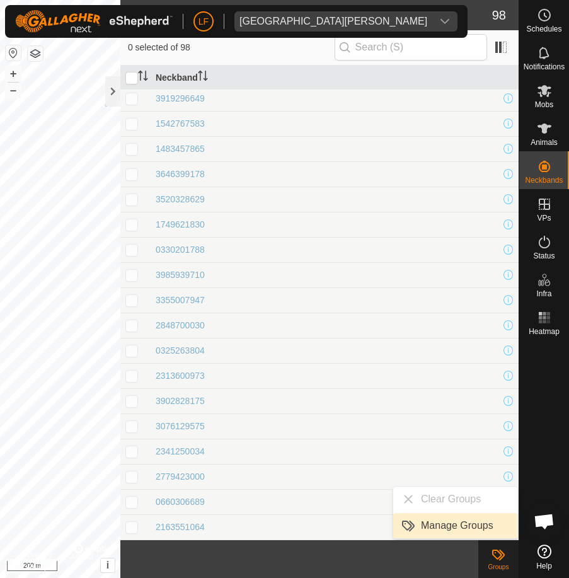
click at [442, 525] on link "Manage Groups" at bounding box center [455, 525] width 125 height 25
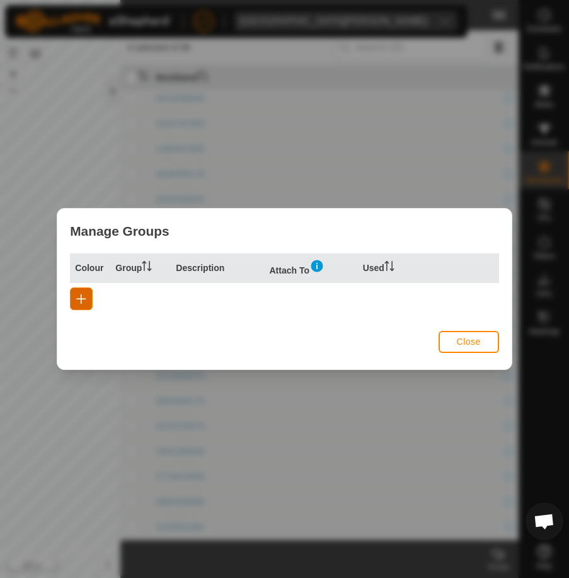
click at [83, 299] on span "button" at bounding box center [81, 299] width 10 height 10
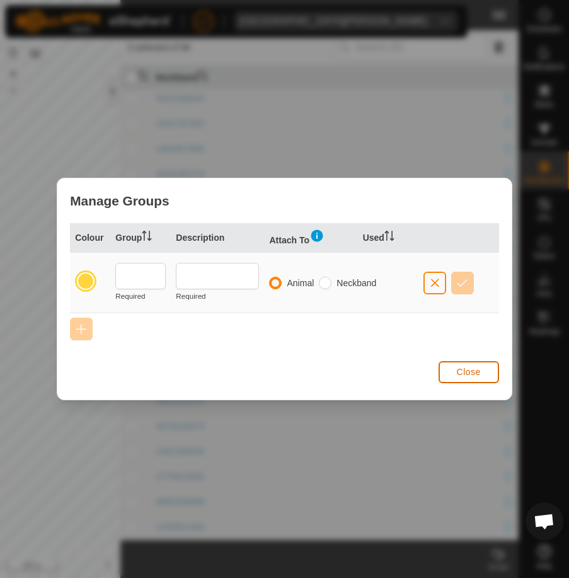
click at [476, 375] on span "Close" at bounding box center [469, 372] width 24 height 10
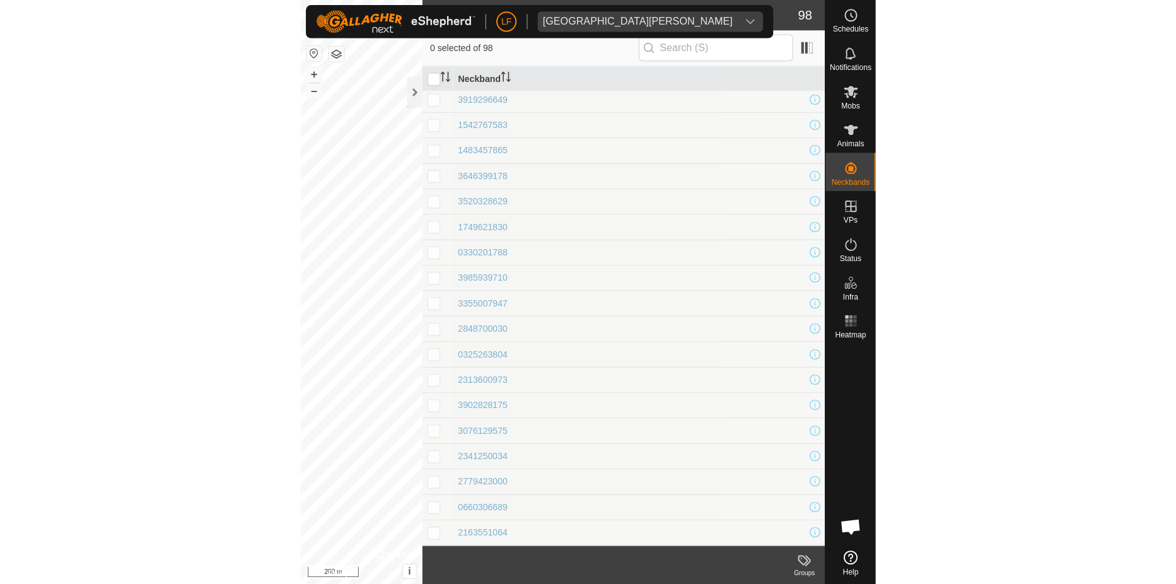
scroll to position [2016, 0]
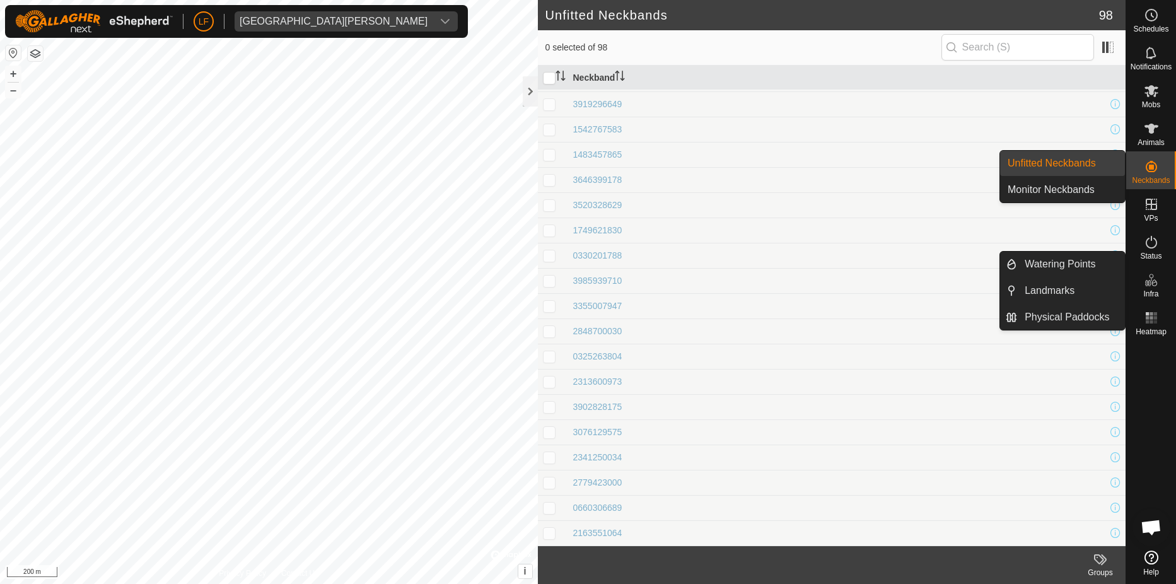
click at [1055, 164] on link "Unfitted Neckbands" at bounding box center [1062, 163] width 125 height 25
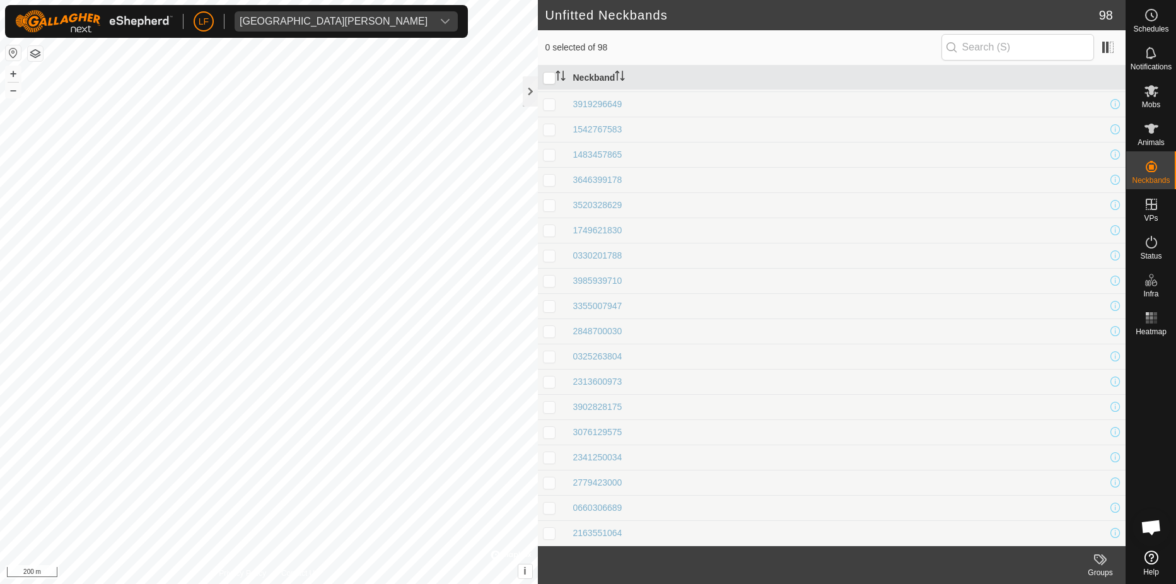
click at [1097, 560] on icon at bounding box center [1100, 559] width 15 height 15
click at [547, 78] on input "checkbox" at bounding box center [549, 78] width 13 height 13
checkbox input "true"
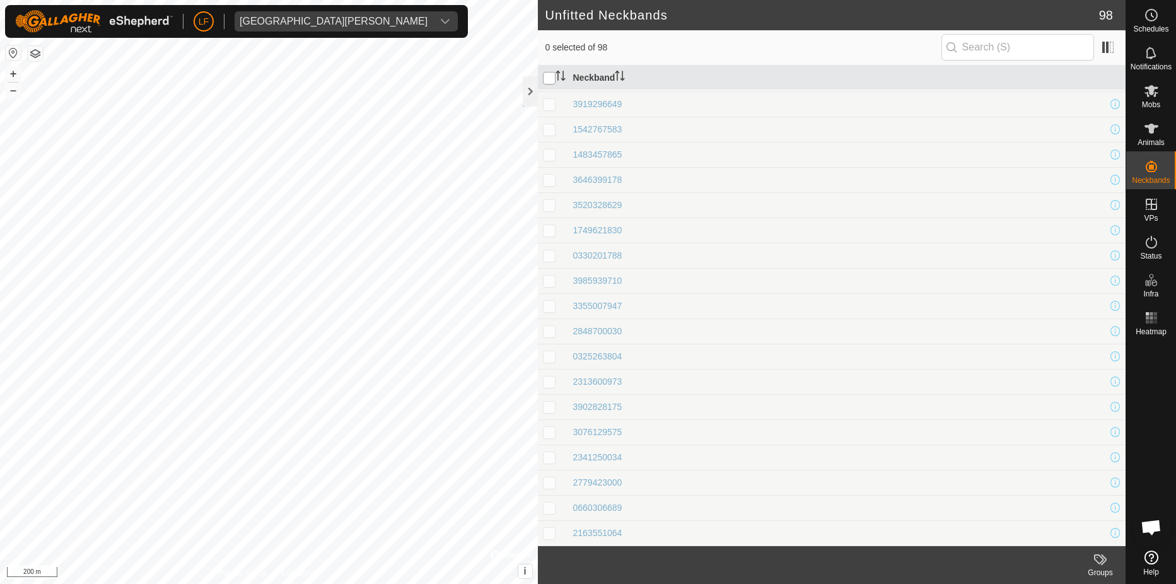
checkbox input "true"
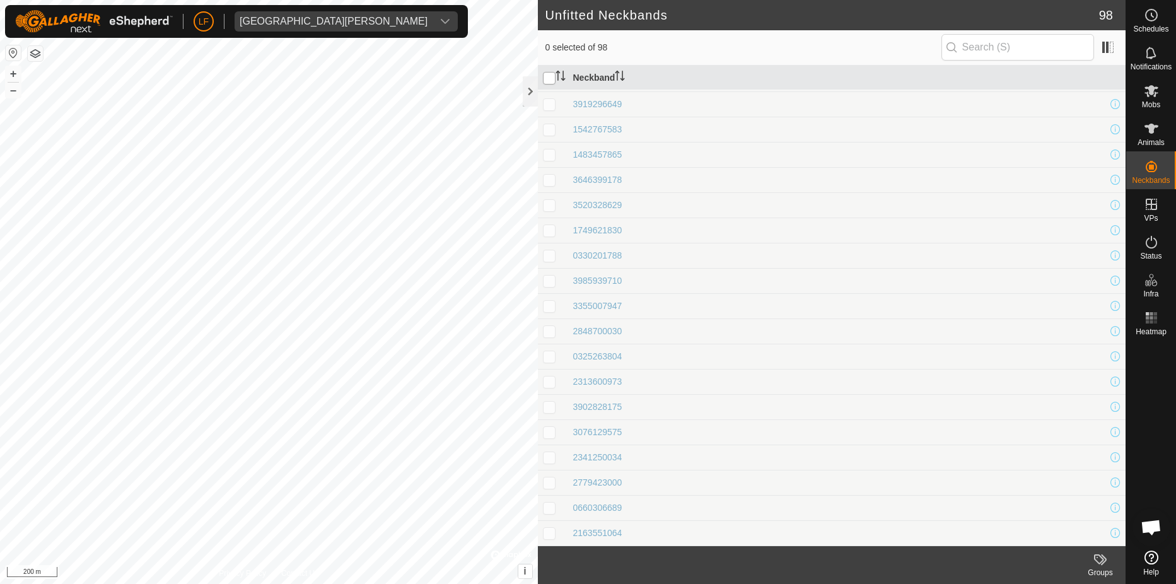
checkbox input "true"
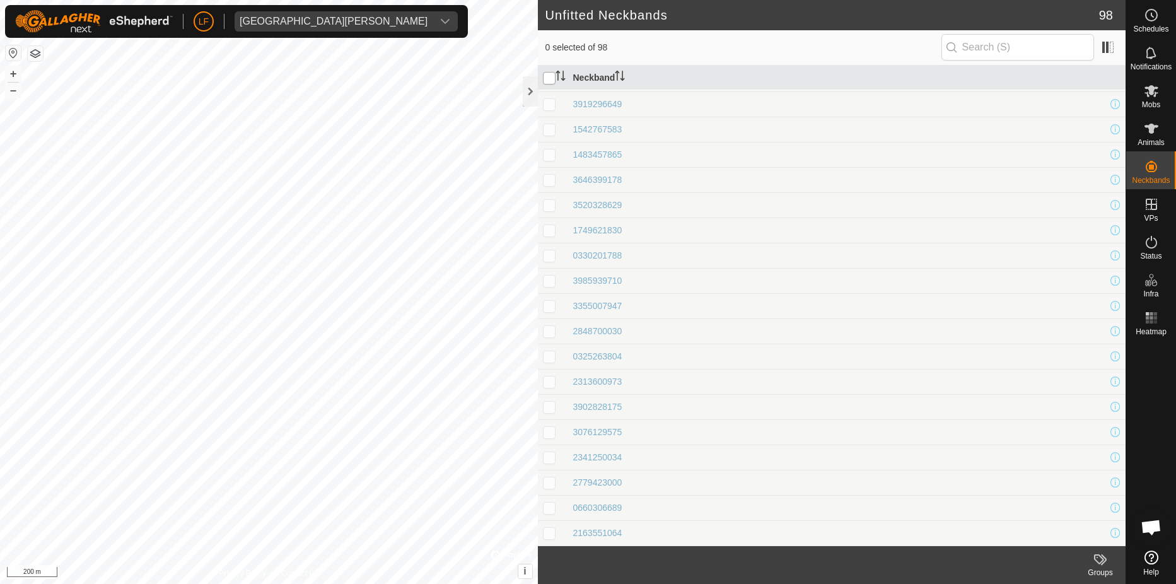
checkbox input "true"
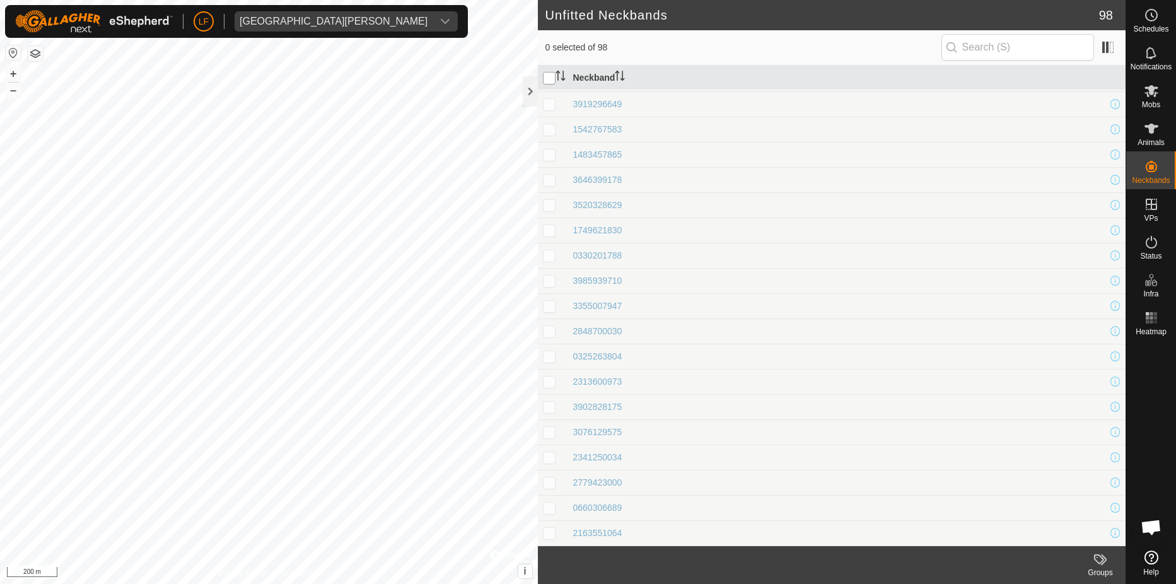
checkbox input "true"
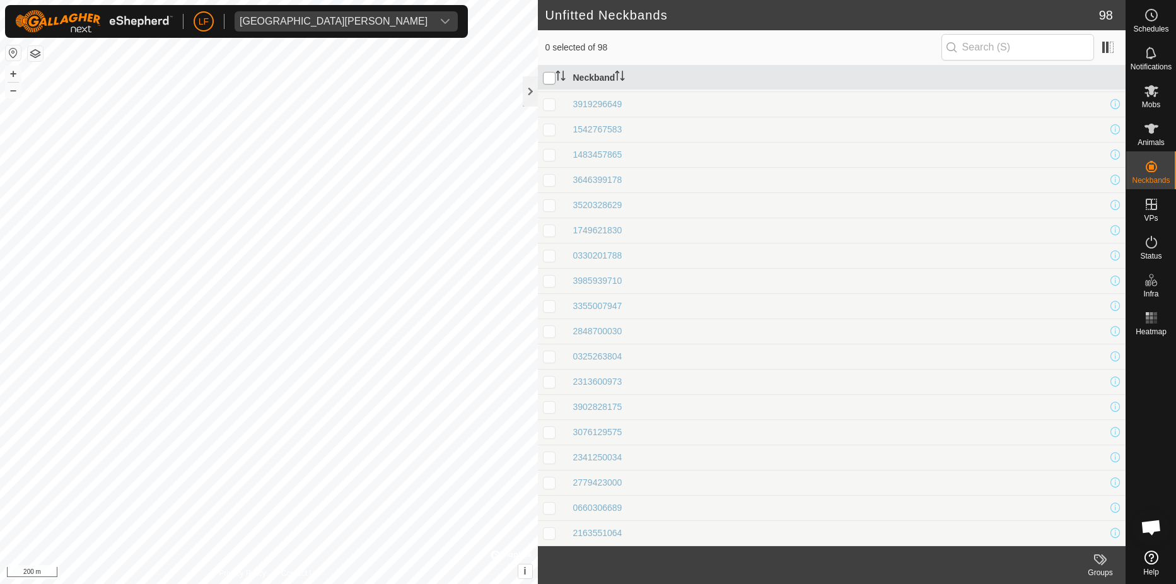
checkbox input "true"
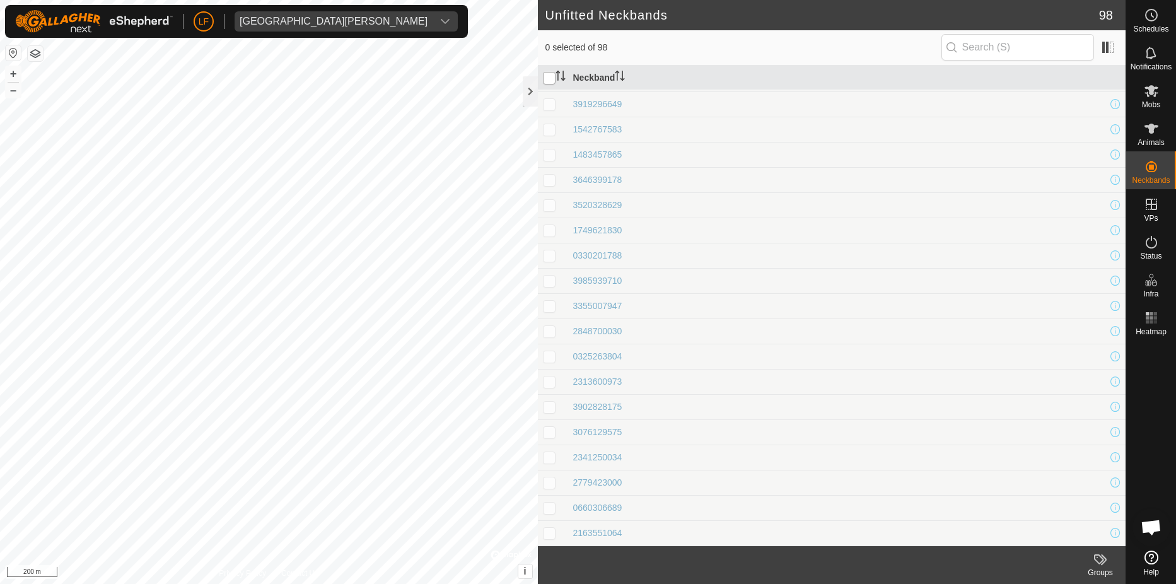
checkbox input "true"
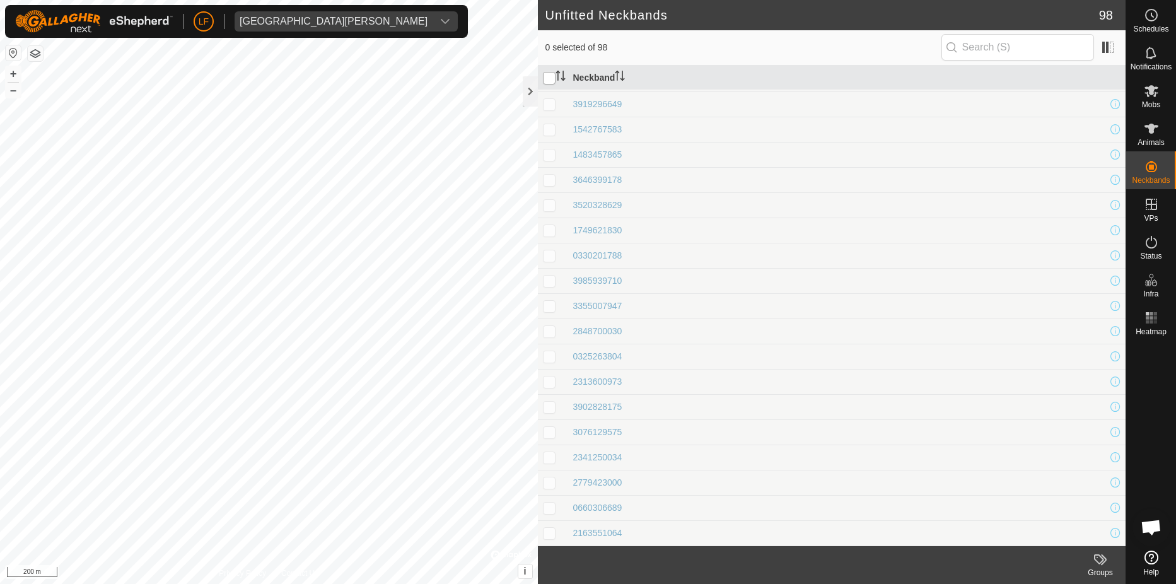
checkbox input "true"
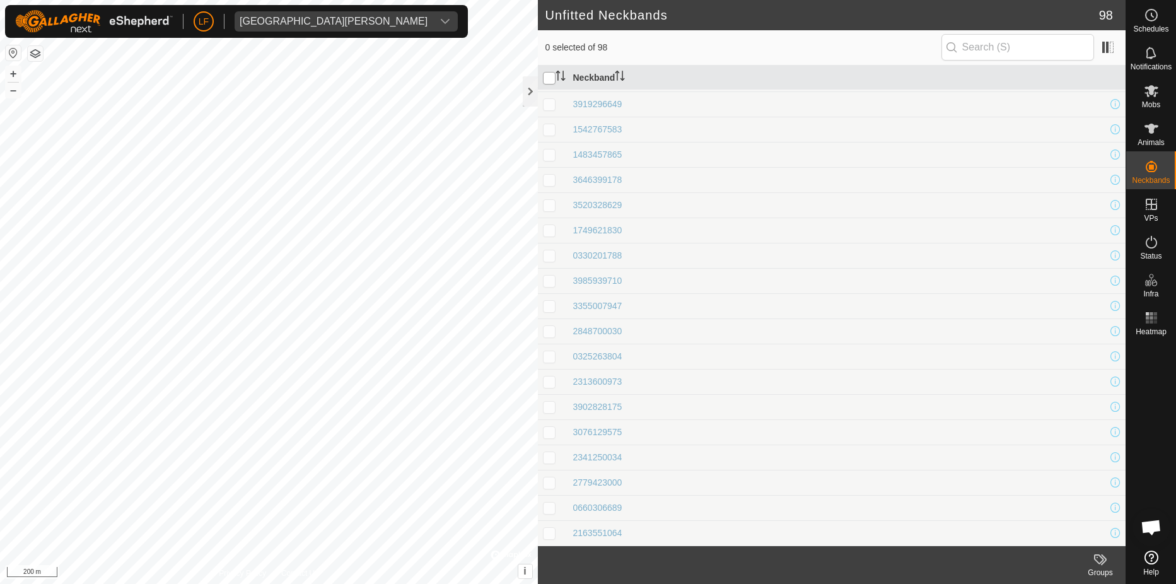
checkbox input "true"
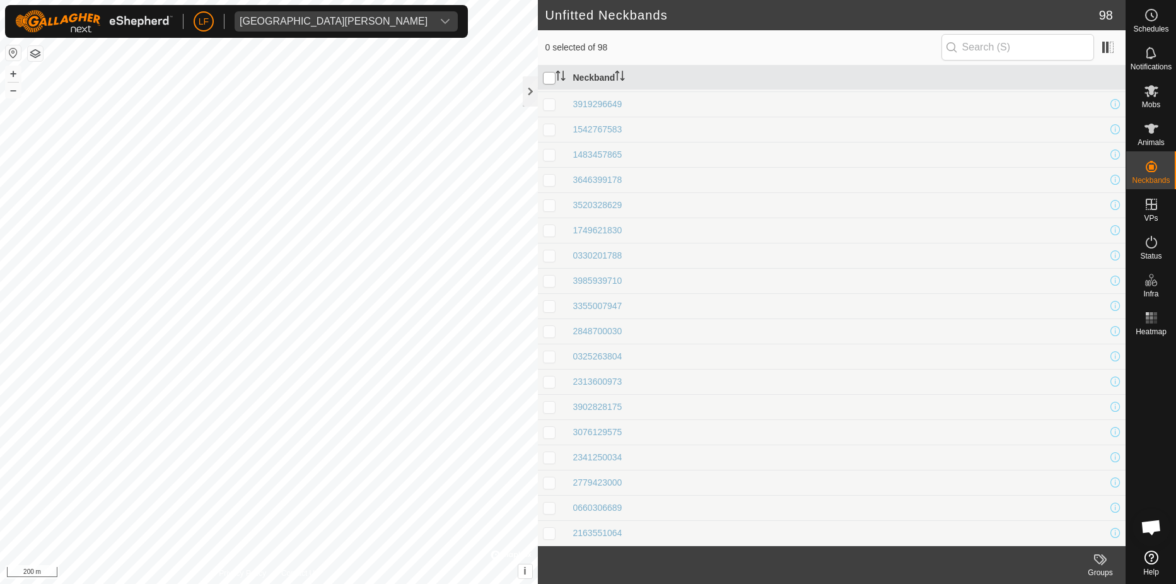
checkbox input "true"
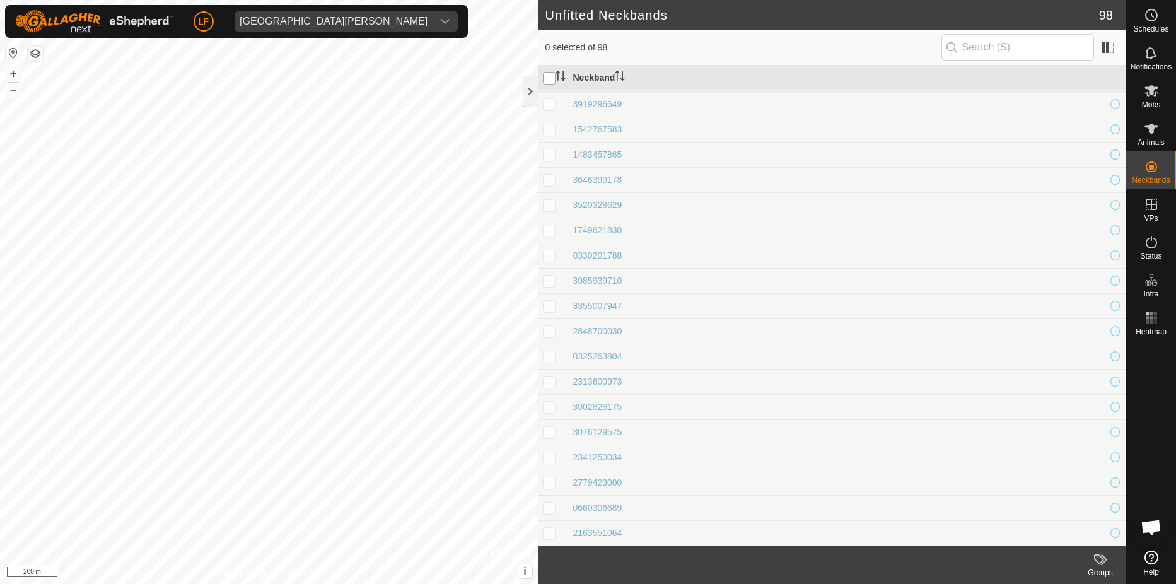
checkbox input "true"
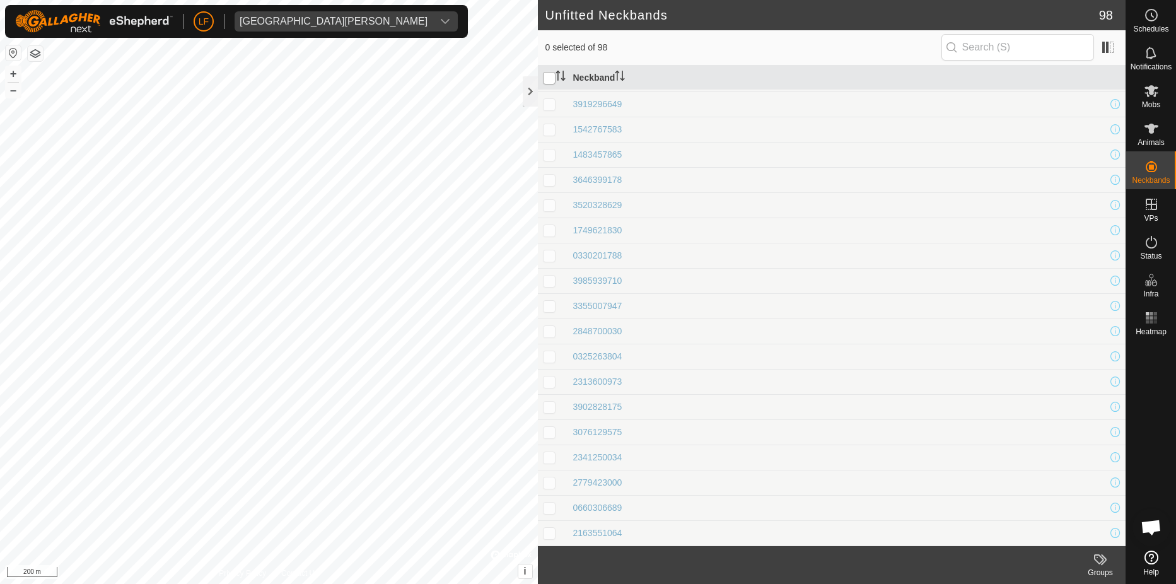
checkbox input "true"
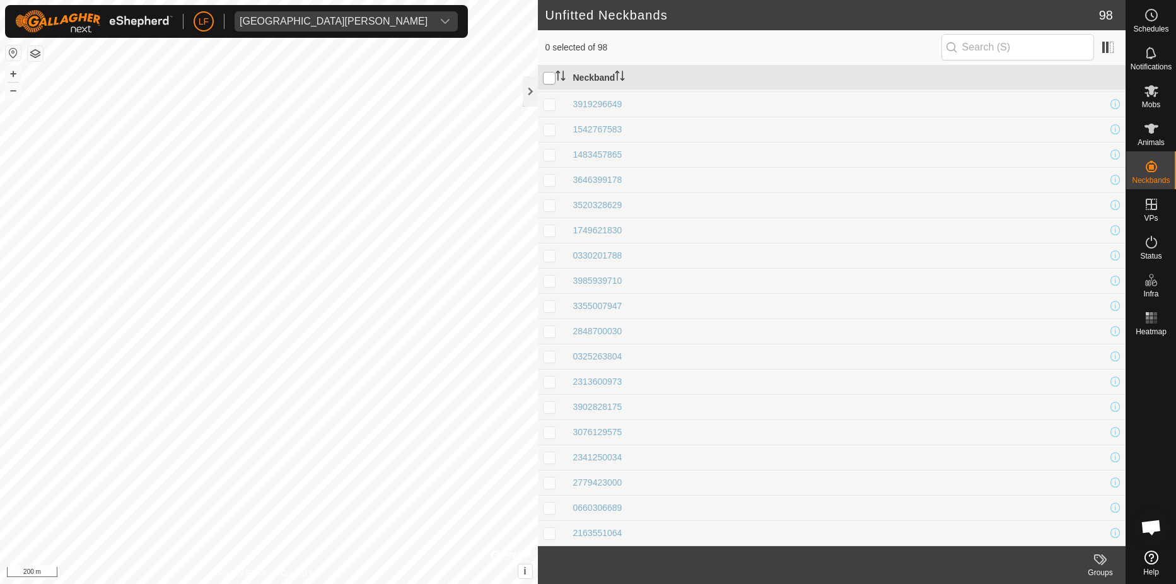
checkbox input "true"
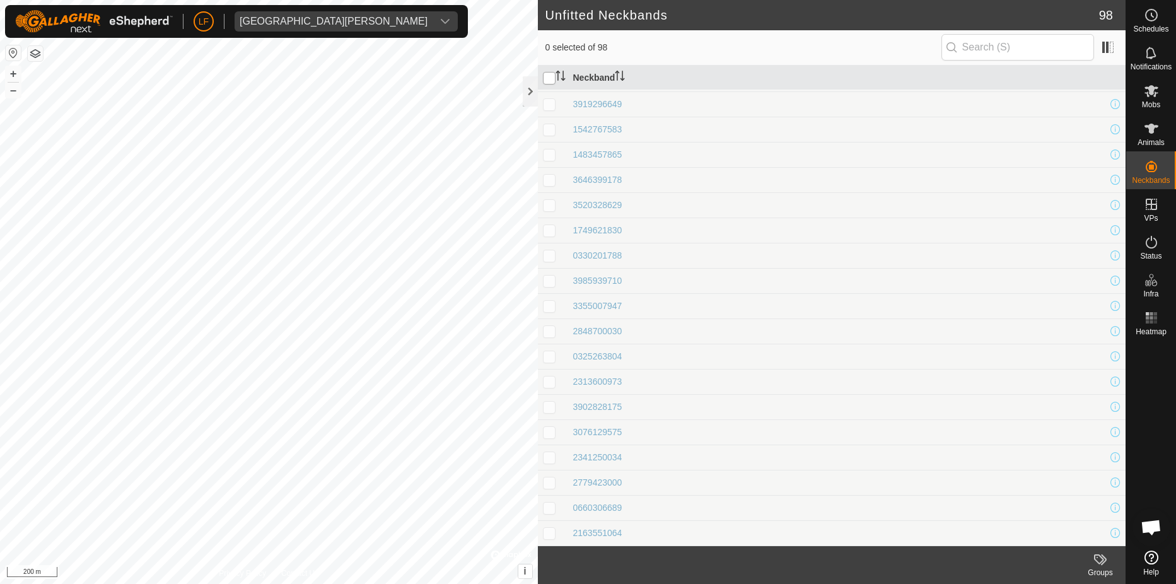
checkbox input "true"
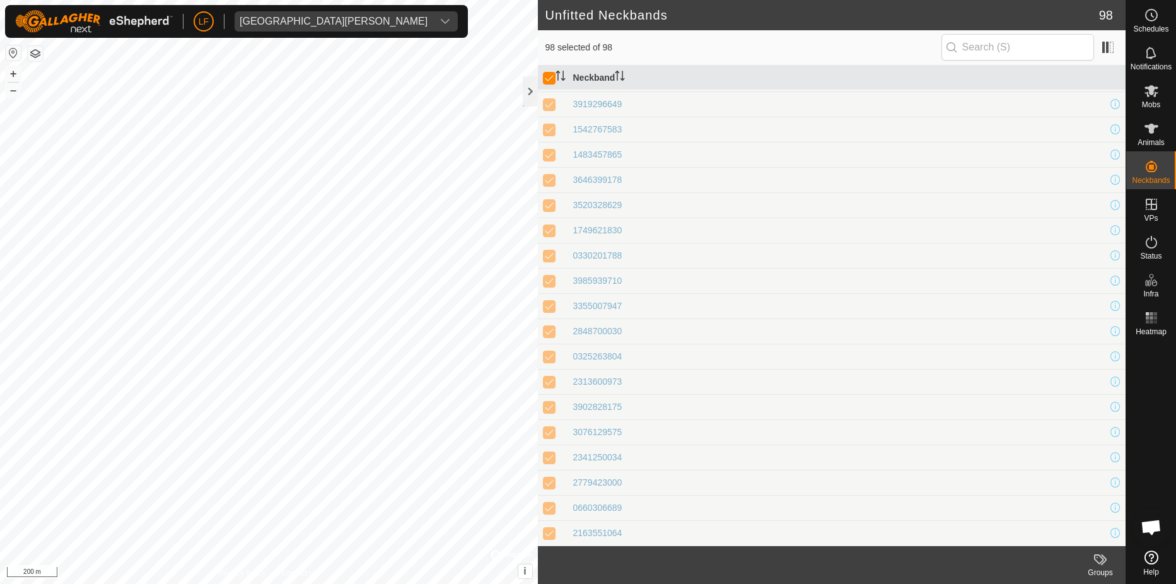
click at [1101, 561] on icon at bounding box center [1100, 559] width 15 height 15
click at [1056, 532] on link "Manage Groups" at bounding box center [1062, 531] width 125 height 25
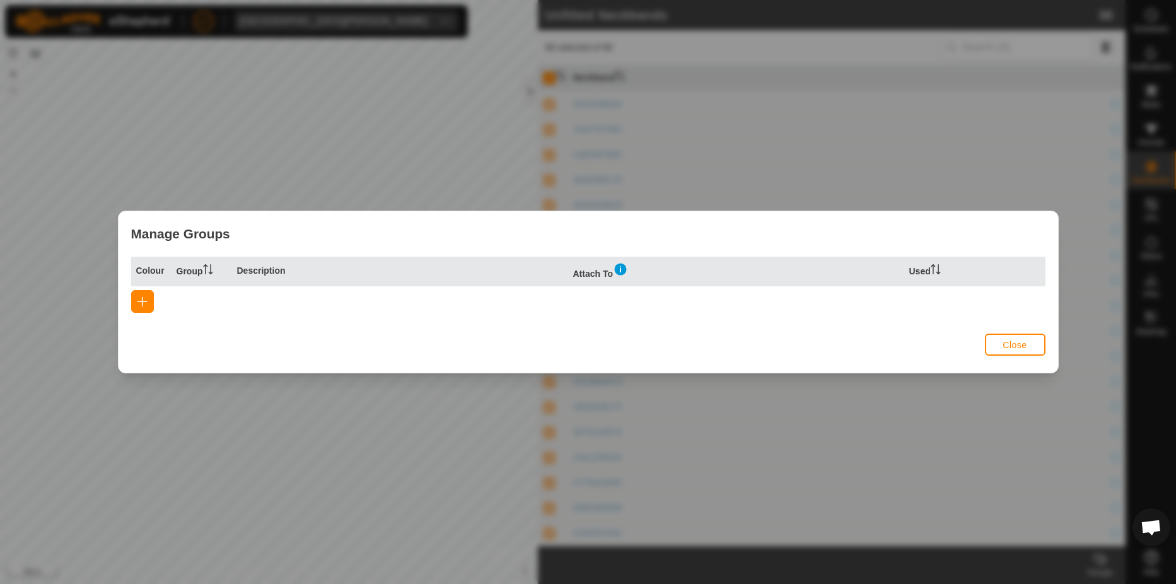
click at [1002, 336] on button "Close" at bounding box center [1015, 345] width 61 height 22
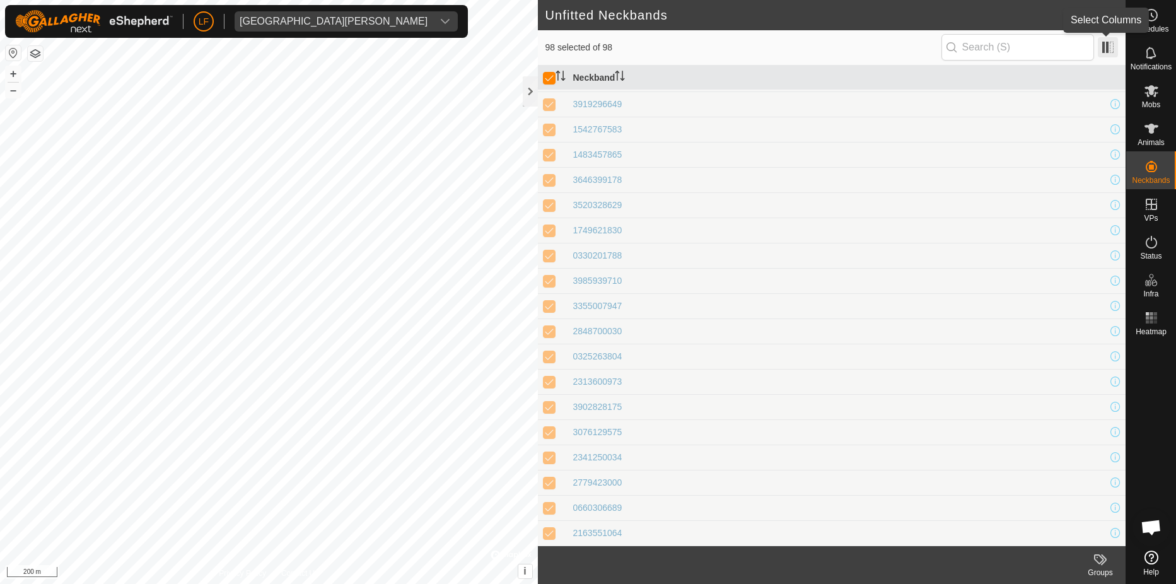
click at [1103, 49] on span at bounding box center [1108, 47] width 20 height 20
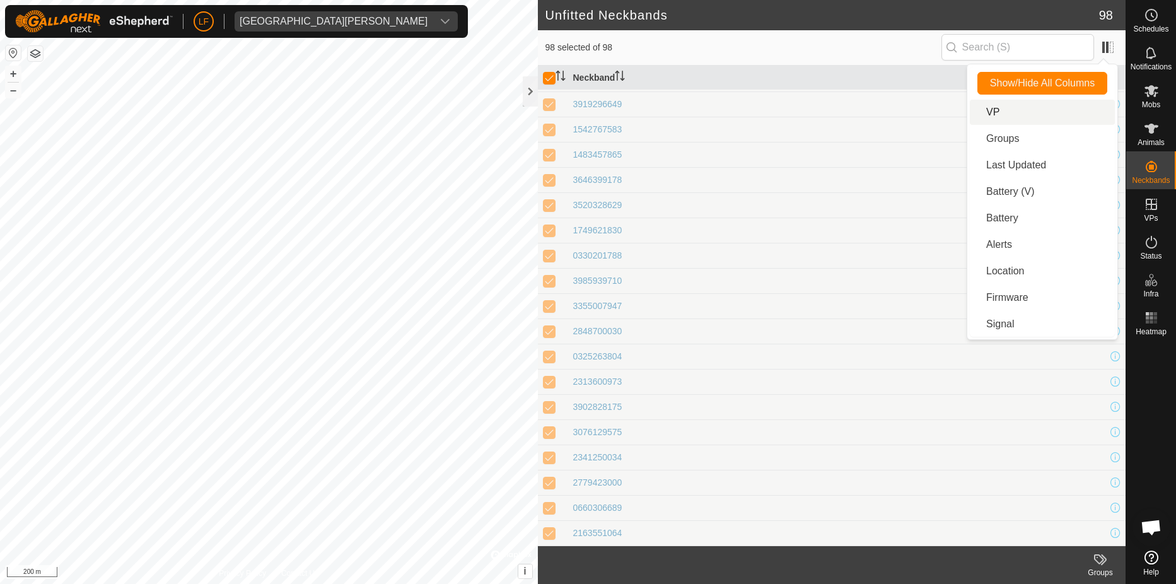
click at [995, 111] on li "VP" at bounding box center [1042, 112] width 145 height 25
click at [1003, 141] on li "Groups" at bounding box center [1042, 138] width 145 height 25
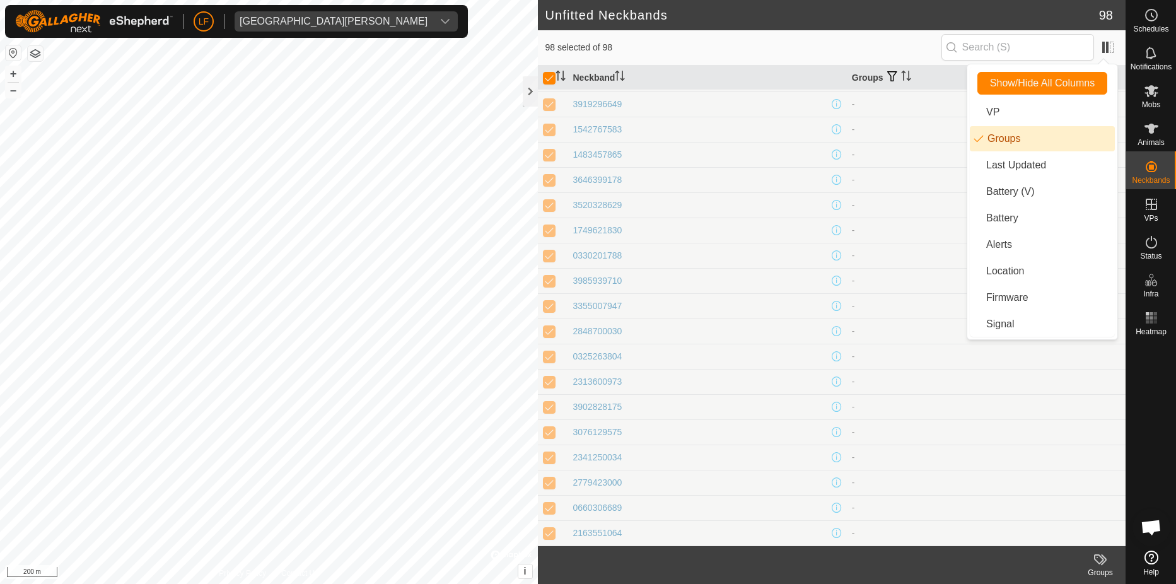
click at [1003, 141] on li "Groups" at bounding box center [1042, 138] width 145 height 25
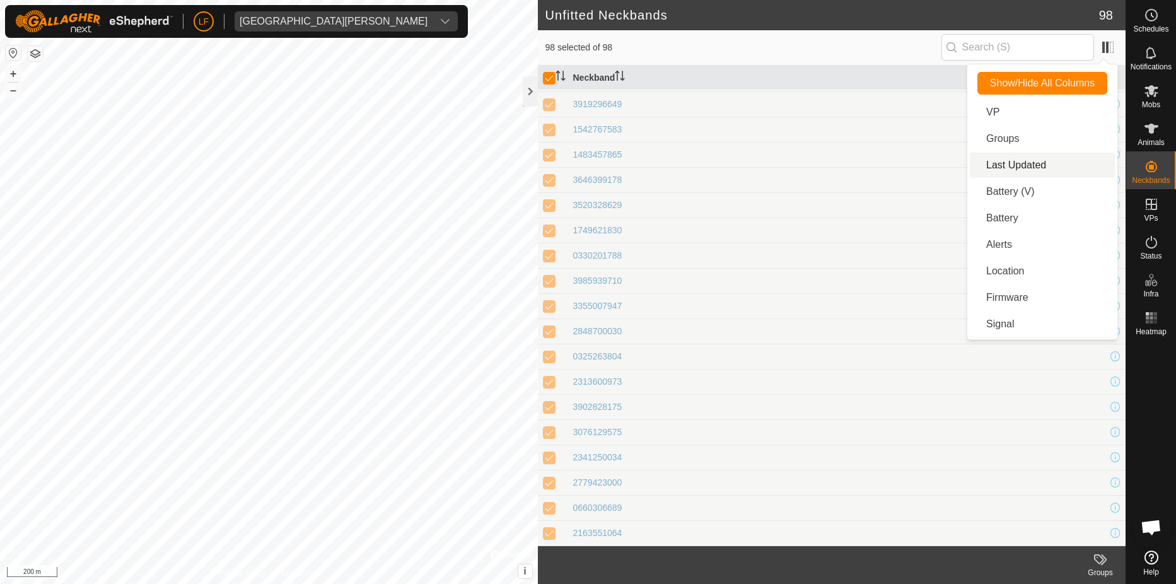
click at [1008, 164] on li "Last Updated" at bounding box center [1042, 165] width 145 height 25
click at [1102, 47] on span at bounding box center [1108, 47] width 20 height 20
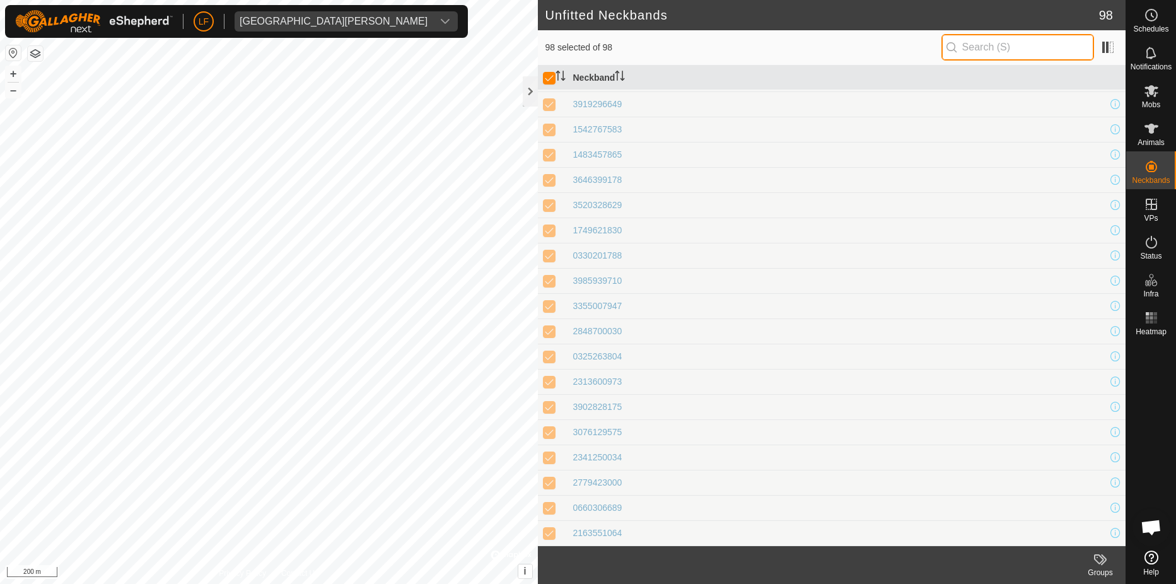
click at [1027, 41] on input "text" at bounding box center [1017, 47] width 153 height 26
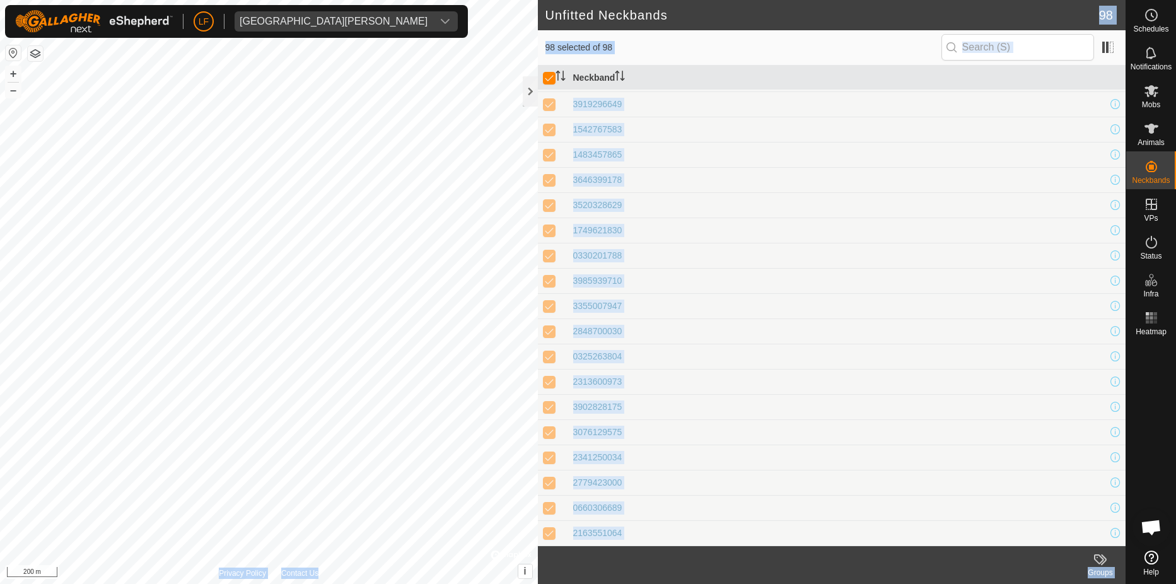
click at [387, 8] on div "Unfitted Neckbands 98 98 selected of 98 Neckband 0585882916 1091339101 25501417…" at bounding box center [562, 292] width 1125 height 584
click at [829, 14] on h2 "Unfitted Neckbands" at bounding box center [822, 15] width 554 height 15
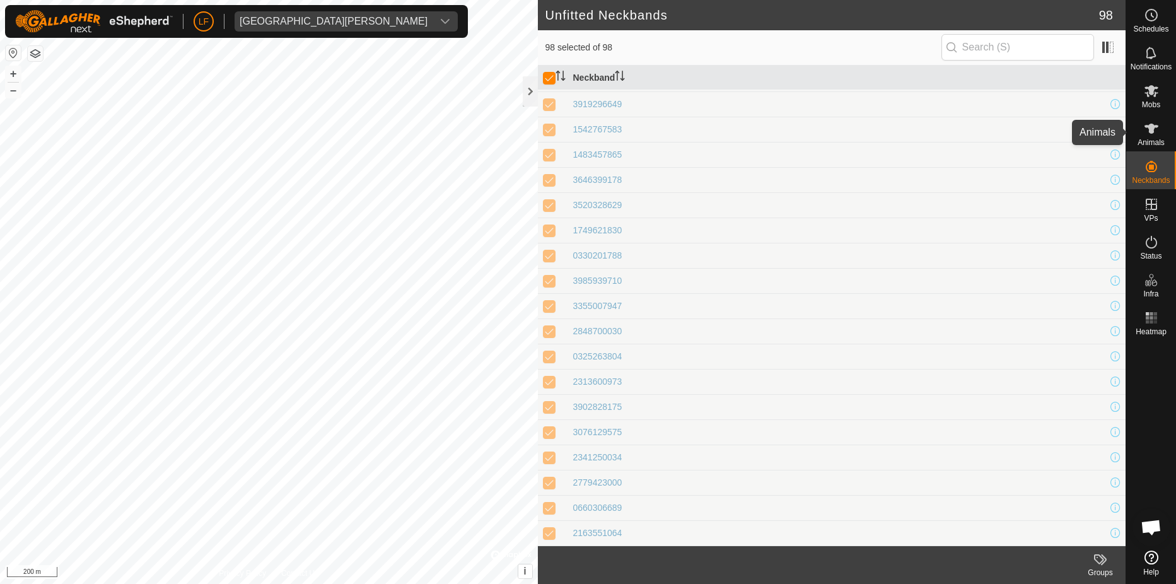
click at [1152, 124] on icon at bounding box center [1151, 128] width 15 height 15
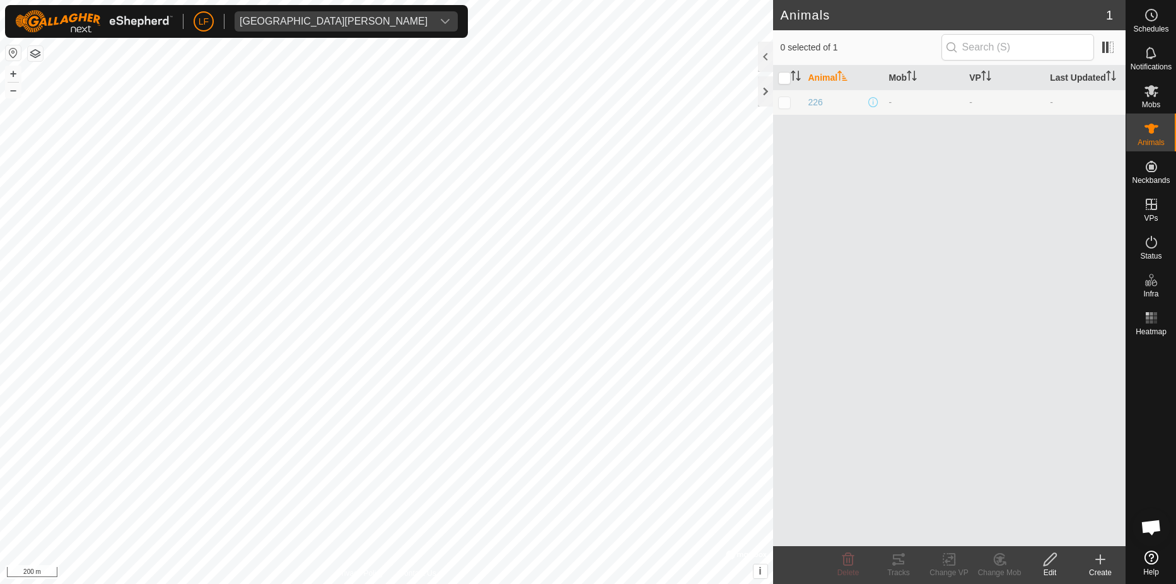
click at [1152, 124] on icon at bounding box center [1151, 128] width 15 height 15
click at [1150, 165] on icon at bounding box center [1151, 166] width 11 height 11
click at [1062, 166] on link "Unfitted Neckbands" at bounding box center [1062, 163] width 125 height 25
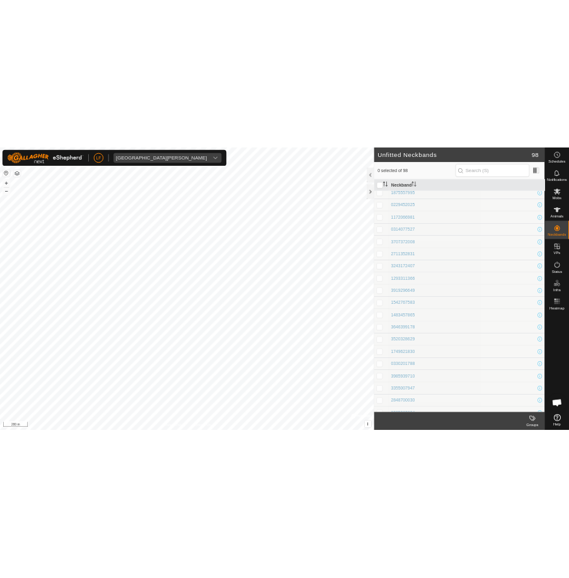
scroll to position [2016, 0]
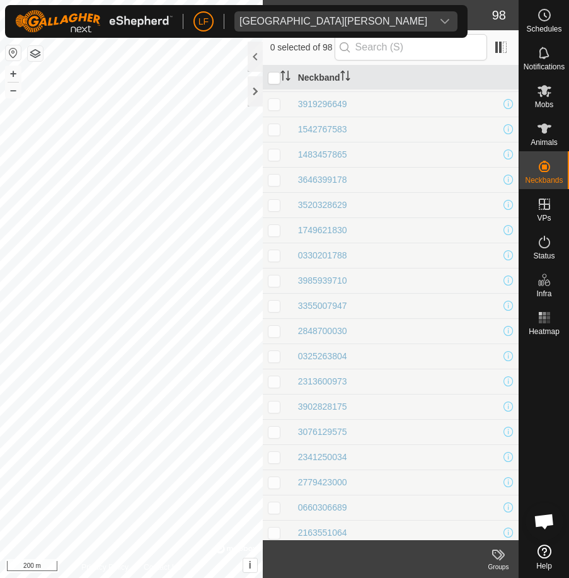
click at [549, 521] on span "Open chat" at bounding box center [544, 523] width 21 height 18
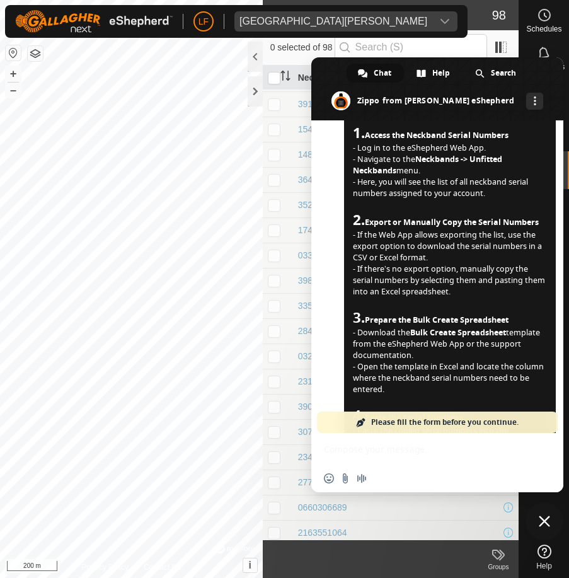
scroll to position [189, 0]
click at [376, 71] on span "Chat" at bounding box center [383, 73] width 18 height 19
drag, startPoint x: 325, startPoint y: 77, endPoint x: 349, endPoint y: 78, distance: 24.6
click at [349, 78] on div "Chat Help Search [PERSON_NAME] from [PERSON_NAME] eShepherd More channels" at bounding box center [437, 88] width 252 height 63
click at [373, 424] on span "Please fill the form before you continue." at bounding box center [445, 422] width 148 height 21
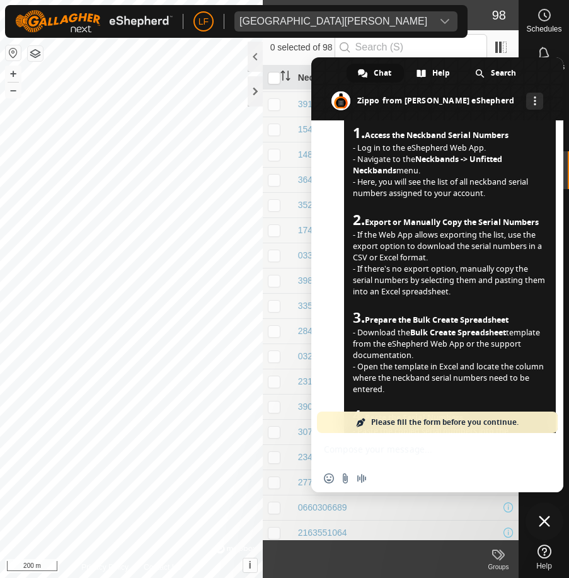
click at [361, 421] on span at bounding box center [361, 422] width 10 height 10
click at [375, 477] on div "Insert an emoji Send a file Audio message" at bounding box center [437, 479] width 252 height 28
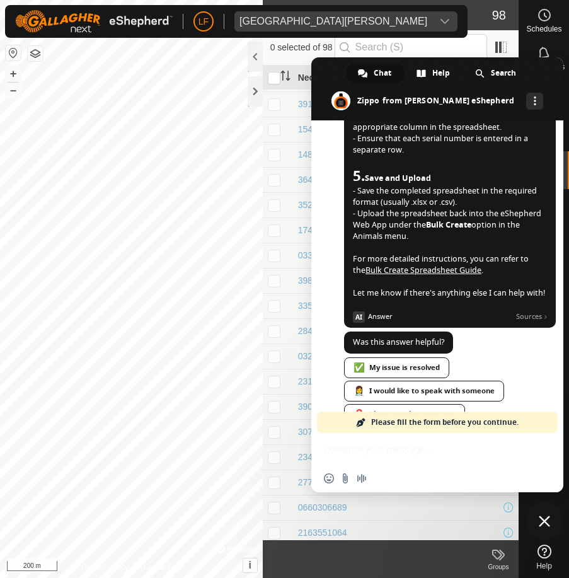
scroll to position [562, 0]
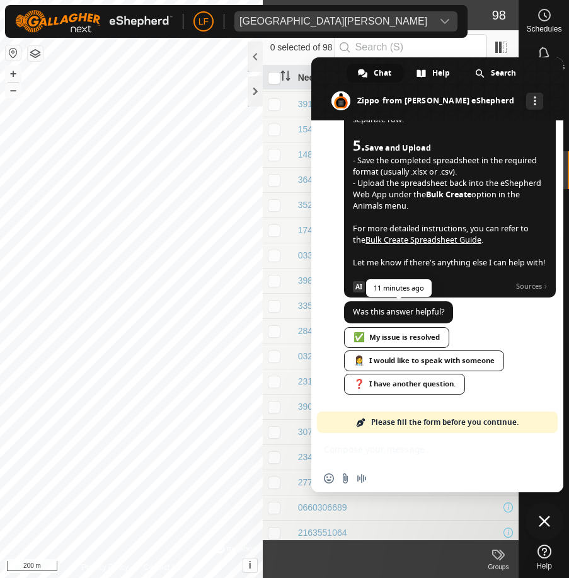
drag, startPoint x: 411, startPoint y: 338, endPoint x: 418, endPoint y: 344, distance: 9.0
click at [412, 339] on div "✅ My issue is resolved" at bounding box center [396, 337] width 105 height 21
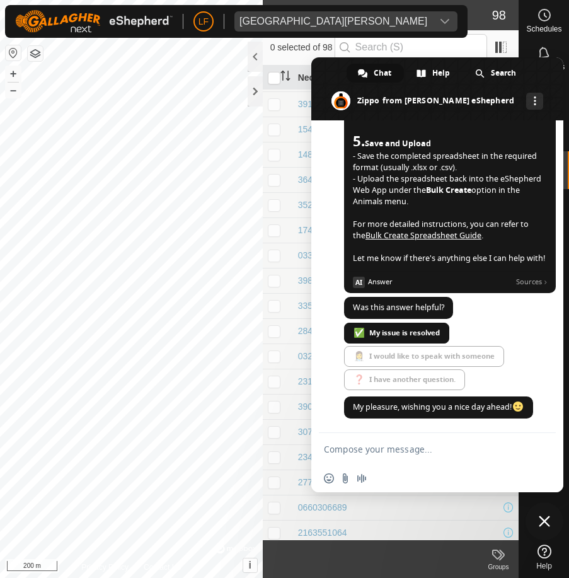
scroll to position [566, 0]
click at [327, 73] on span at bounding box center [437, 88] width 252 height 63
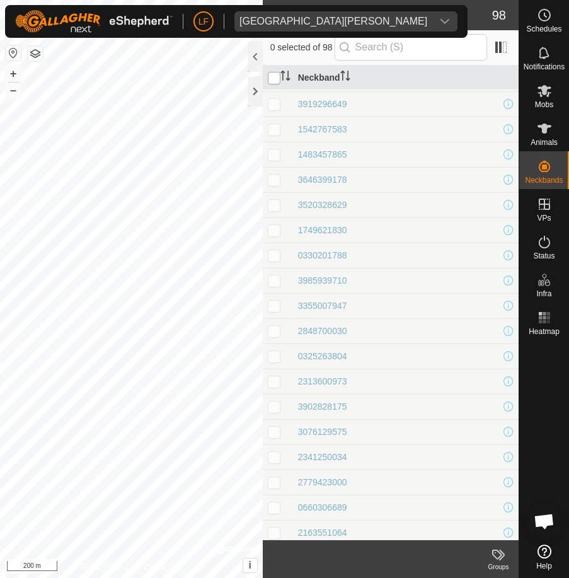
click at [277, 82] on input "checkbox" at bounding box center [274, 78] width 13 height 13
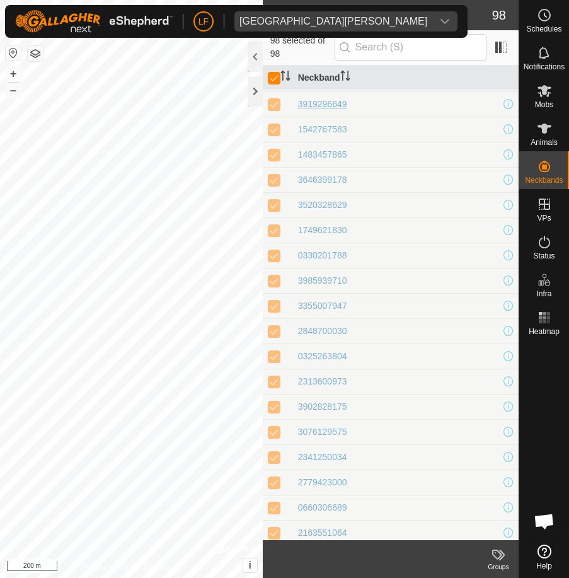
click at [301, 103] on div "3919296649" at bounding box center [322, 104] width 49 height 13
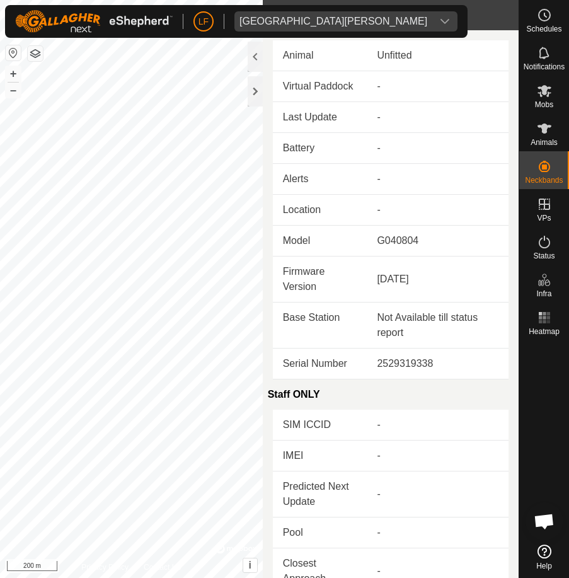
click at [439, 52] on div "Unfitted" at bounding box center [438, 55] width 122 height 15
click at [440, 20] on icon "dropdown trigger" at bounding box center [445, 21] width 10 height 10
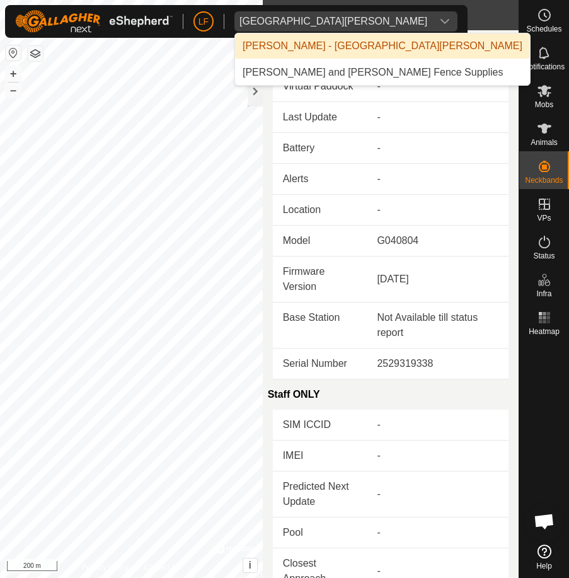
click at [295, 42] on li "[PERSON_NAME] - [GEOGRAPHIC_DATA][PERSON_NAME]" at bounding box center [382, 45] width 295 height 25
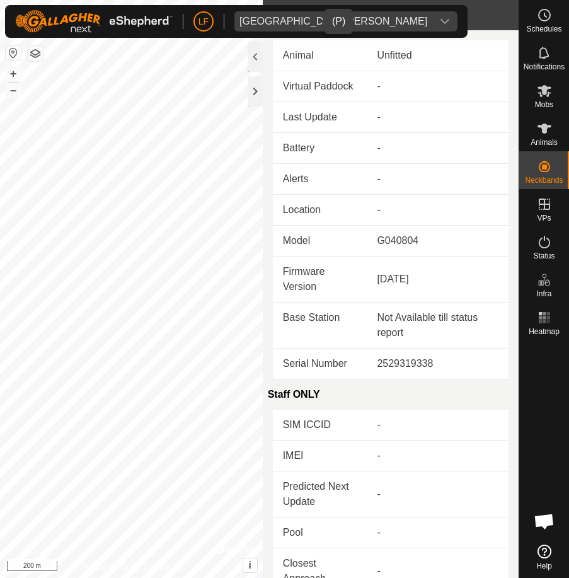
click at [393, 55] on div "Unfitted" at bounding box center [438, 55] width 122 height 15
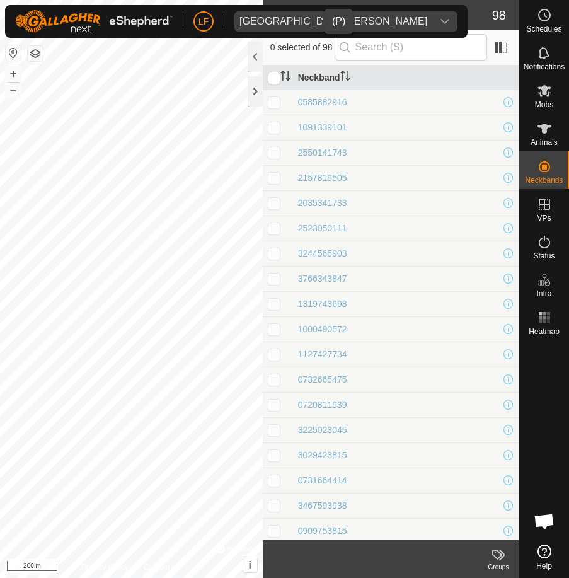
click at [279, 104] on p-checkbox at bounding box center [274, 102] width 13 height 10
click at [311, 130] on div "1091339101" at bounding box center [322, 127] width 49 height 13
click at [298, 100] on td "0585882916" at bounding box center [406, 102] width 226 height 25
click at [318, 103] on div "0585882916" at bounding box center [322, 102] width 49 height 13
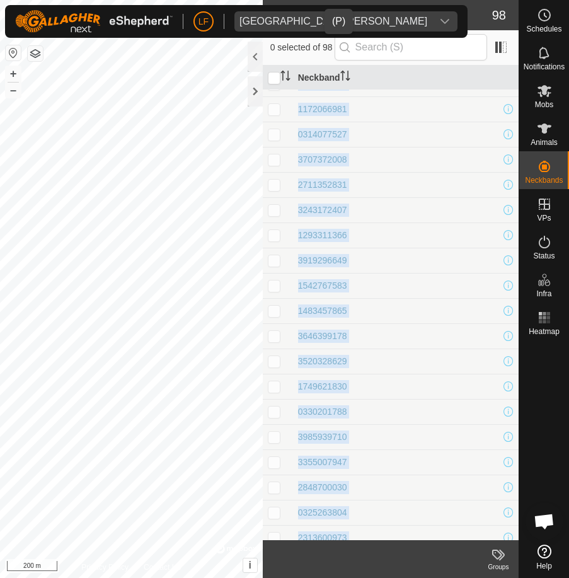
scroll to position [2021, 0]
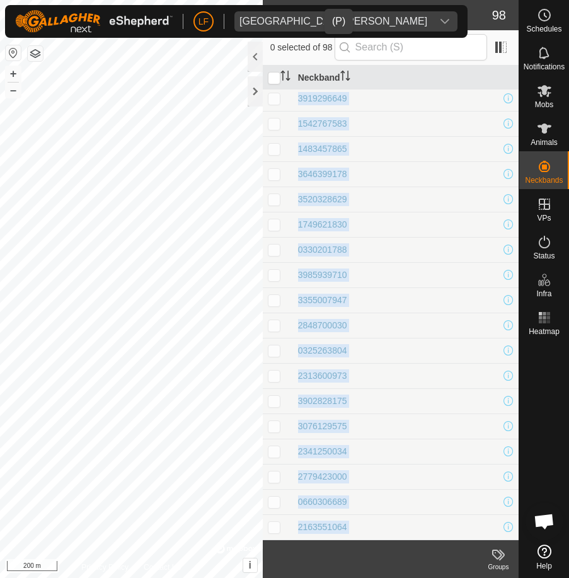
drag, startPoint x: 311, startPoint y: 101, endPoint x: 337, endPoint y: 544, distance: 443.4
click at [352, 554] on article "Unfitted Neckbands 98 0 selected of 98 Neckband 0585882916 1091339101 255014174…" at bounding box center [391, 289] width 256 height 578
copy article "5882916 1091339101 2550141743 2157819505 2035341733 2523050111 3244565903 37663…"
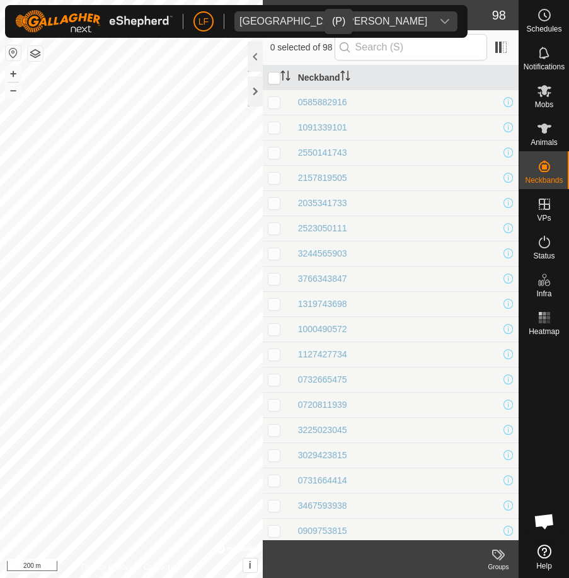
drag, startPoint x: 305, startPoint y: 99, endPoint x: 289, endPoint y: 103, distance: 15.8
click at [290, 103] on td at bounding box center [278, 102] width 30 height 25
click at [302, 98] on div "0585882916" at bounding box center [322, 102] width 49 height 13
drag, startPoint x: 321, startPoint y: 98, endPoint x: 307, endPoint y: 102, distance: 14.2
click at [307, 102] on div "0585882916" at bounding box center [322, 102] width 49 height 13
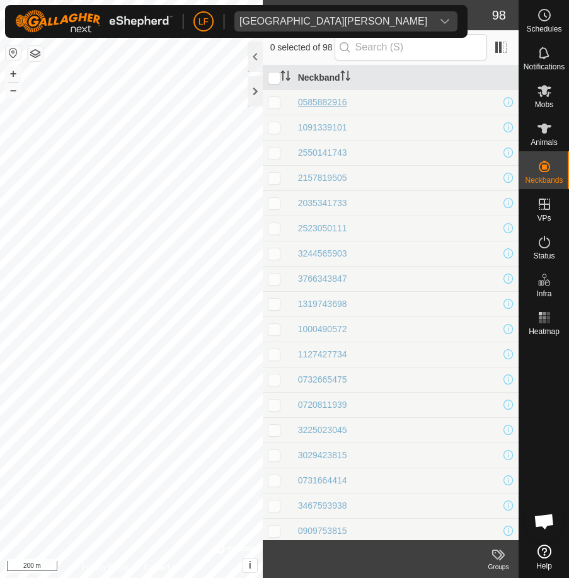
click at [307, 99] on div "0585882916" at bounding box center [322, 102] width 49 height 13
click at [359, 100] on div "0585882916" at bounding box center [406, 102] width 216 height 13
click at [366, 96] on div "0585882916" at bounding box center [406, 102] width 216 height 13
click at [334, 230] on div "2523050111" at bounding box center [322, 228] width 49 height 13
click at [335, 99] on div "0585882916" at bounding box center [322, 102] width 49 height 13
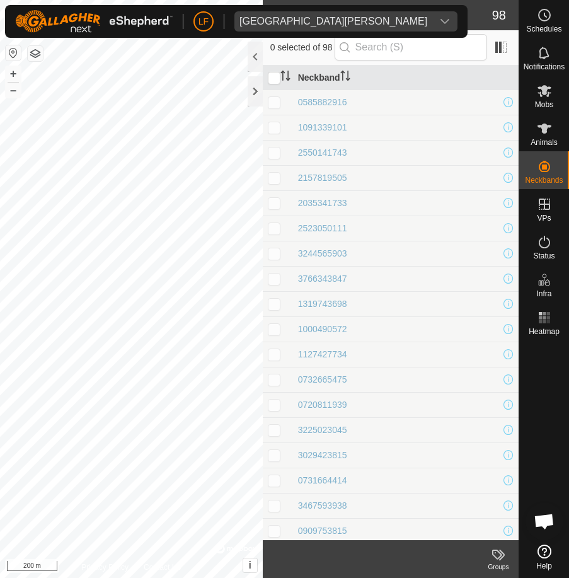
click at [441, 16] on h2 "Unfitted Neckbands" at bounding box center [381, 15] width 222 height 15
drag, startPoint x: 322, startPoint y: 98, endPoint x: 358, endPoint y: 224, distance: 131.3
click at [428, 9] on h2 "Unfitted Neckbands" at bounding box center [381, 15] width 222 height 15
click at [434, 15] on h2 "Unfitted Neckbands" at bounding box center [381, 15] width 222 height 15
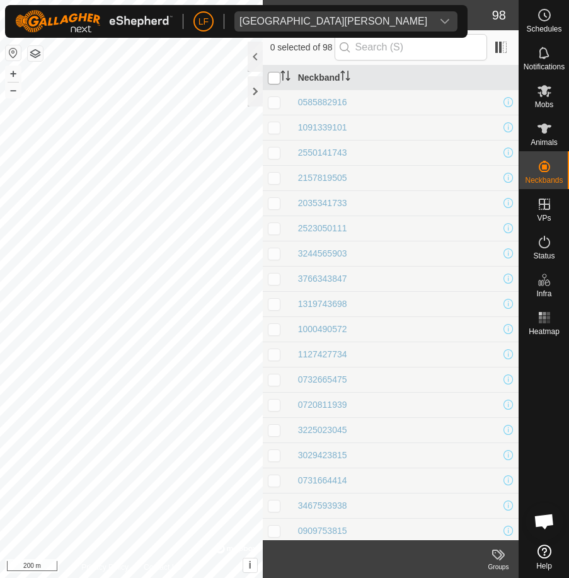
click at [278, 73] on input "checkbox" at bounding box center [274, 78] width 13 height 13
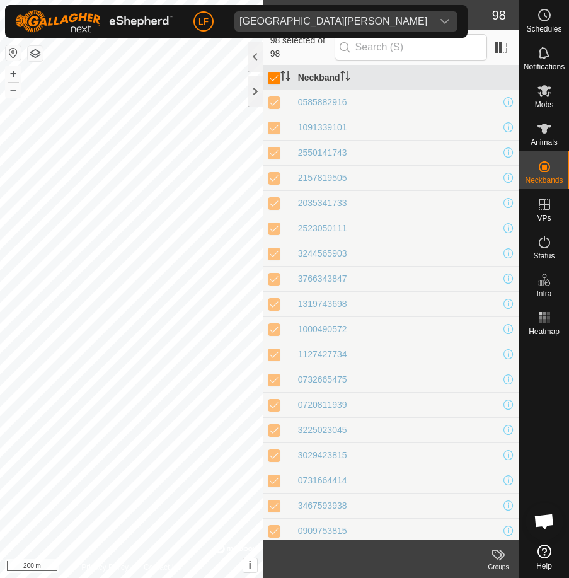
click at [431, 17] on h2 "Unfitted Neckbands" at bounding box center [381, 15] width 222 height 15
click at [431, 16] on h2 "Unfitted Neckbands" at bounding box center [381, 15] width 222 height 15
drag, startPoint x: 341, startPoint y: 102, endPoint x: 404, endPoint y: 23, distance: 100.9
click at [404, 23] on header "Unfitted Neckbands 98" at bounding box center [391, 15] width 256 height 30
click at [419, 48] on input "text" at bounding box center [411, 47] width 153 height 26
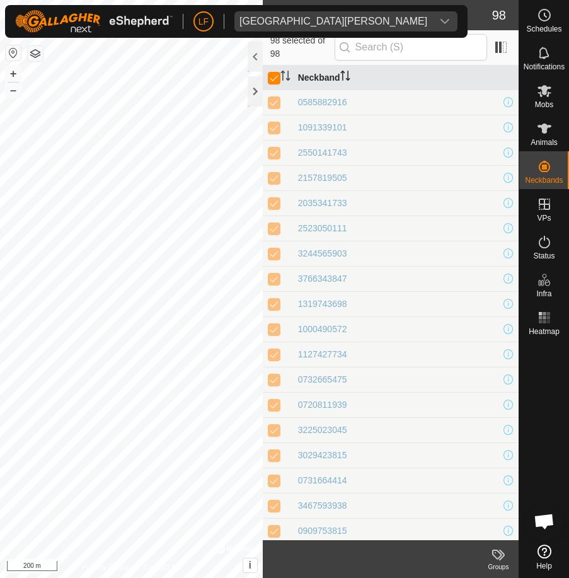
drag, startPoint x: 419, startPoint y: 48, endPoint x: 393, endPoint y: 70, distance: 34.5
click at [393, 70] on th "Neckband" at bounding box center [406, 78] width 226 height 25
drag, startPoint x: 389, startPoint y: 72, endPoint x: 272, endPoint y: 77, distance: 116.8
click at [272, 76] on input "checkbox" at bounding box center [274, 78] width 13 height 13
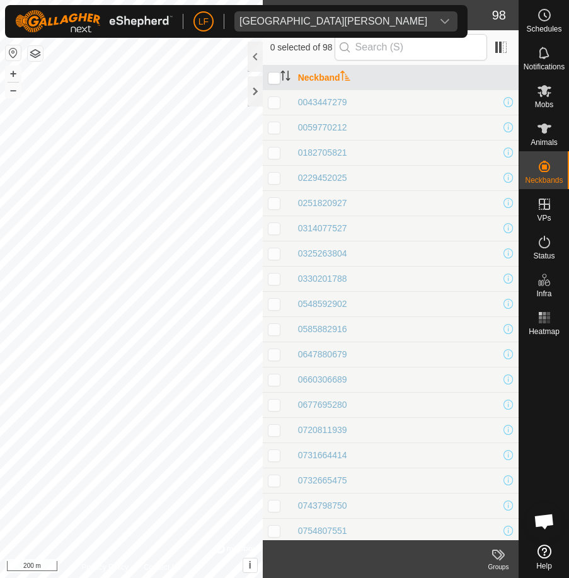
drag, startPoint x: 390, startPoint y: 74, endPoint x: 377, endPoint y: 74, distance: 12.6
click at [377, 74] on th "Neckband" at bounding box center [406, 78] width 226 height 25
click at [436, 16] on h2 "Unfitted Neckbands" at bounding box center [381, 15] width 222 height 15
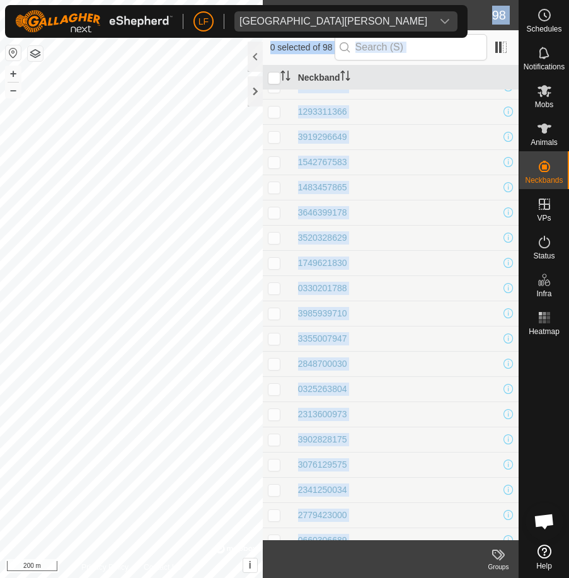
scroll to position [2021, 0]
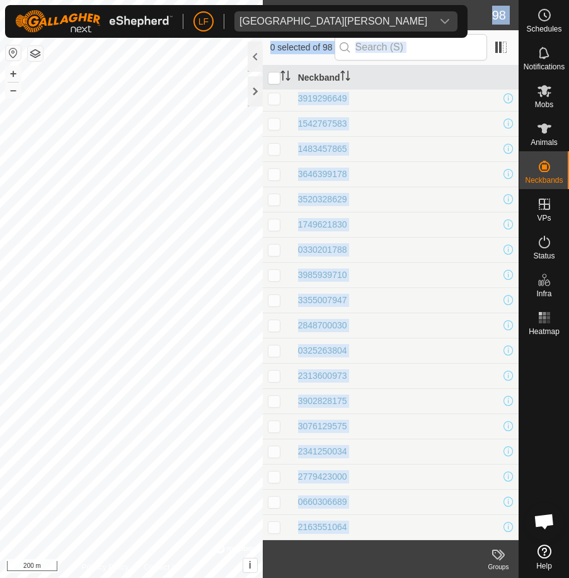
drag, startPoint x: 334, startPoint y: 103, endPoint x: 397, endPoint y: 600, distance: 501.4
click at [397, 578] on html "LF Fort [PERSON_NAME] Schedules Notifications Mobs Animals Neckbands VPs Status…" at bounding box center [284, 289] width 569 height 578
copy article "98 0 selected of 98 Neckband 0585882916 1091339101 2550141743 2157819505 203534…"
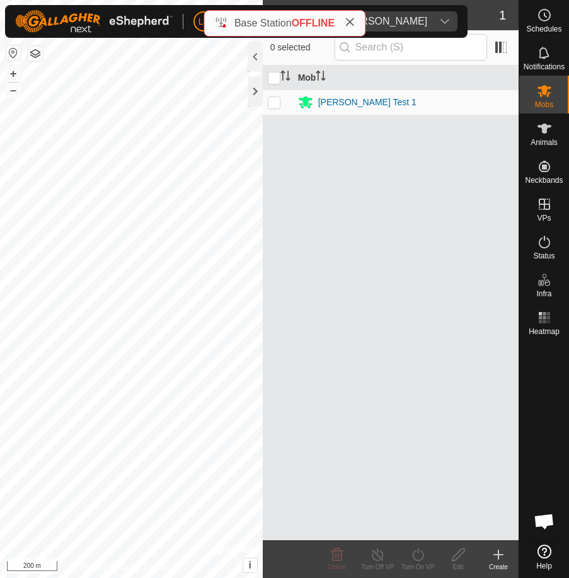
scroll to position [566, 0]
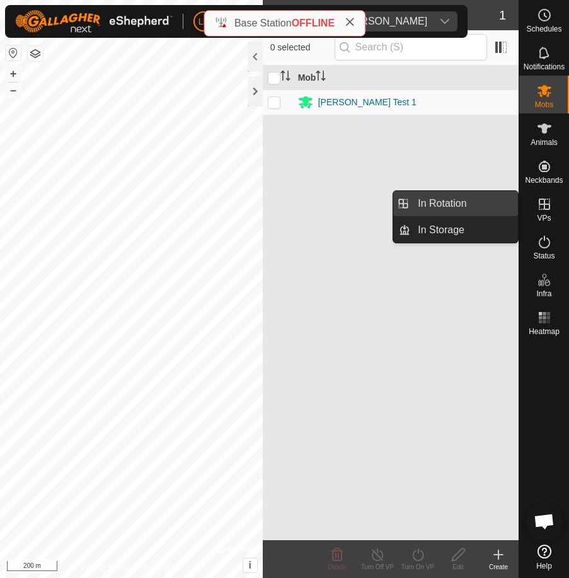
click at [450, 202] on link "In Rotation" at bounding box center [464, 203] width 108 height 25
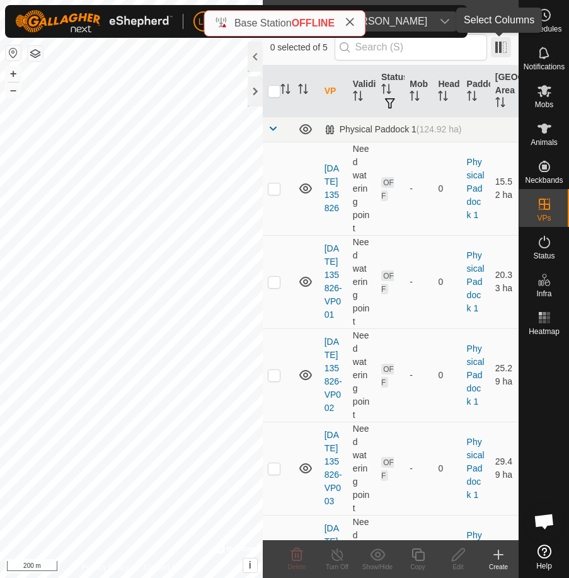
click at [497, 45] on span at bounding box center [501, 47] width 20 height 20
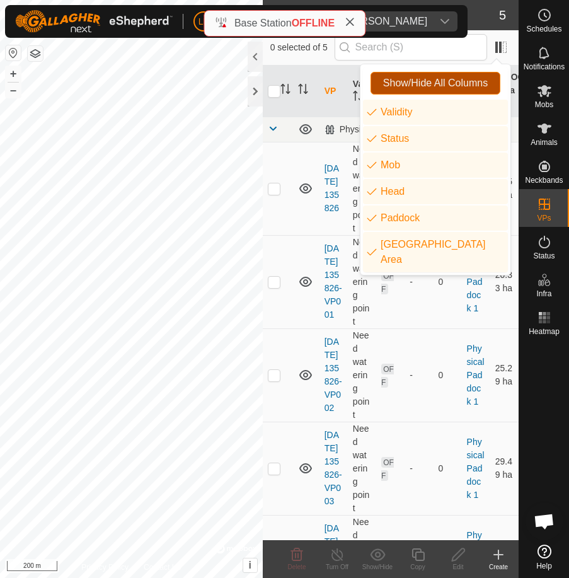
click at [400, 78] on span "Show/Hide All Columns" at bounding box center [435, 83] width 105 height 11
